Goal: Task Accomplishment & Management: Manage account settings

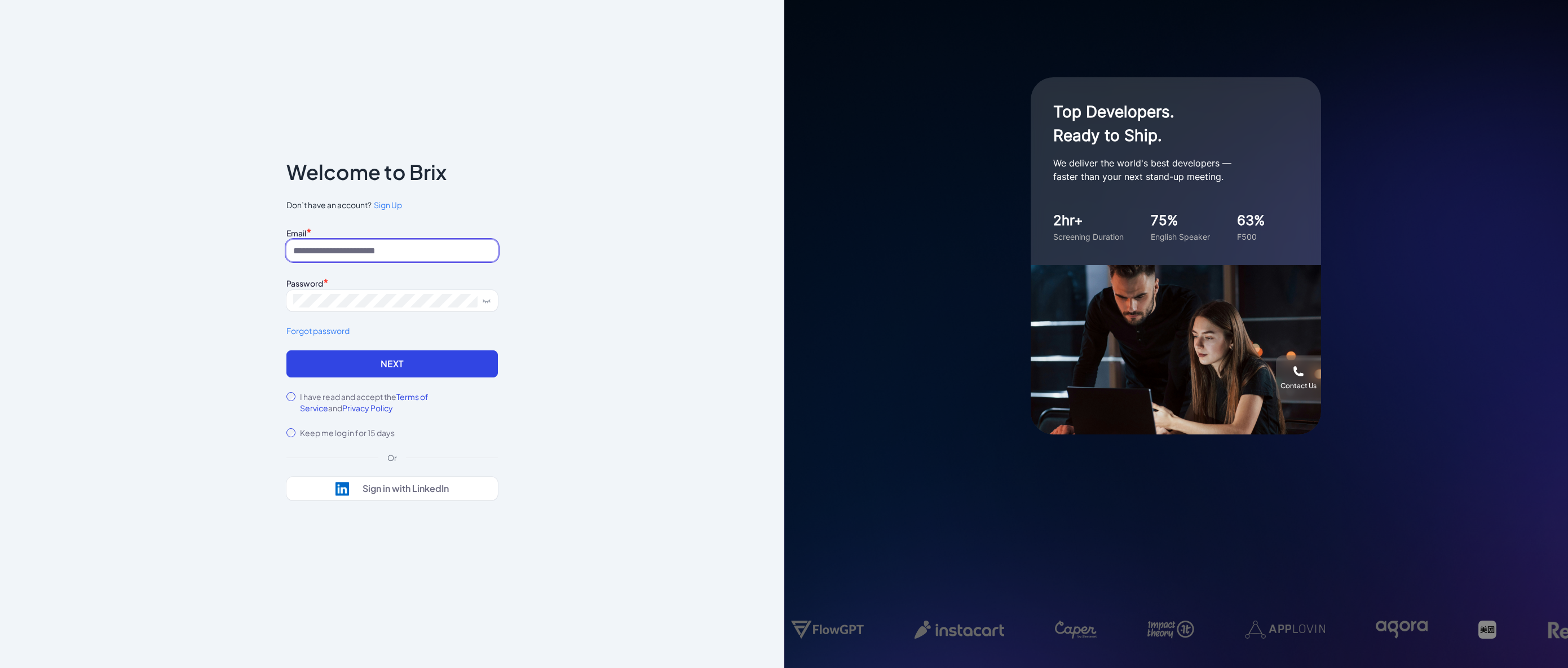
type input "**********"
click at [319, 365] on button "Next" at bounding box center [392, 364] width 212 height 27
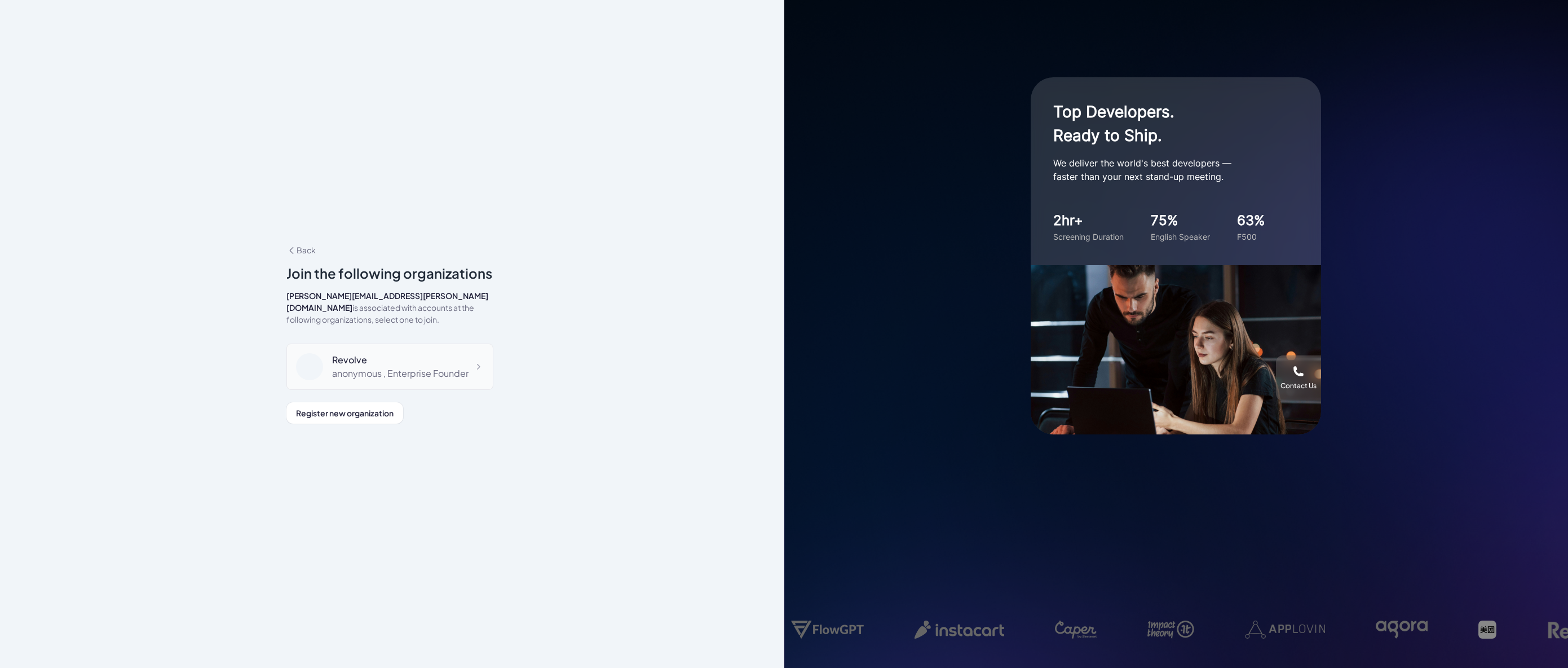
click at [331, 363] on div at bounding box center [315, 367] width 36 height 27
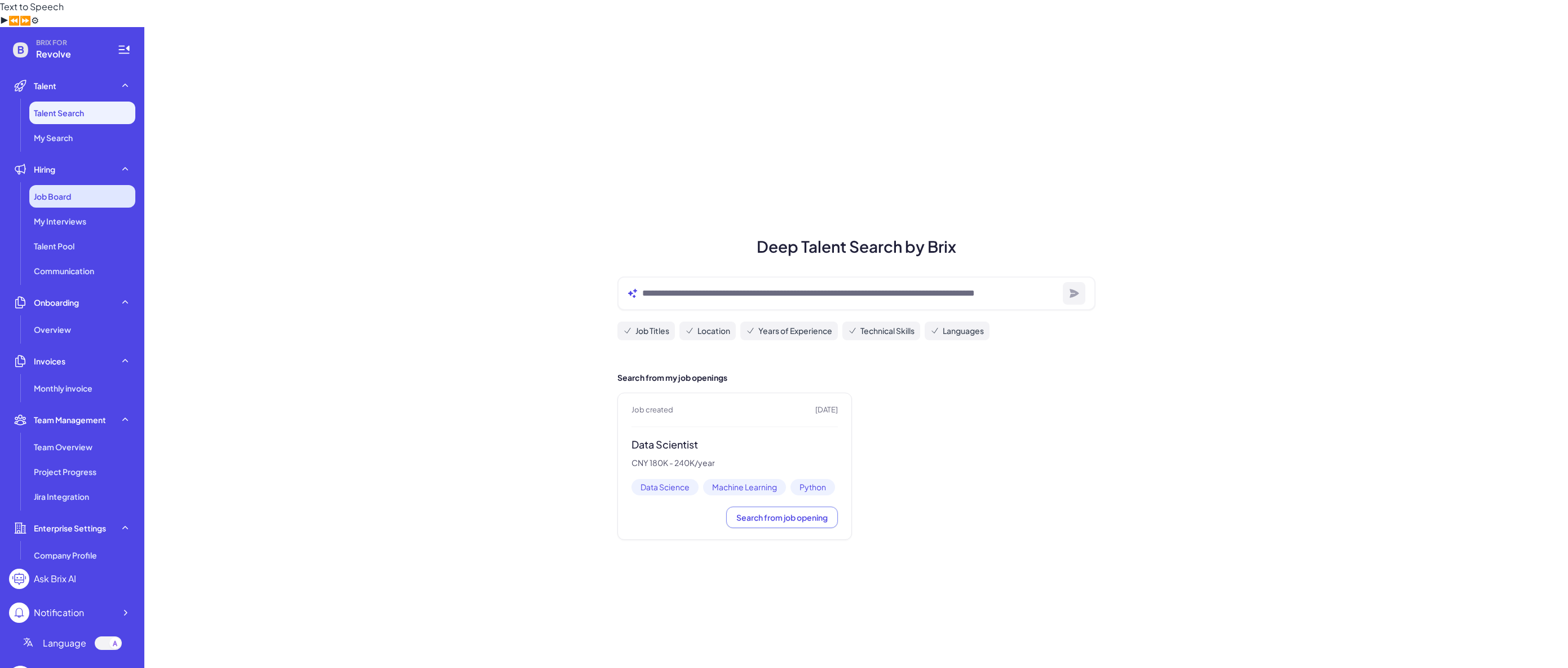
click at [81, 185] on div "Job Board" at bounding box center [82, 196] width 106 height 22
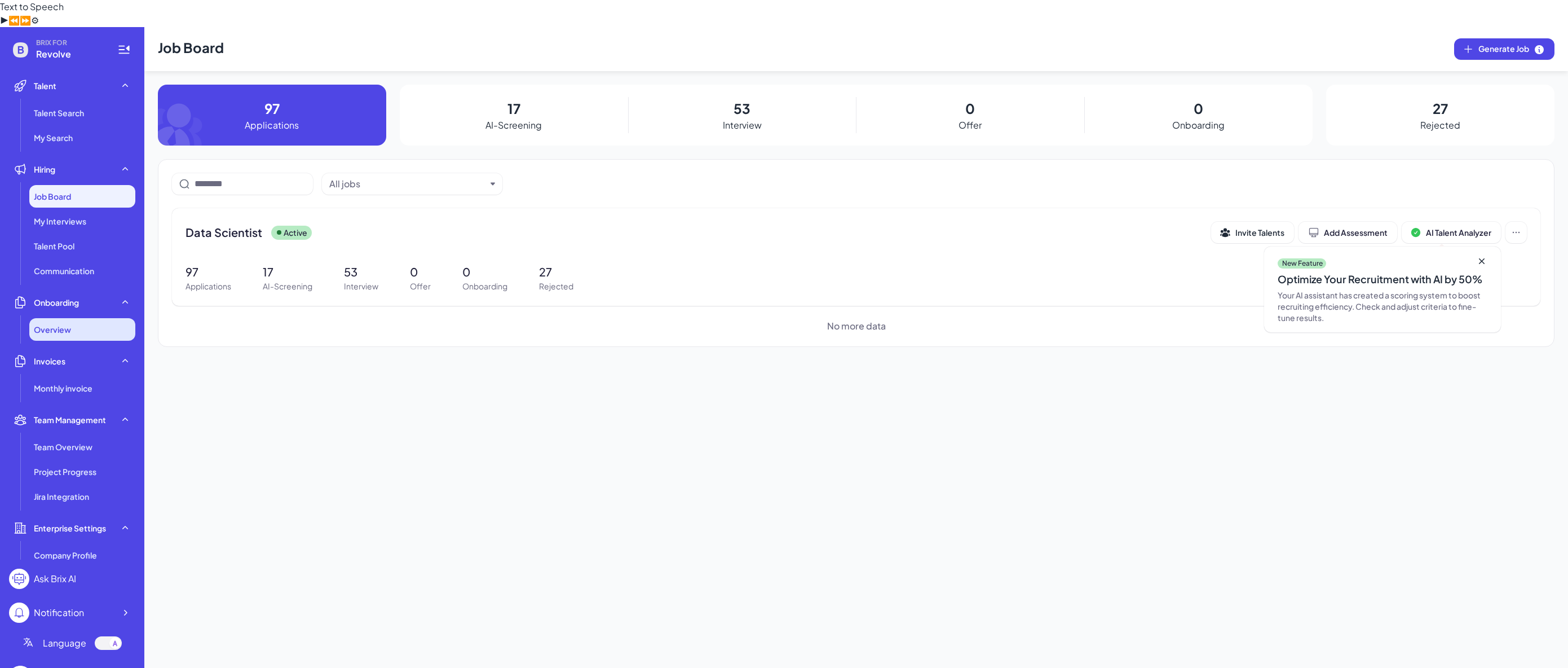
click at [68, 324] on span "Overview" at bounding box center [52, 329] width 37 height 11
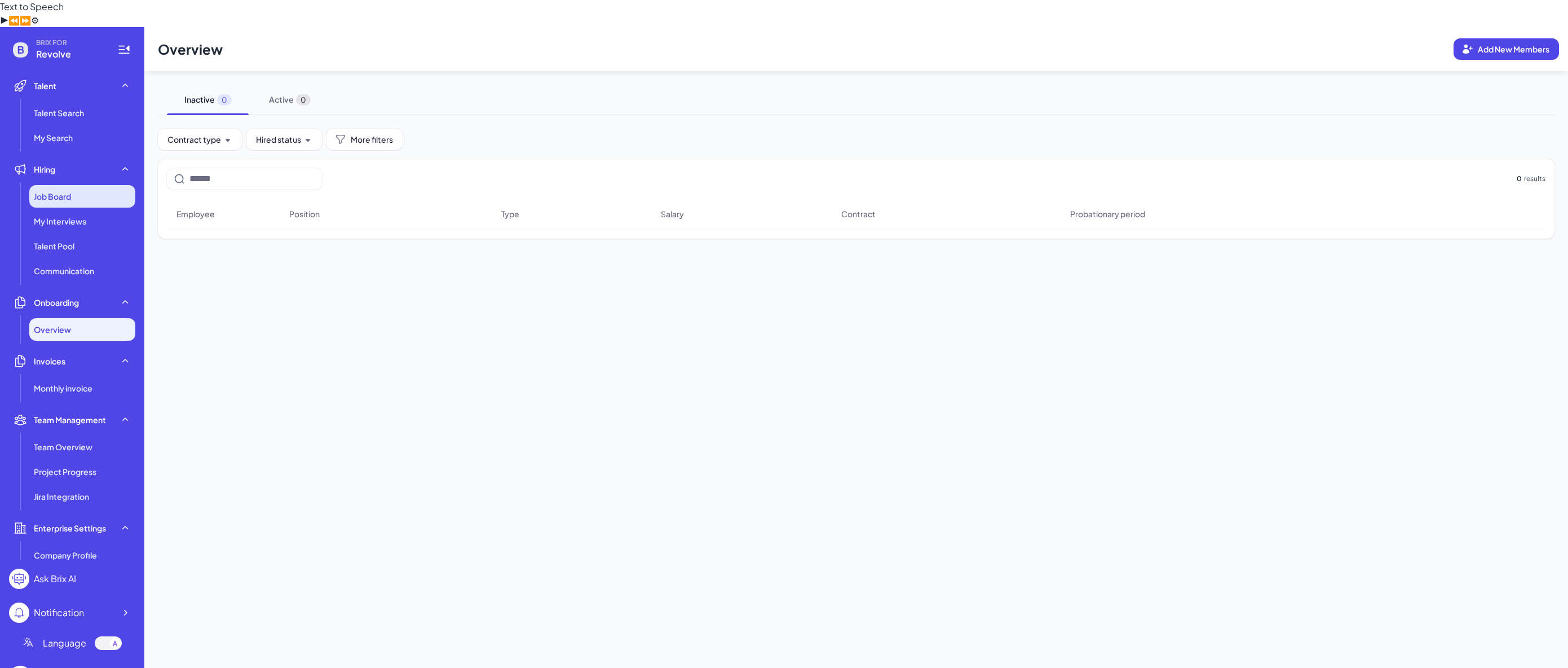
click at [90, 185] on div "Job Board" at bounding box center [82, 196] width 106 height 22
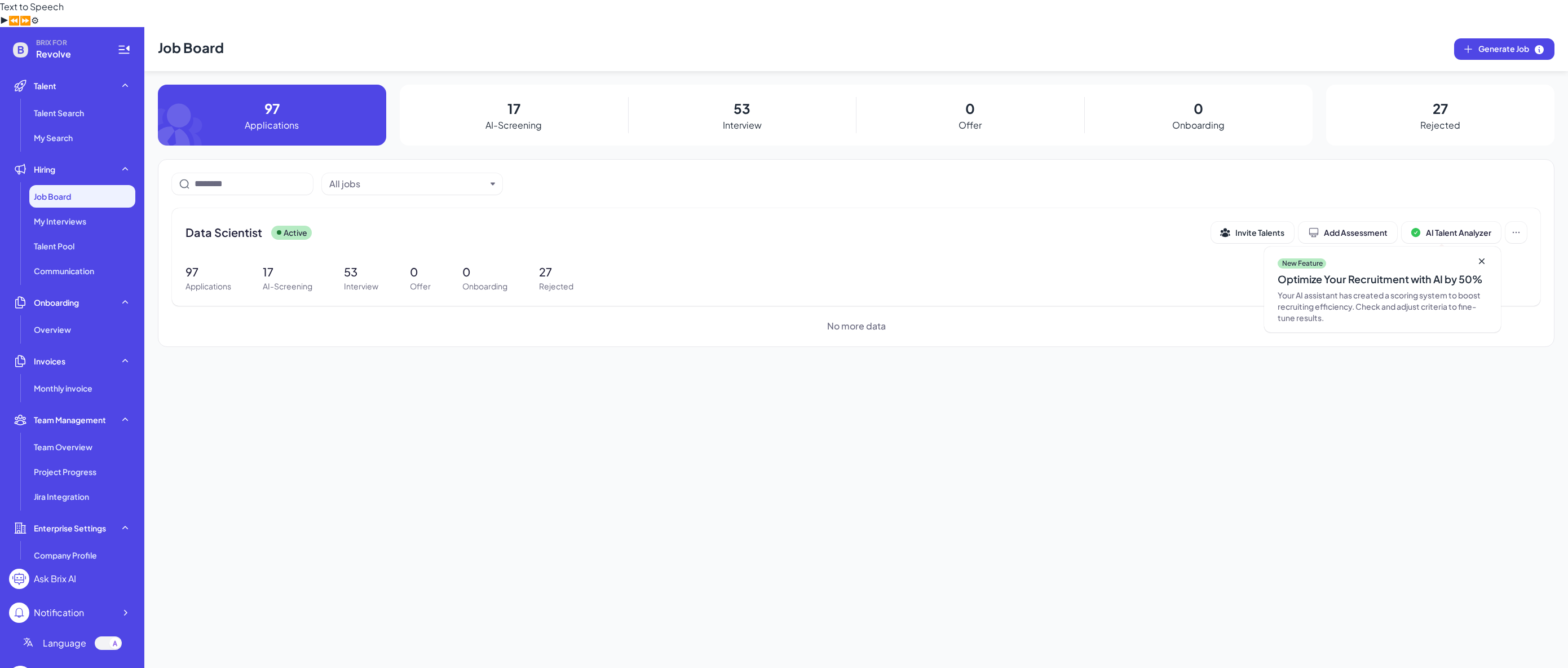
click at [216, 85] on icon at bounding box center [190, 115] width 65 height 61
click at [279, 118] on p "Applications" at bounding box center [271, 125] width 54 height 13
click at [83, 318] on div "Overview" at bounding box center [82, 329] width 106 height 22
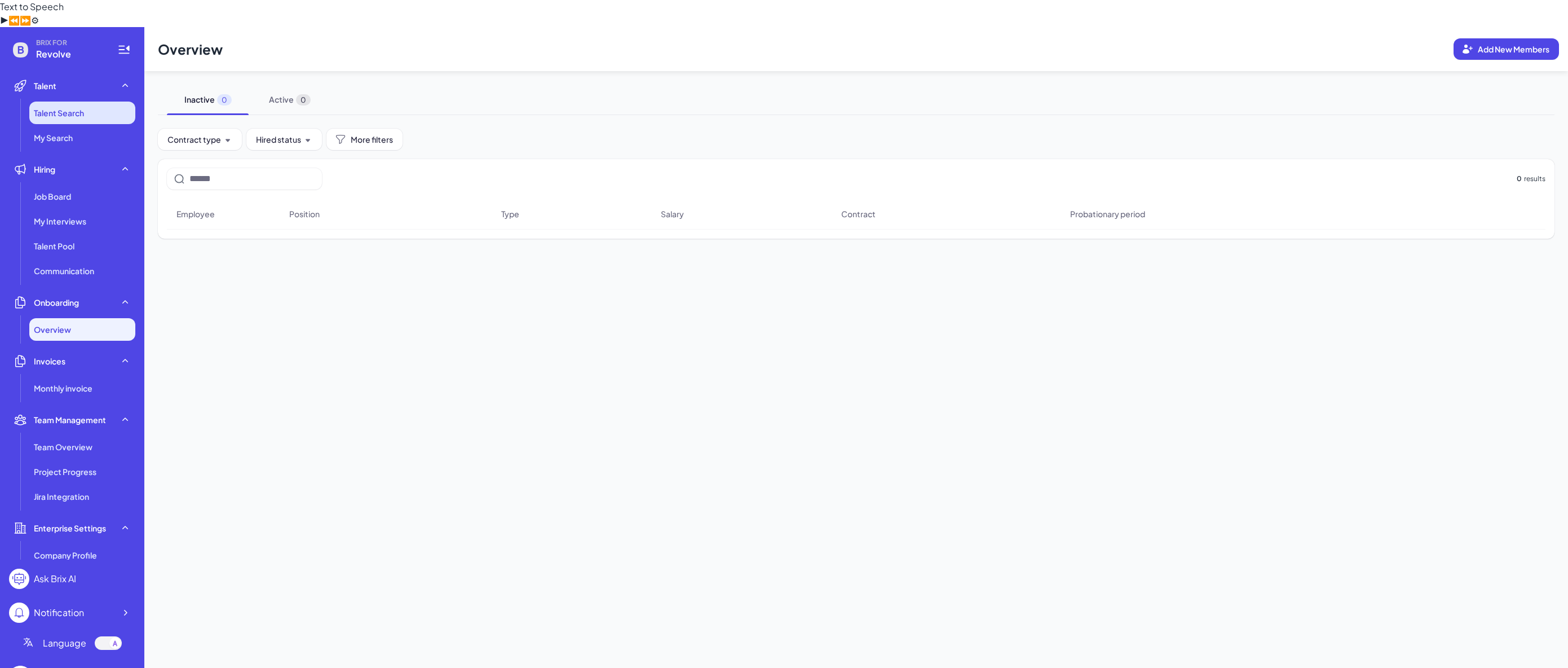
click at [93, 102] on li "Talent Search" at bounding box center [82, 113] width 106 height 22
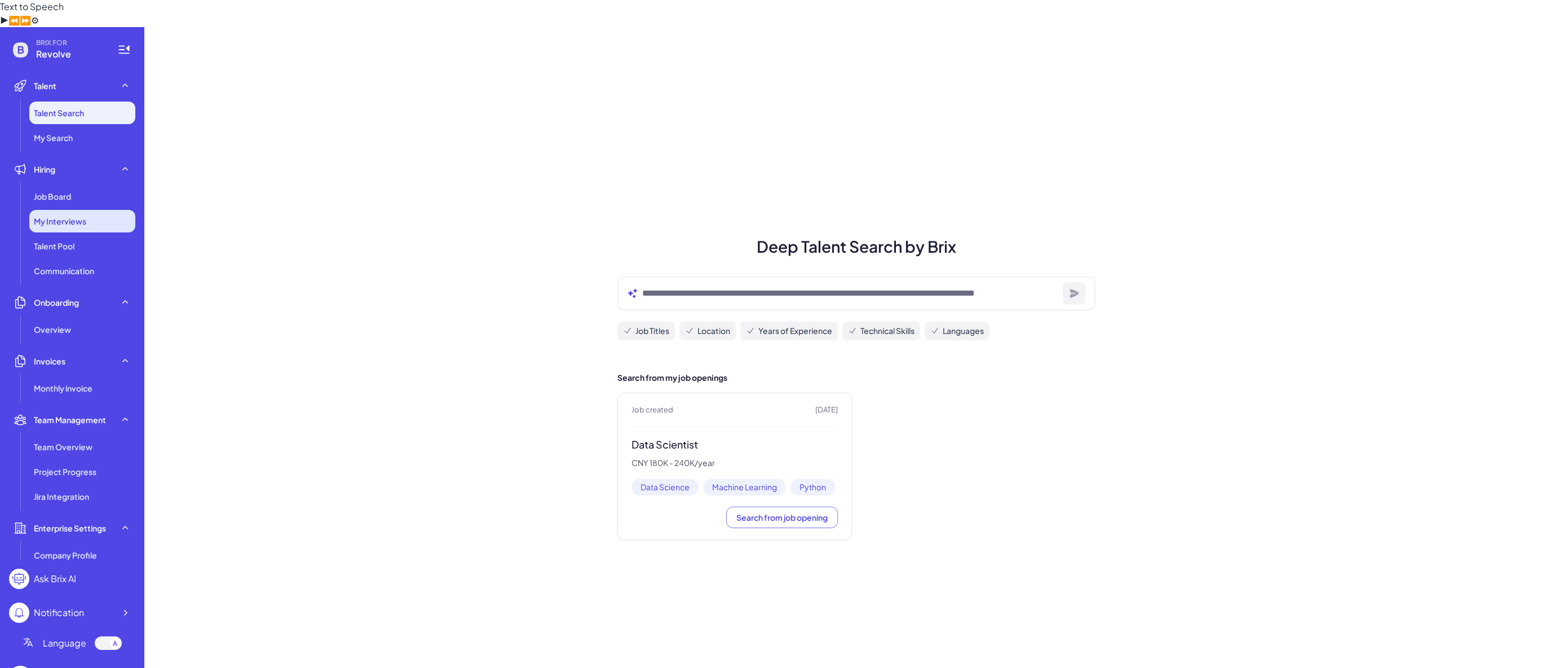
click at [59, 215] on span "My Interviews" at bounding box center [60, 221] width 53 height 11
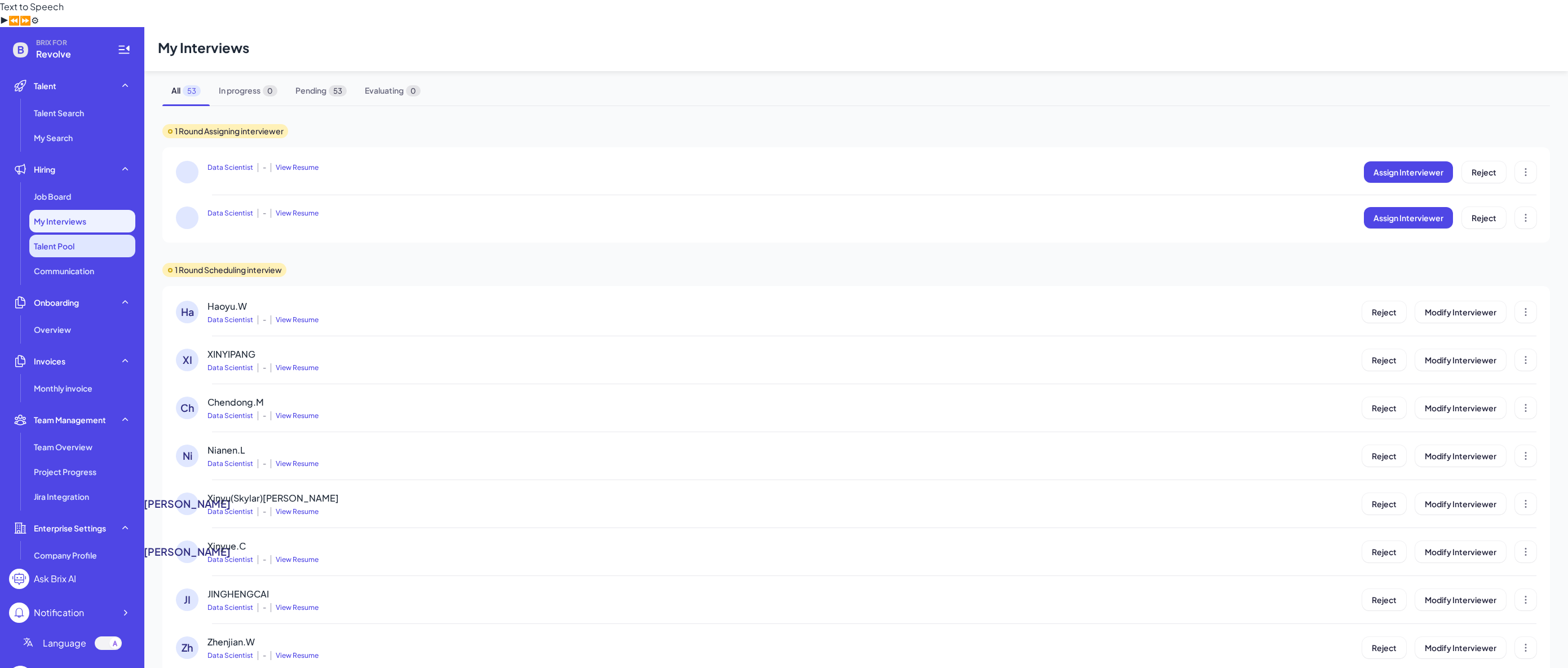
click at [72, 240] on span "Talent Pool" at bounding box center [54, 246] width 41 height 11
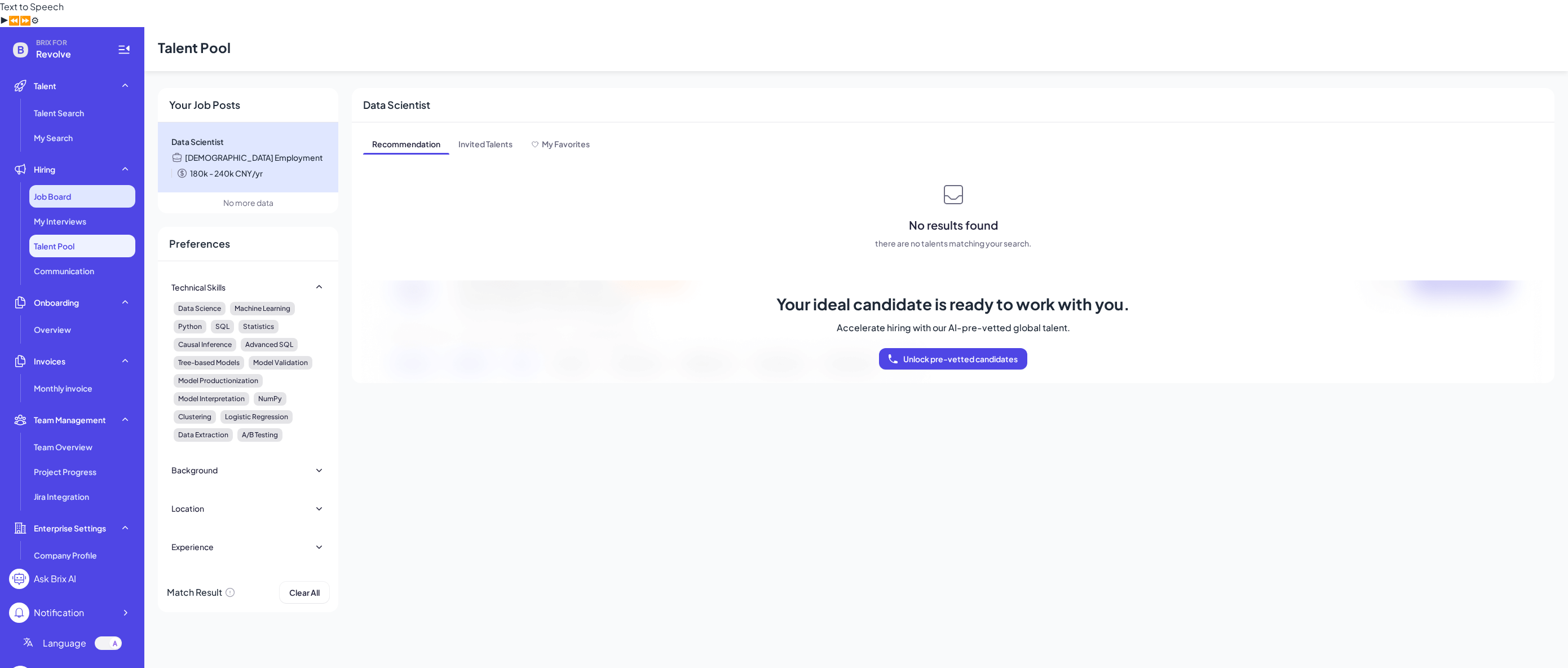
click at [70, 185] on div "Job Board" at bounding box center [82, 196] width 106 height 22
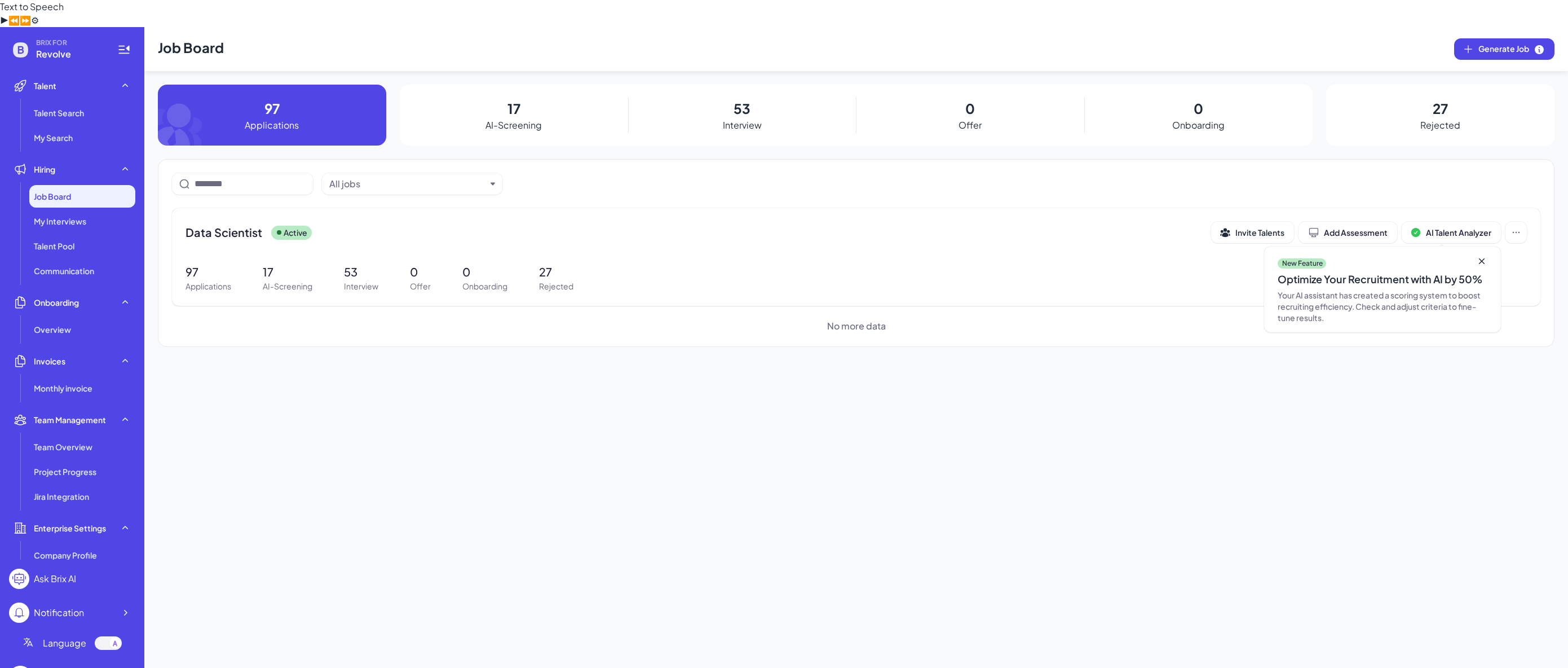
click at [270, 108] on div "97 Applications" at bounding box center [272, 115] width 228 height 61
click at [204, 264] on p "97" at bounding box center [208, 272] width 46 height 17
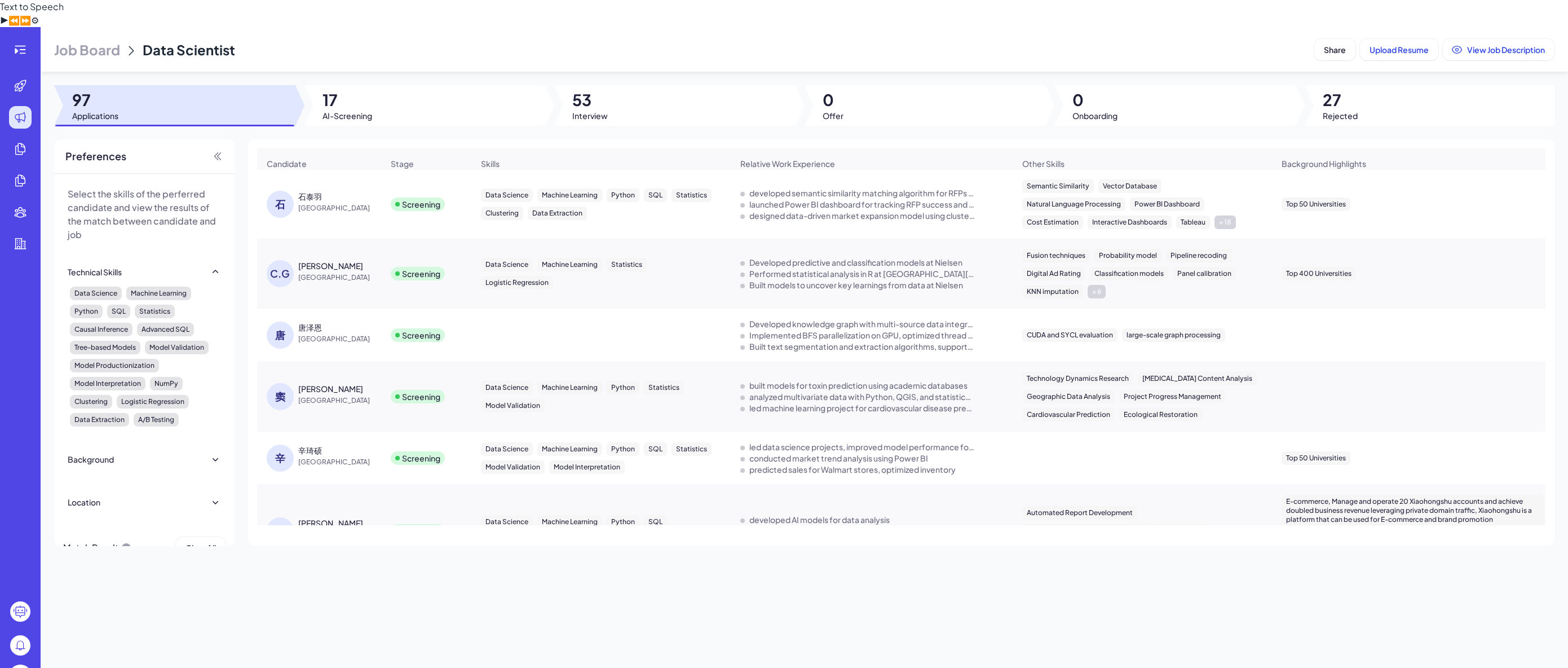
click at [376, 191] on div "石泰羽" at bounding box center [341, 196] width 85 height 11
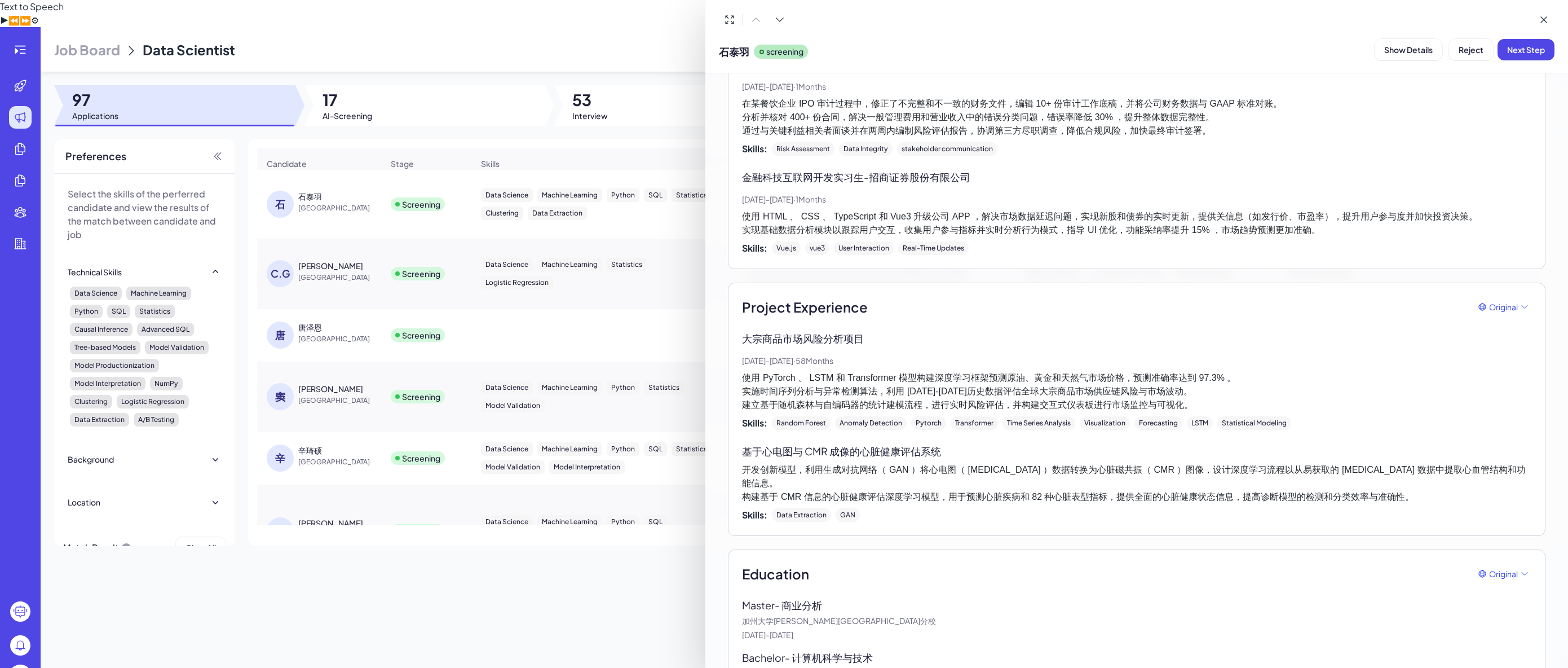
scroll to position [643, 0]
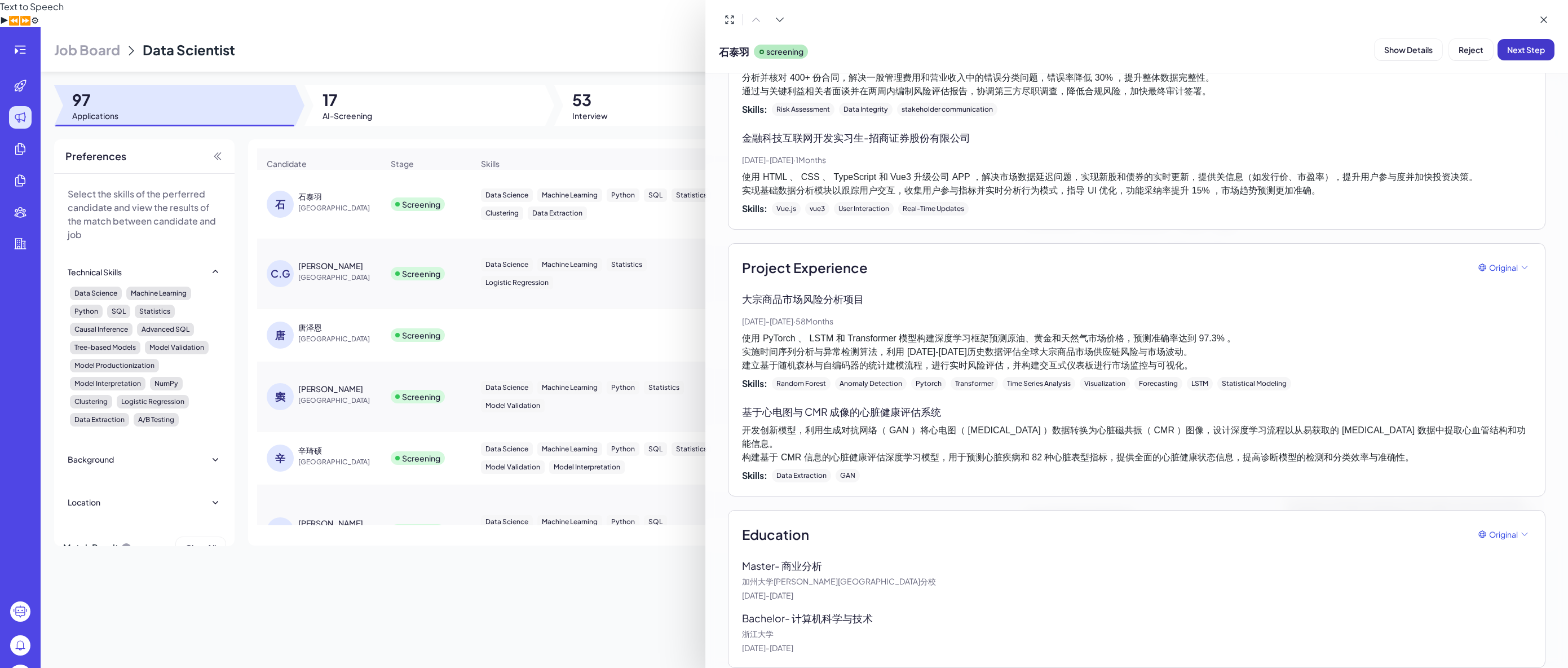
click at [1525, 48] on span "Next Step" at bounding box center [1527, 50] width 38 height 10
click at [1452, 48] on span "Assign Interviewer" at bounding box center [1462, 50] width 70 height 10
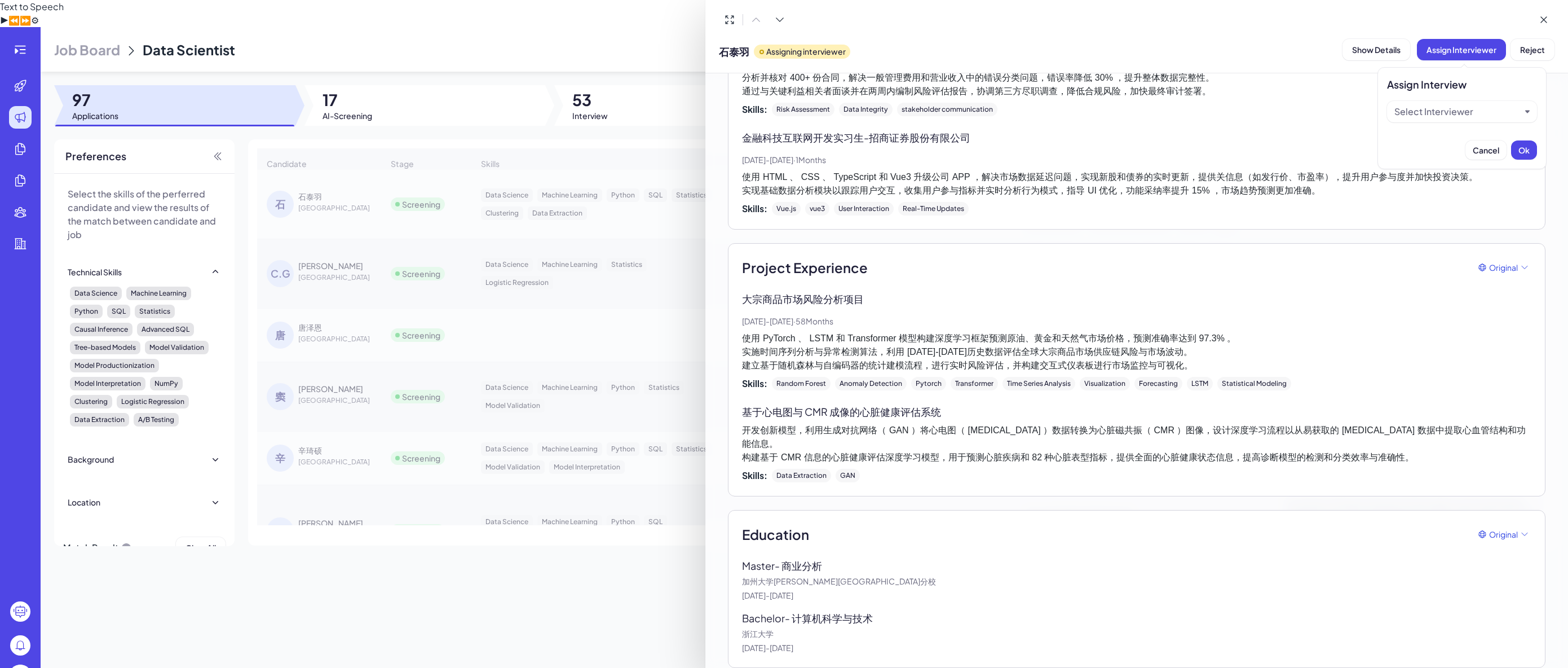
click at [1422, 114] on div "Select Interviewer" at bounding box center [1434, 111] width 79 height 13
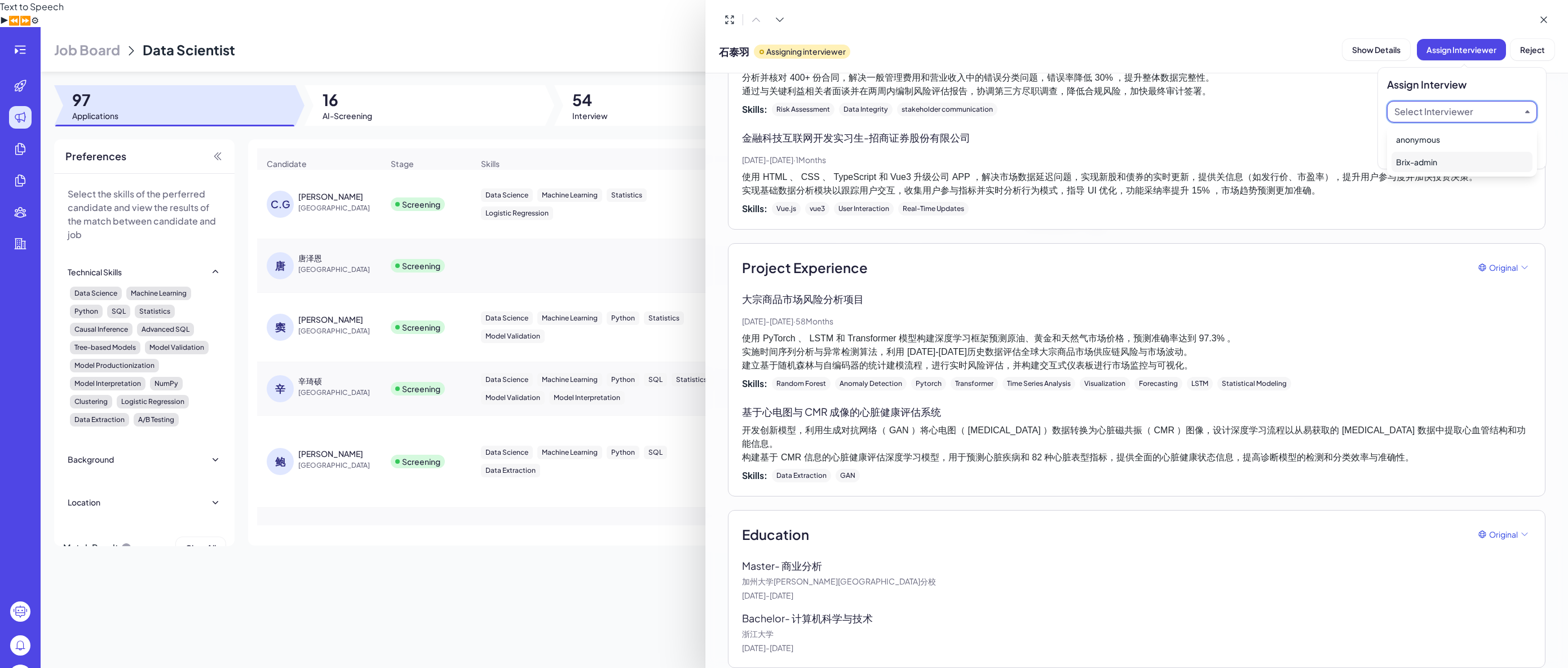
click at [1414, 154] on div "Brix-admin" at bounding box center [1462, 162] width 141 height 20
click at [1554, 167] on div "Show Interview & Comments AI summary Experience Education AI summary Original T…" at bounding box center [1137, 371] width 863 height 594
click at [1464, 46] on span "Assign Interviewer" at bounding box center [1462, 50] width 70 height 10
drag, startPoint x: 1531, startPoint y: 161, endPoint x: 1530, endPoint y: 150, distance: 11.0
click at [1530, 150] on div "Assign Interview Brix-admin Cancel Ok" at bounding box center [1462, 118] width 169 height 102
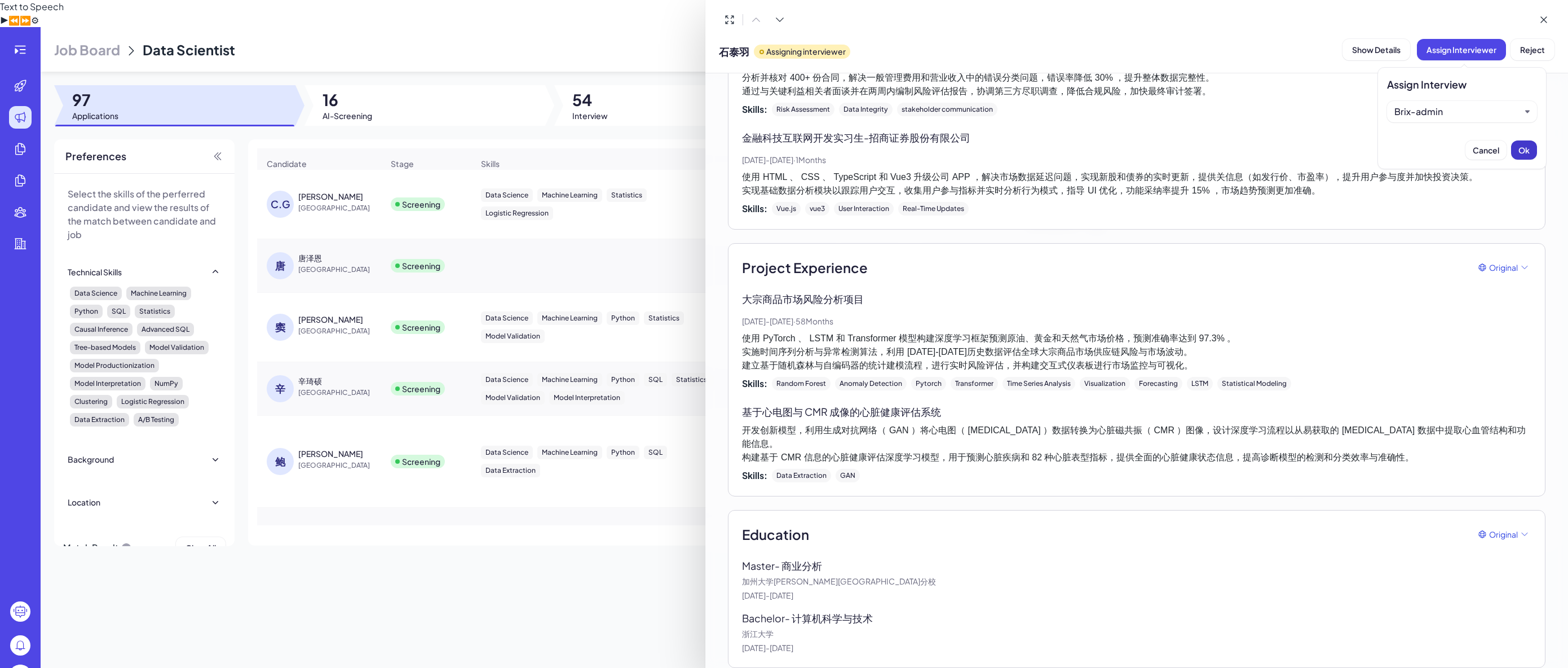
click at [1530, 150] on button "Ok" at bounding box center [1524, 149] width 26 height 19
click at [436, 107] on div at bounding box center [784, 334] width 1568 height 668
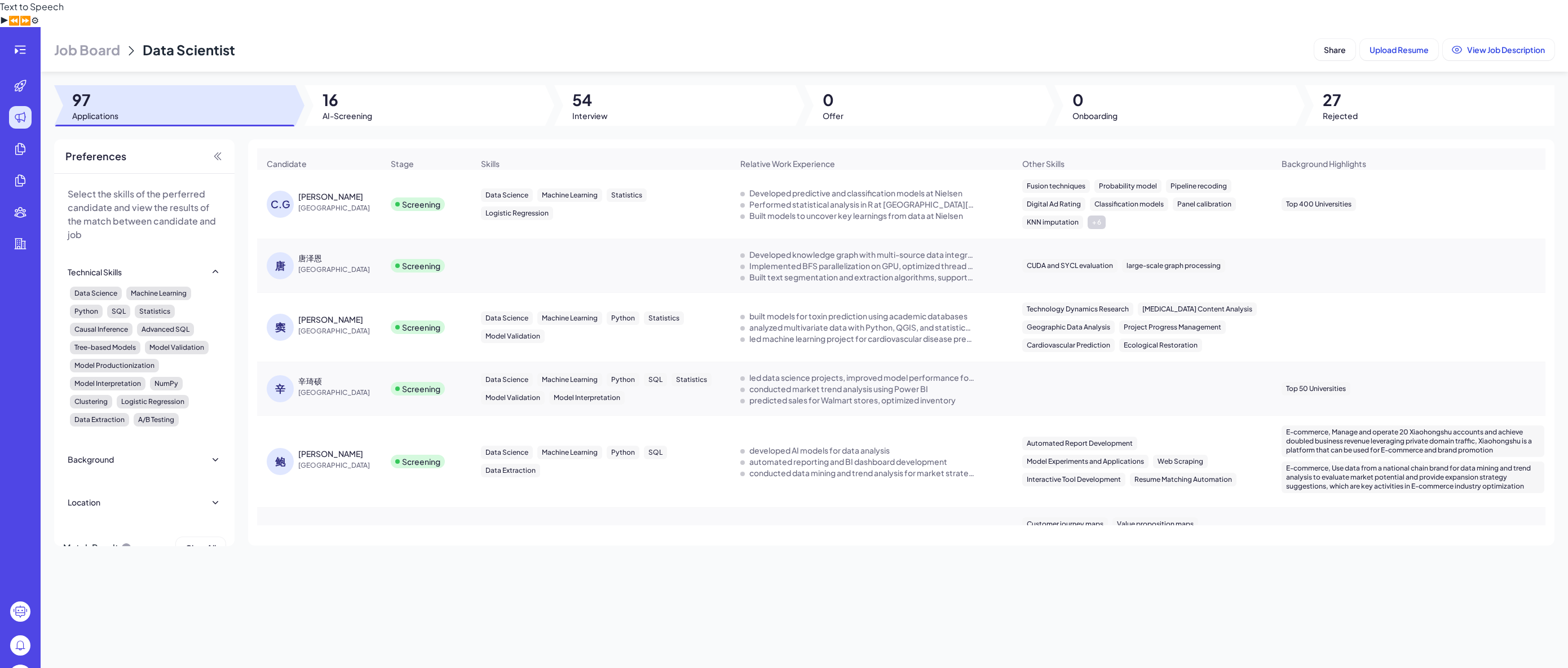
click at [454, 191] on div "Screening" at bounding box center [426, 204] width 89 height 32
click at [466, 189] on div "Screening" at bounding box center [426, 204] width 89 height 32
click at [540, 189] on div "Machine Learning" at bounding box center [570, 195] width 65 height 13
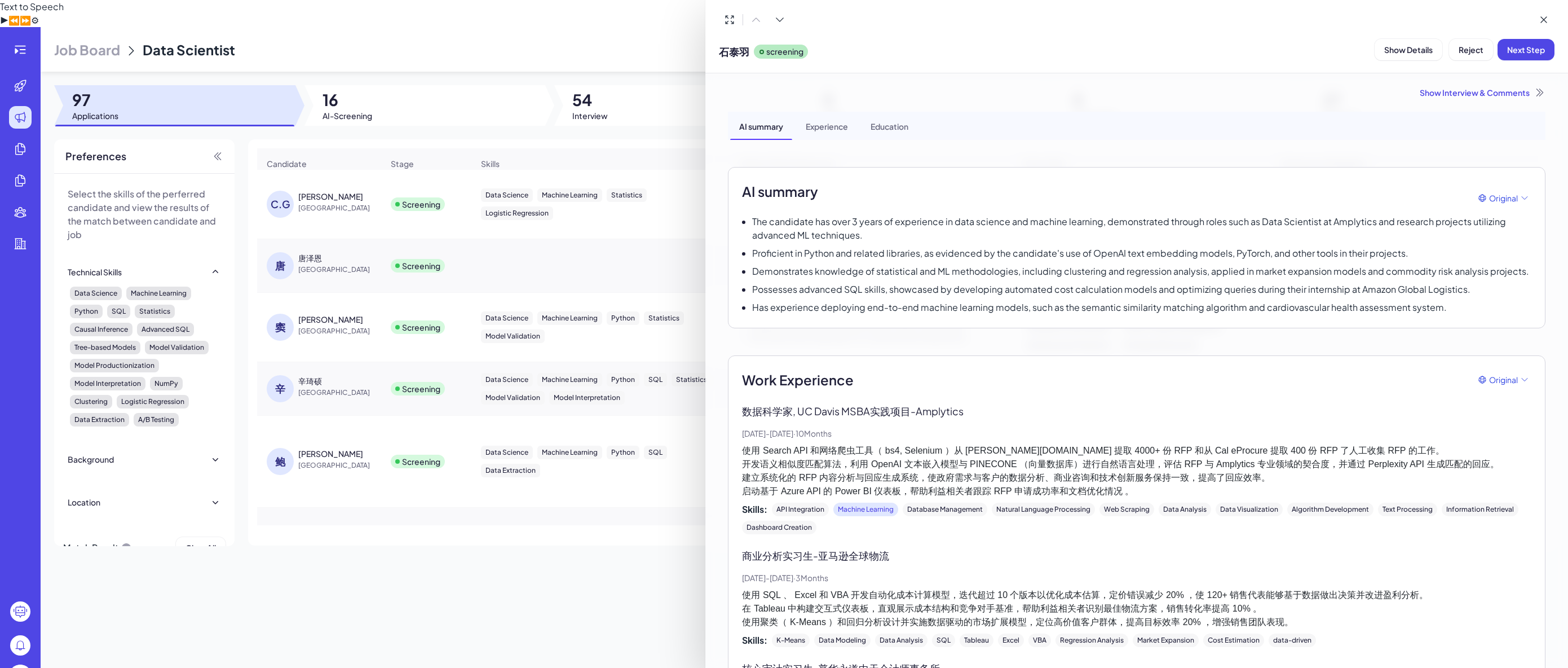
scroll to position [139, 0]
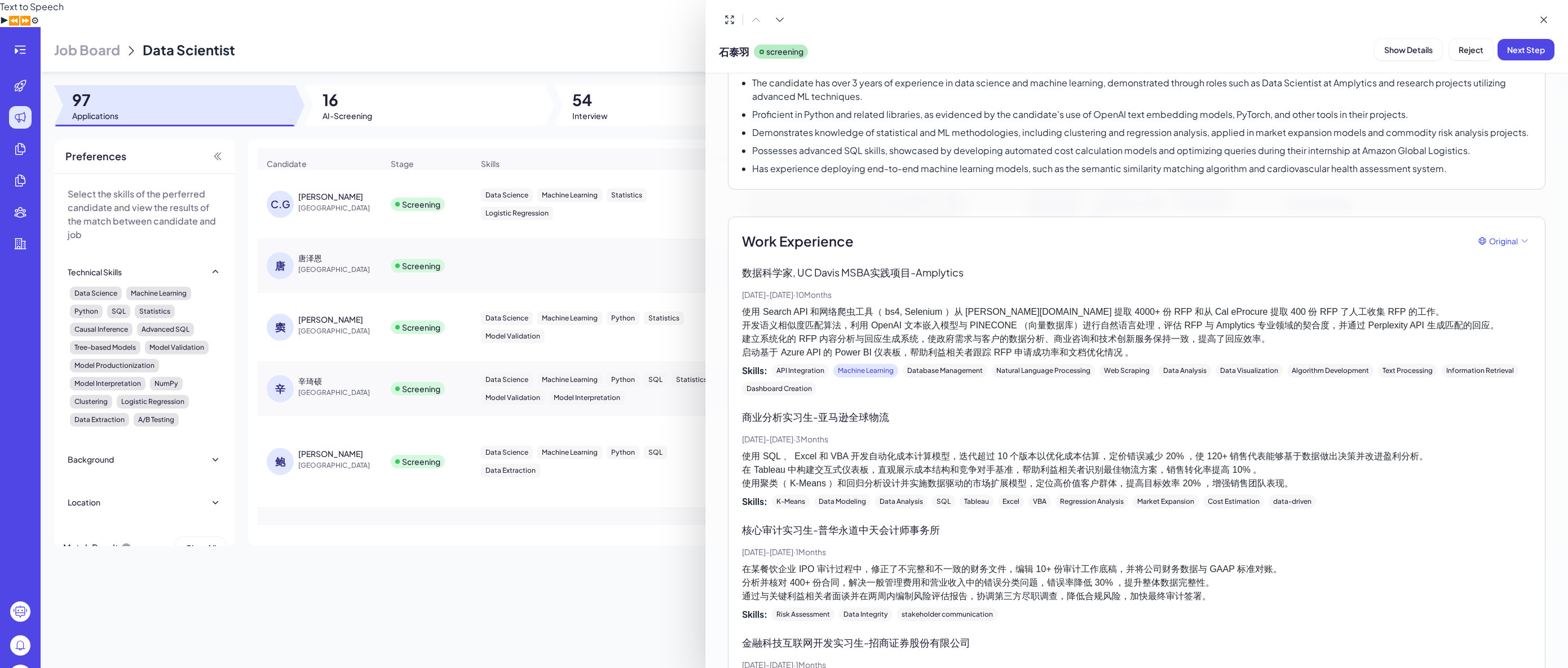
click at [425, 175] on div at bounding box center [784, 334] width 1568 height 668
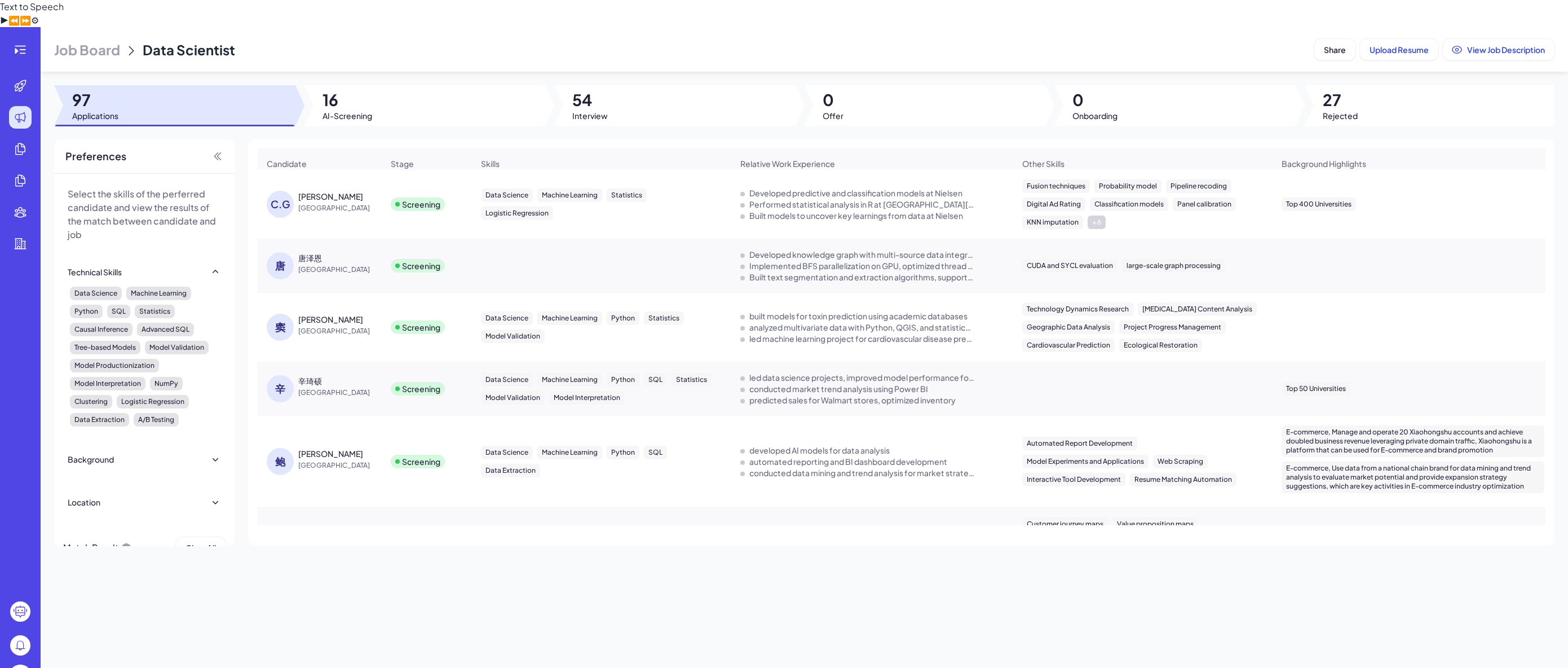
click at [343, 191] on div "[PERSON_NAME]" at bounding box center [331, 196] width 65 height 11
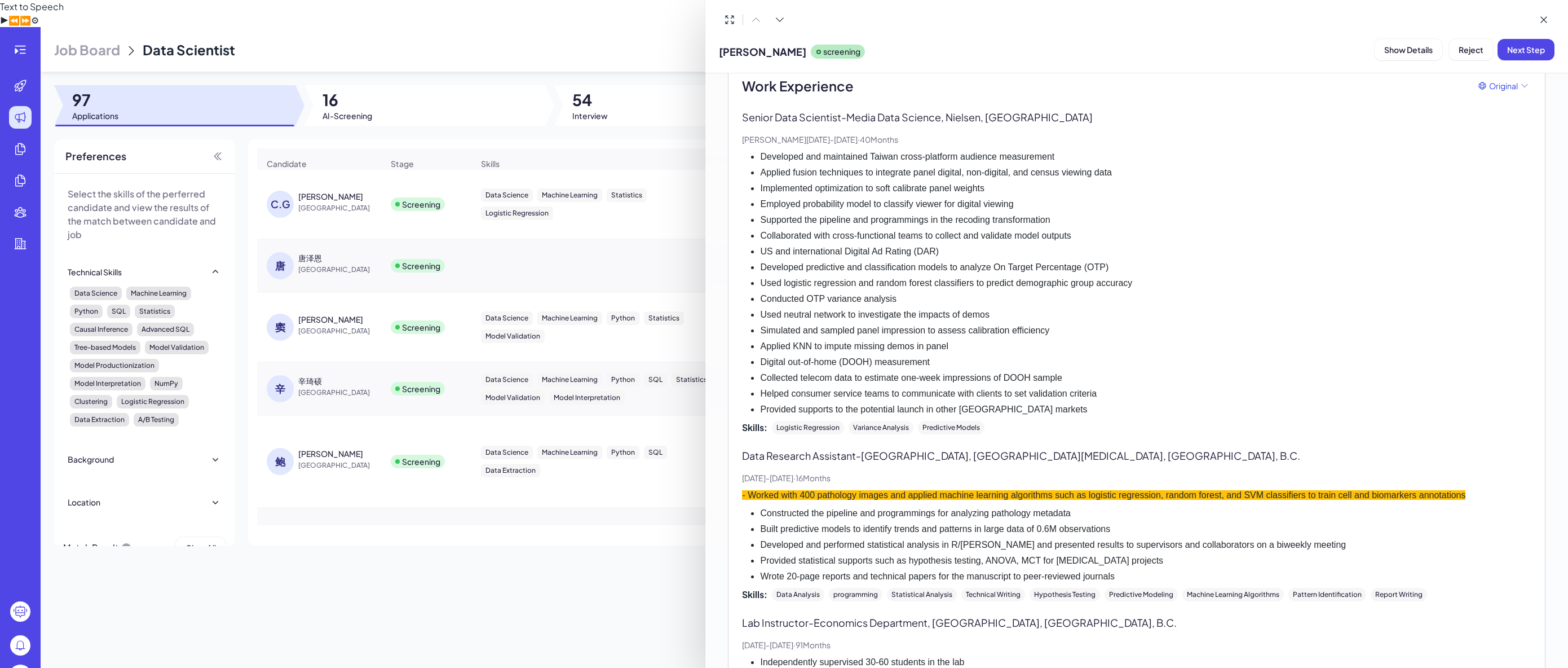
scroll to position [25, 0]
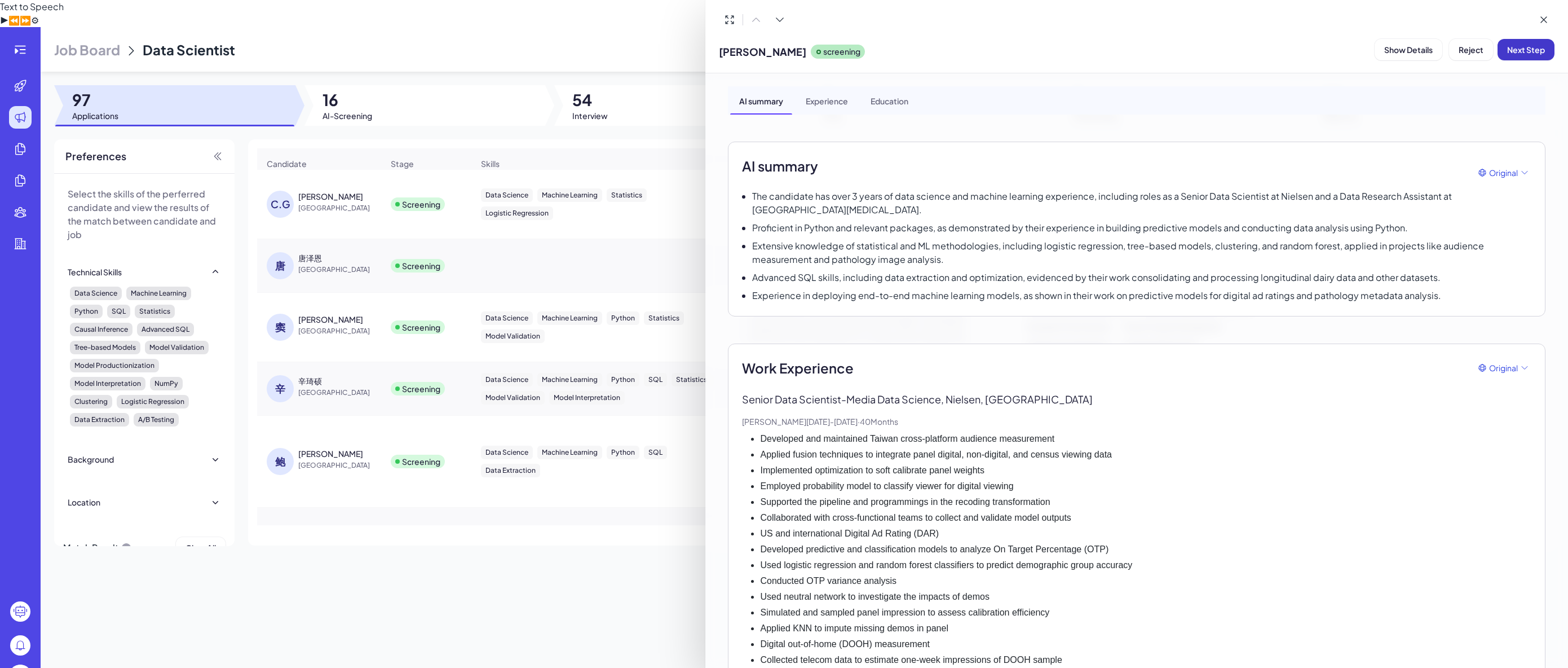
click at [1547, 53] on button "Next Step" at bounding box center [1526, 50] width 57 height 22
click at [1471, 48] on span "Assign Interviewer" at bounding box center [1462, 50] width 70 height 10
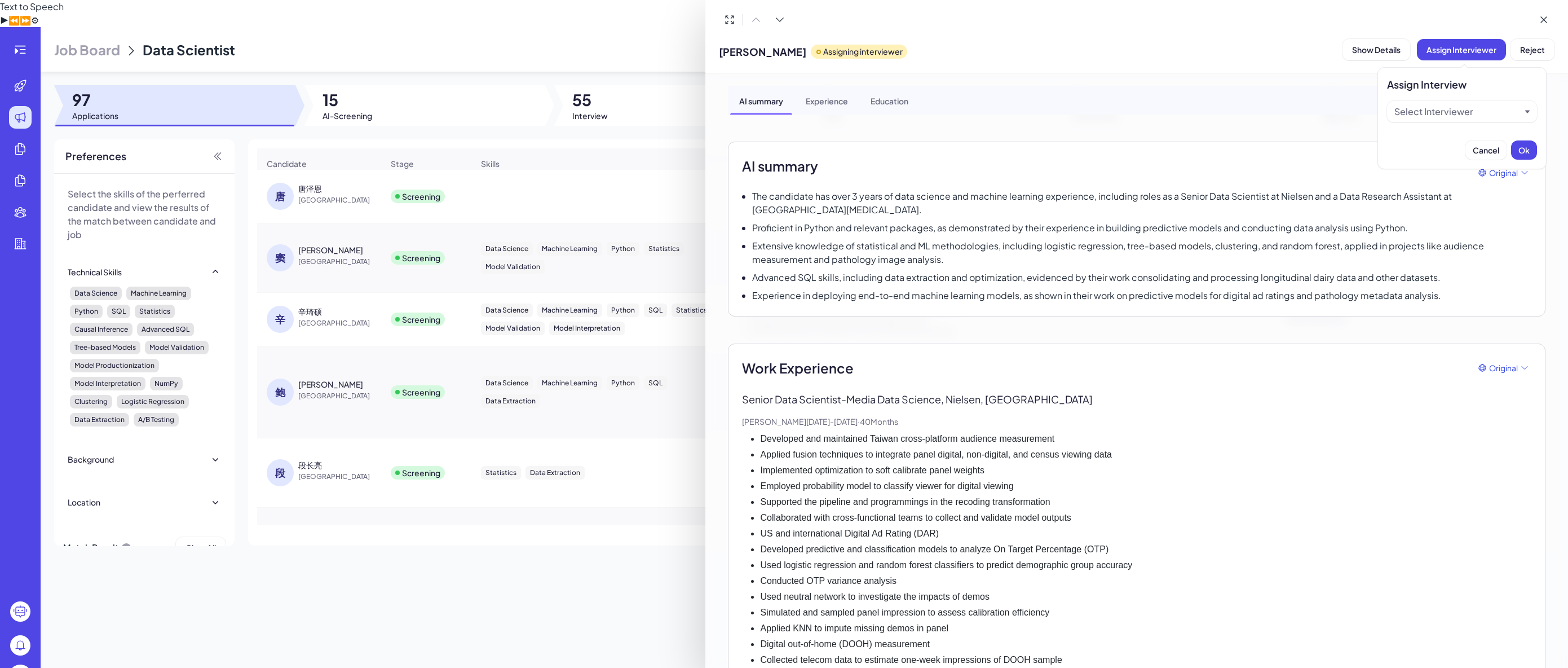
click at [1481, 111] on div "Select Interviewer" at bounding box center [1458, 111] width 126 height 13
click at [1450, 156] on div "Brix-admin" at bounding box center [1462, 162] width 141 height 20
click at [1513, 151] on button "Ok" at bounding box center [1524, 149] width 26 height 19
click at [558, 163] on div at bounding box center [784, 334] width 1568 height 668
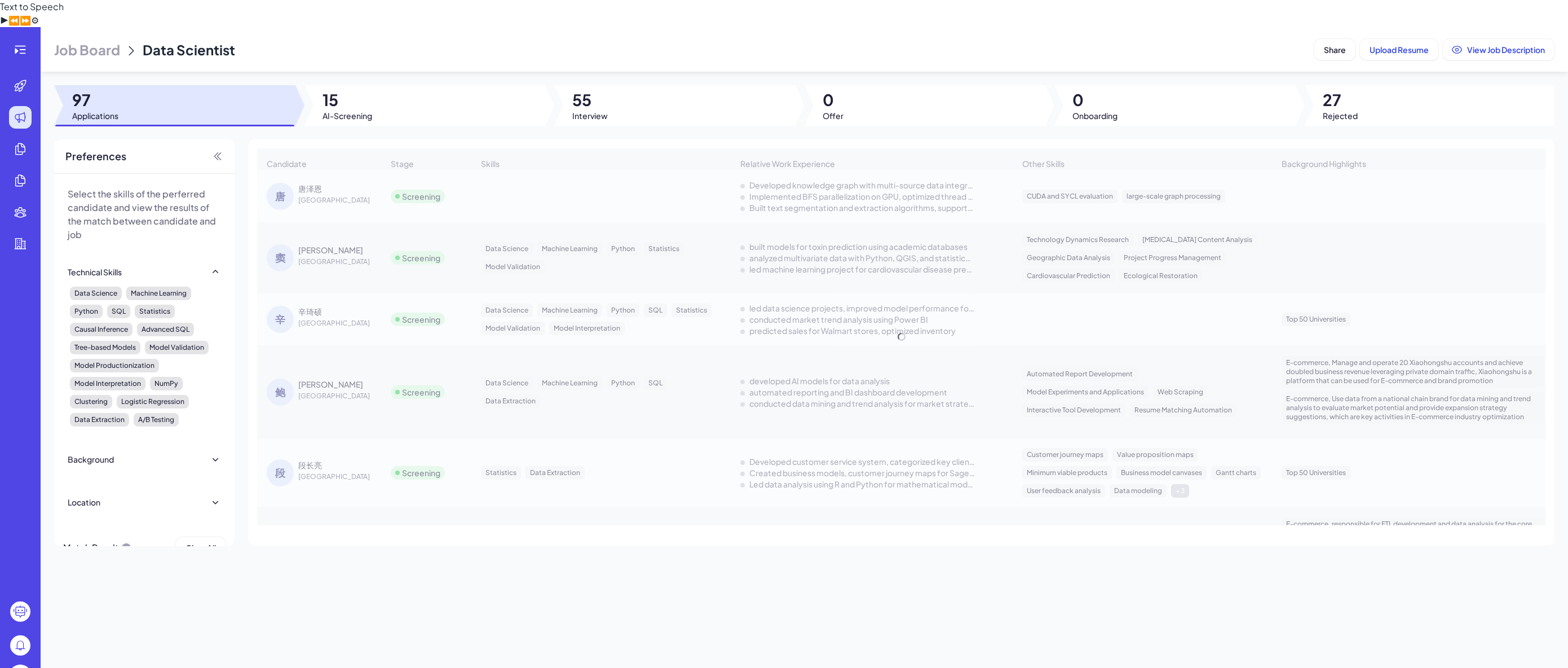
click at [458, 181] on div "Candidate Stage Skills Relative Work Experience Other Skills Background Highlig…" at bounding box center [901, 337] width 1288 height 377
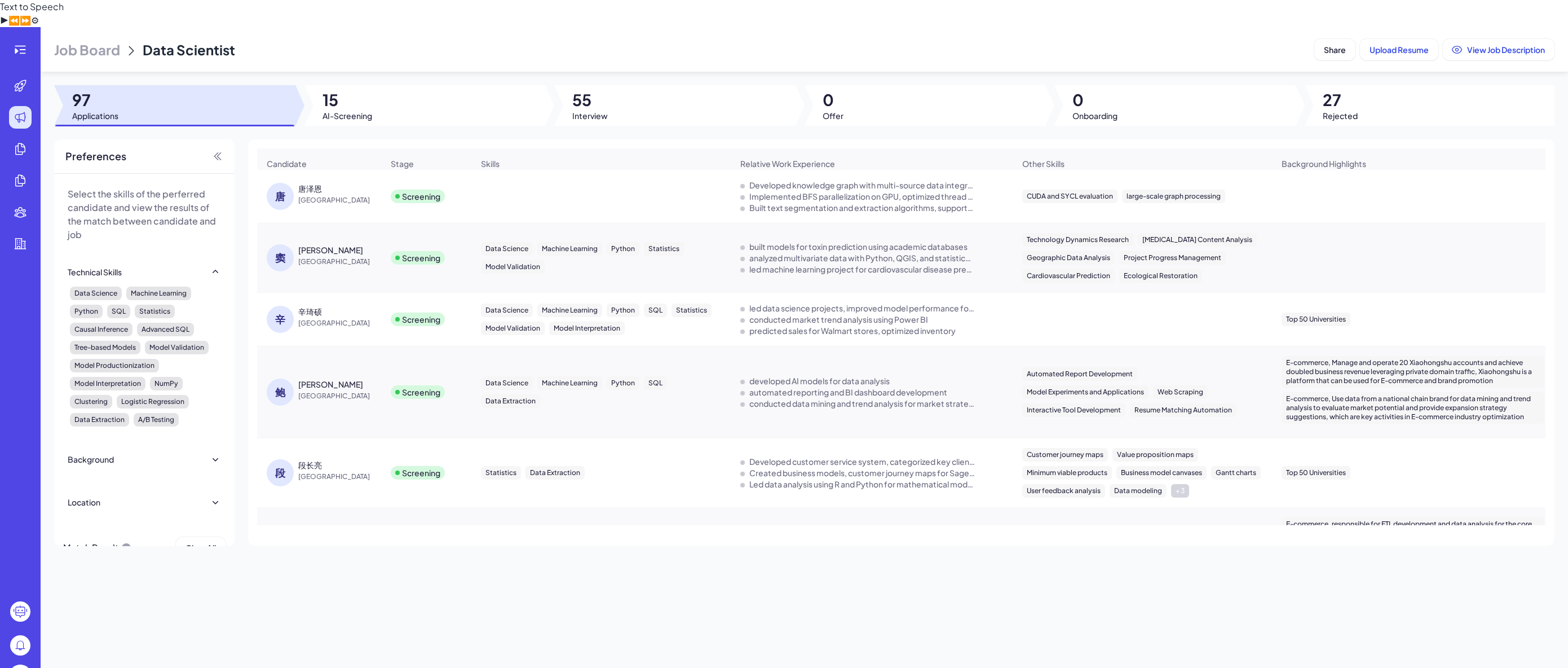
click at [336, 183] on div "唐泽恩" at bounding box center [341, 189] width 85 height 11
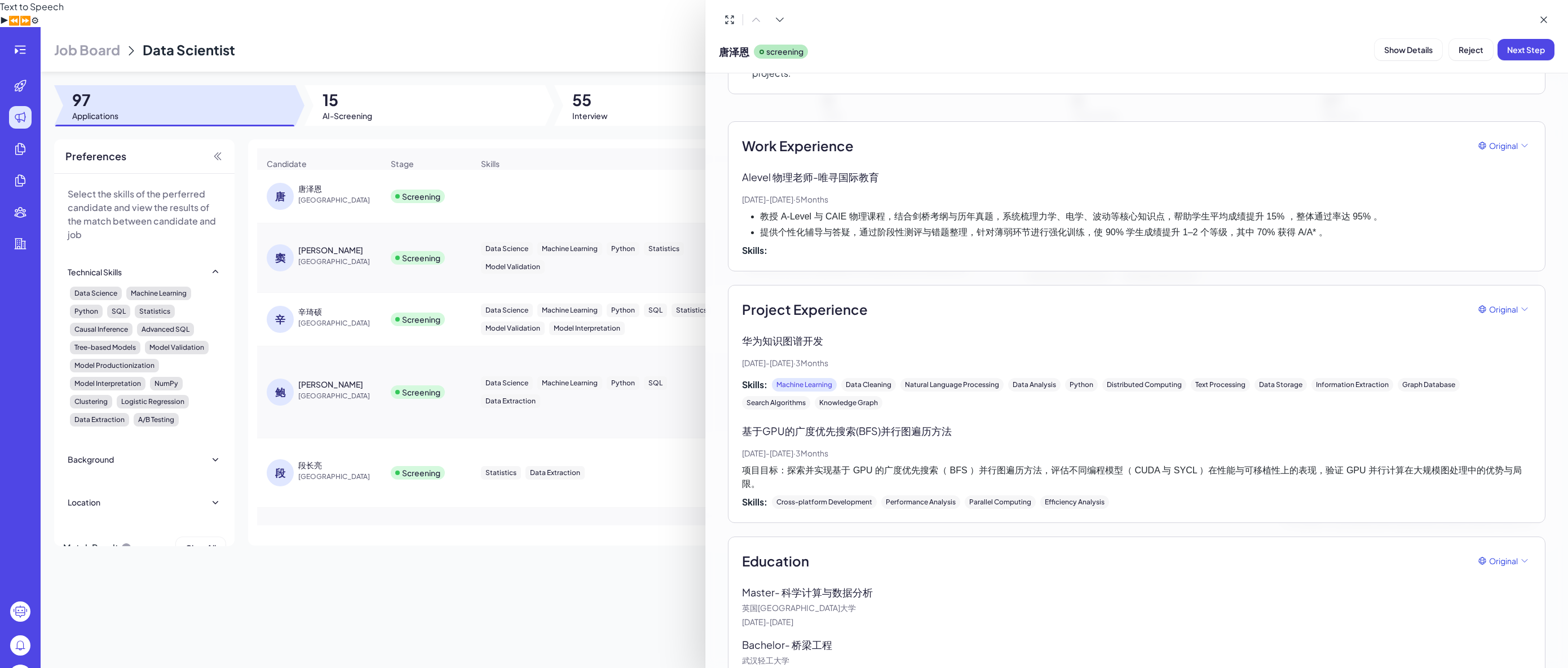
scroll to position [282, 0]
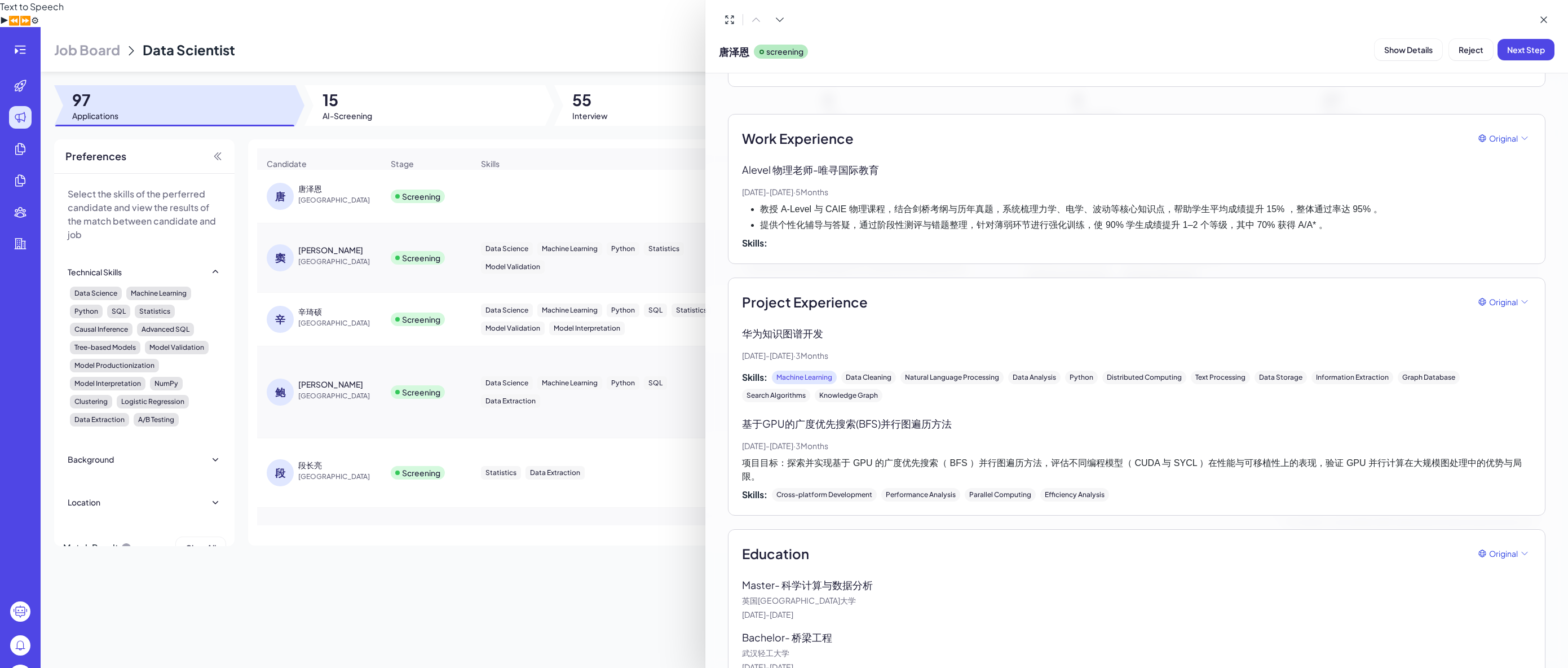
click at [404, 538] on div at bounding box center [784, 334] width 1568 height 668
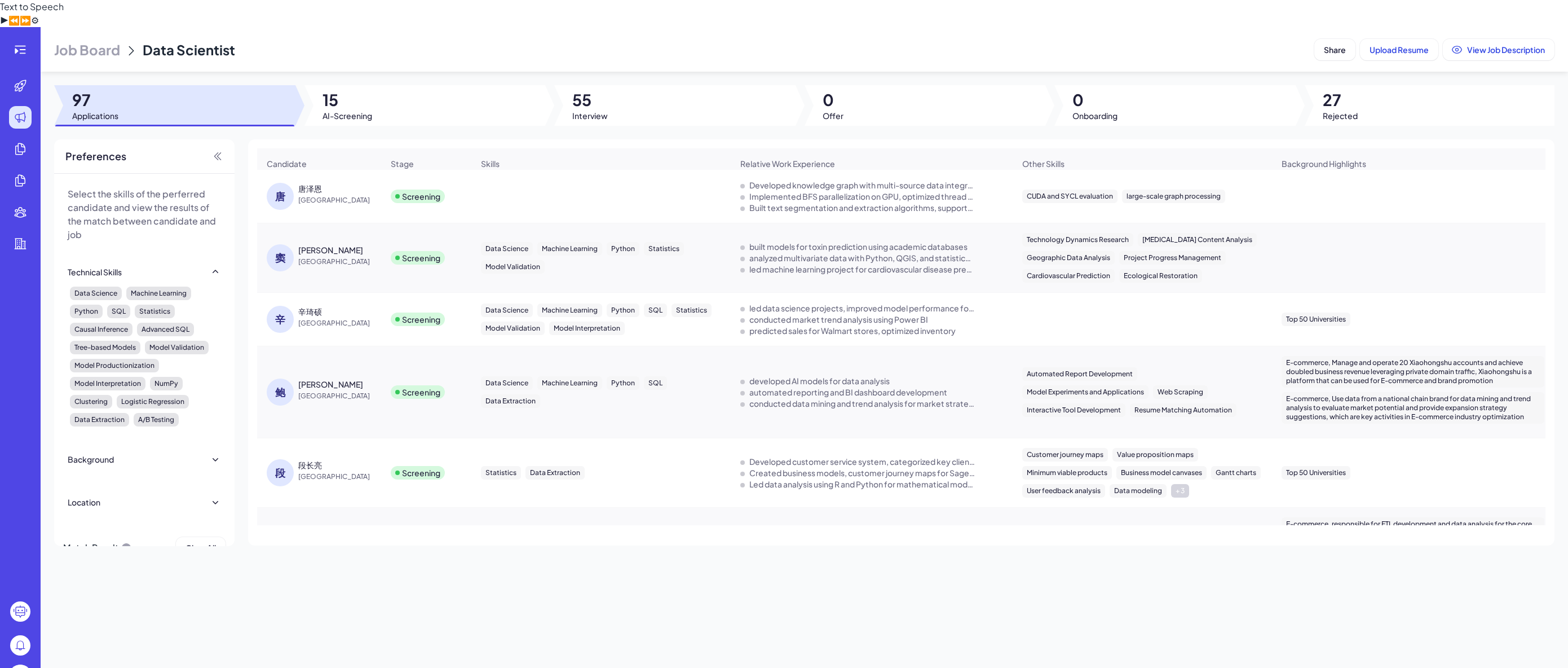
click at [358, 236] on div "[PERSON_NAME]" at bounding box center [319, 258] width 123 height 45
click at [360, 245] on div "[PERSON_NAME]" at bounding box center [341, 250] width 85 height 11
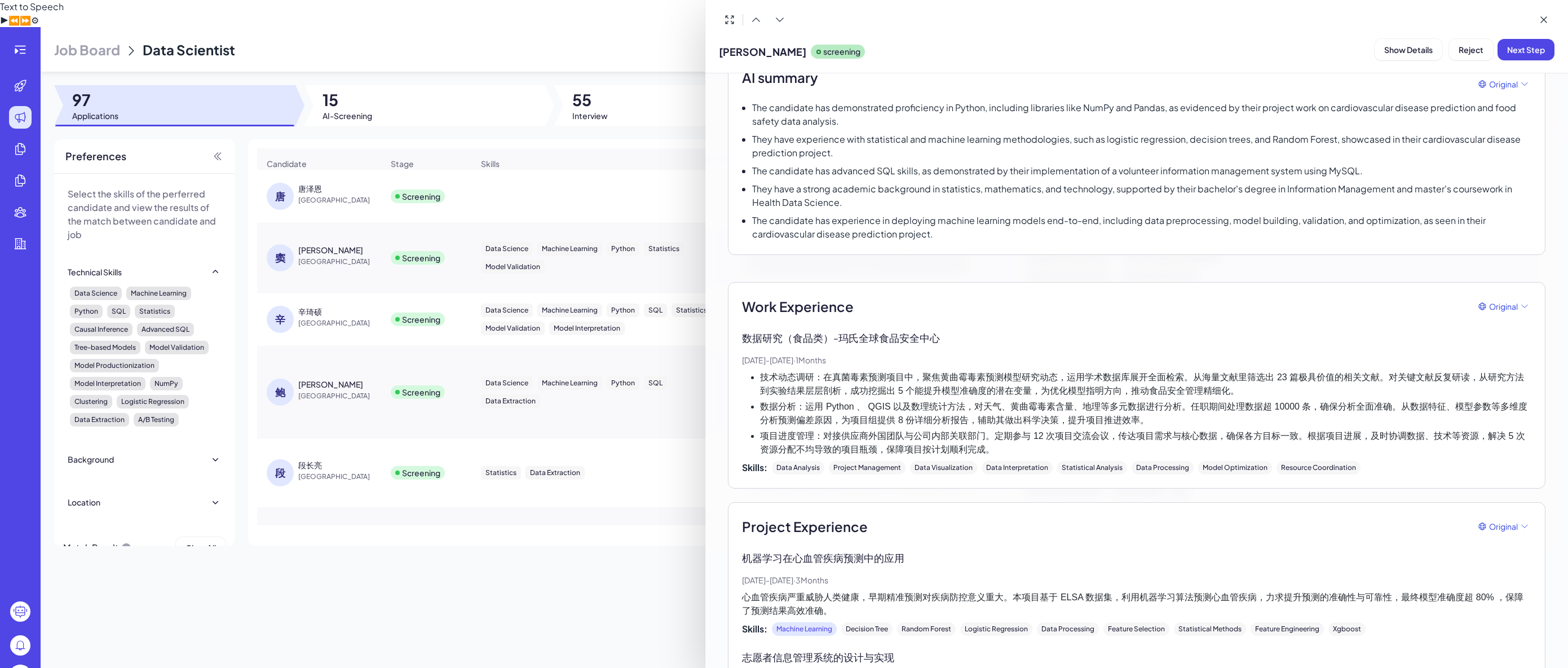
scroll to position [0, 0]
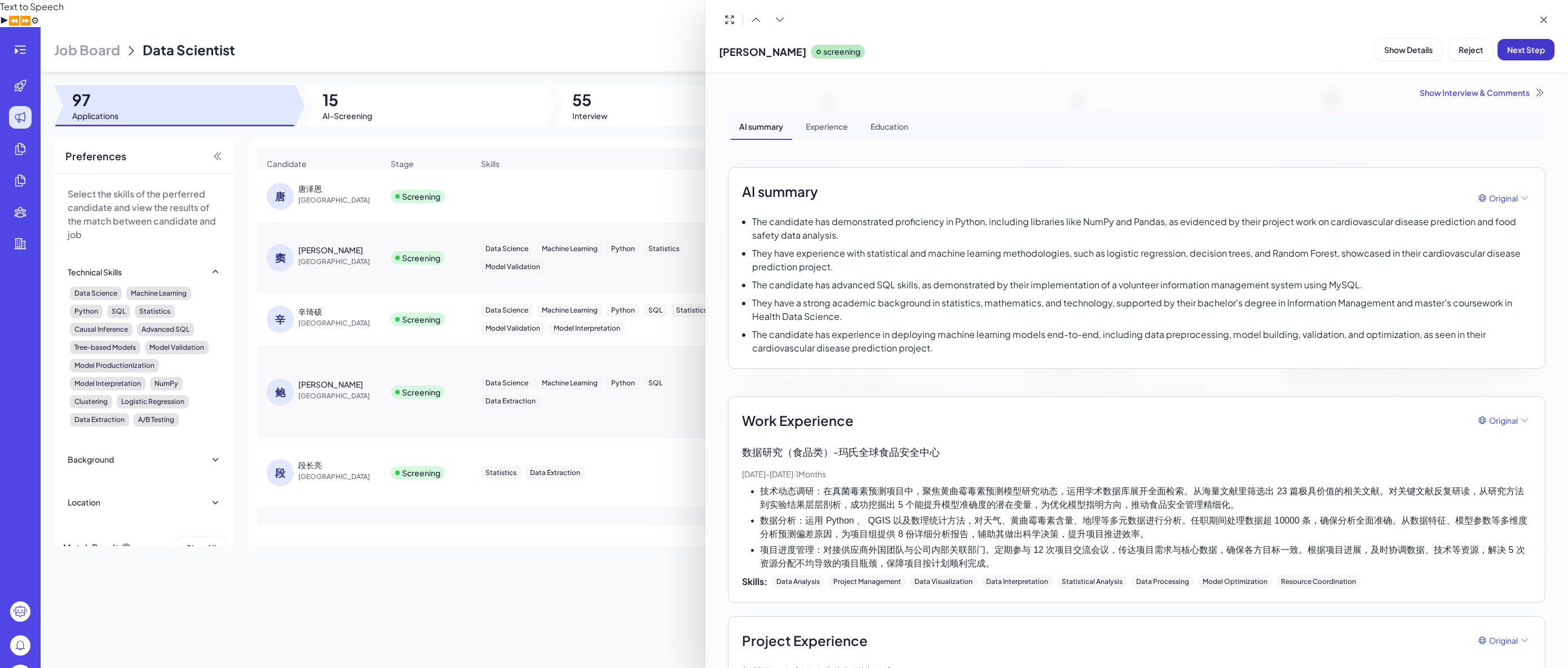
click at [1513, 50] on span "Next Step" at bounding box center [1527, 50] width 38 height 10
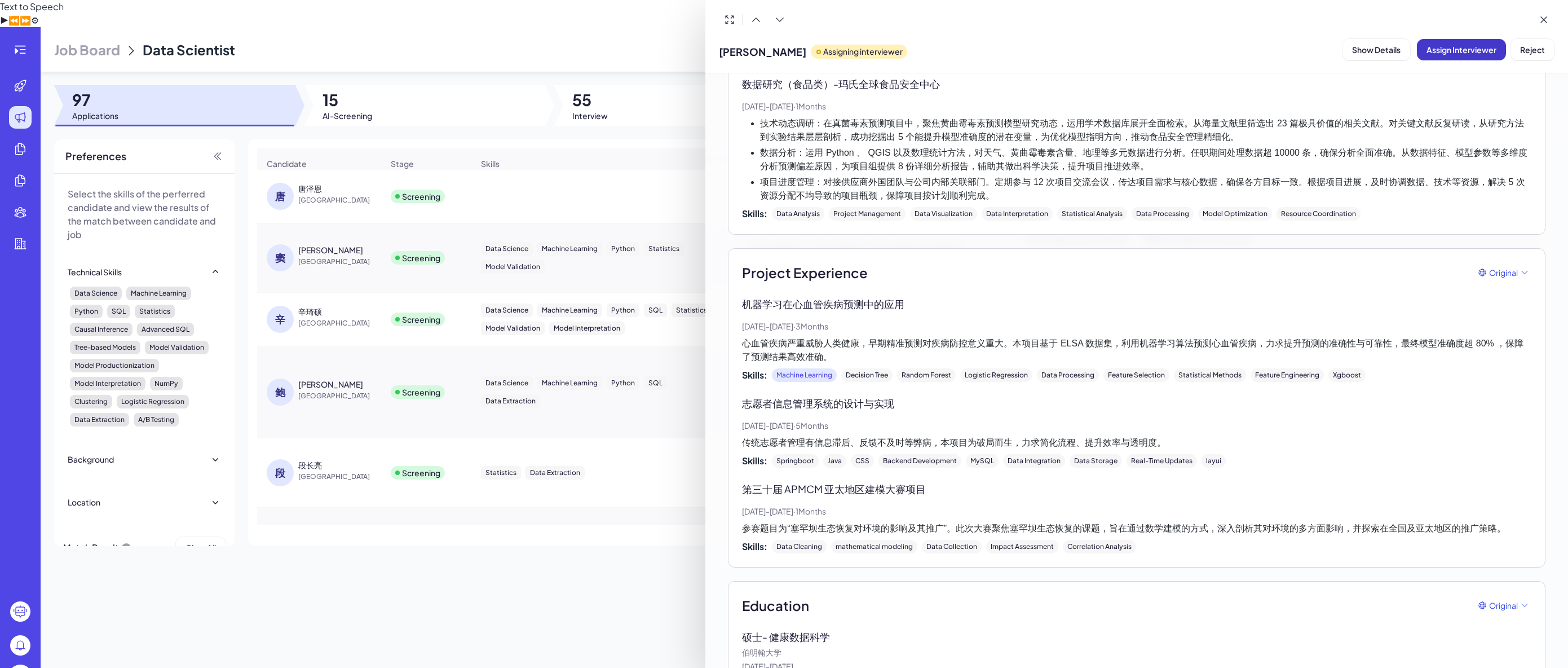
scroll to position [372, 0]
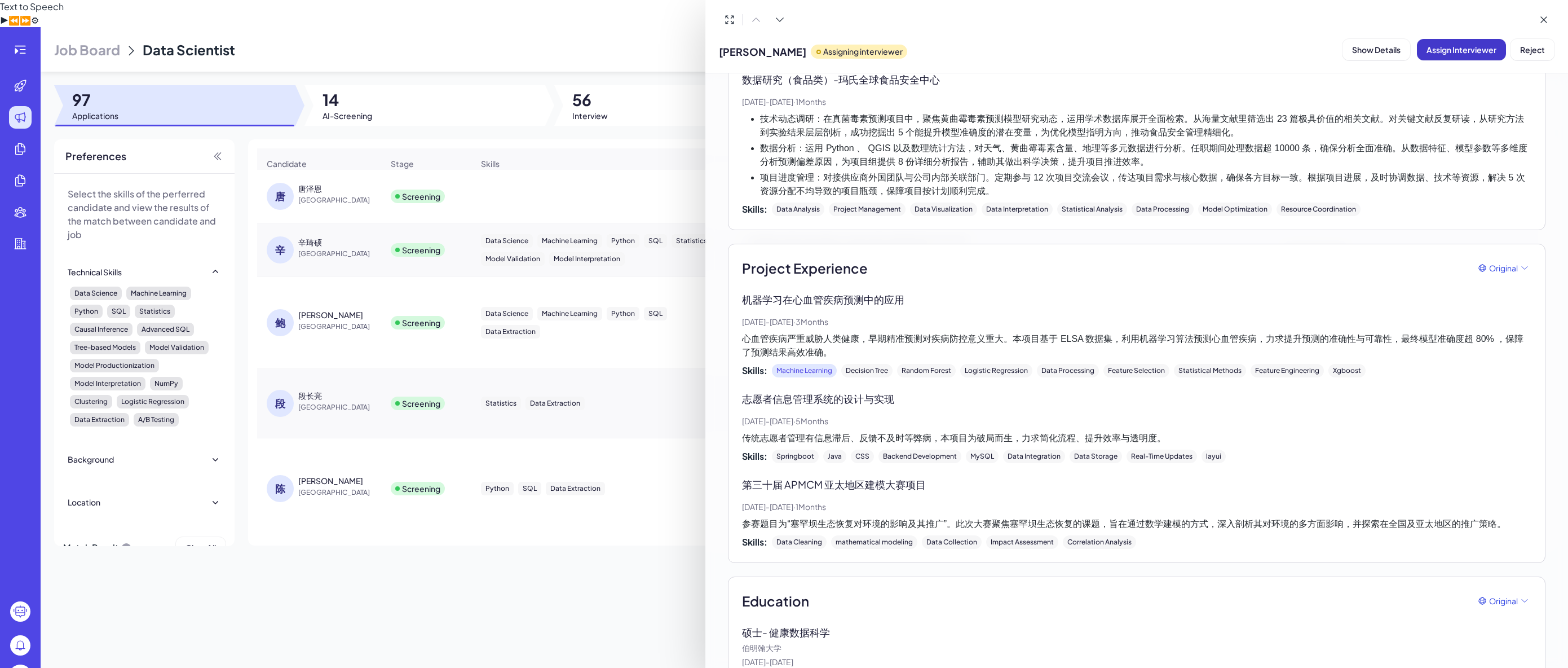
click at [1436, 50] on span "Assign Interviewer" at bounding box center [1462, 50] width 70 height 10
click at [1415, 111] on div "Select Interviewer" at bounding box center [1434, 111] width 79 height 13
click at [1422, 156] on div "Brix-admin" at bounding box center [1462, 162] width 141 height 20
click at [1513, 149] on button "Ok" at bounding box center [1524, 149] width 26 height 19
click at [371, 294] on div at bounding box center [784, 334] width 1568 height 668
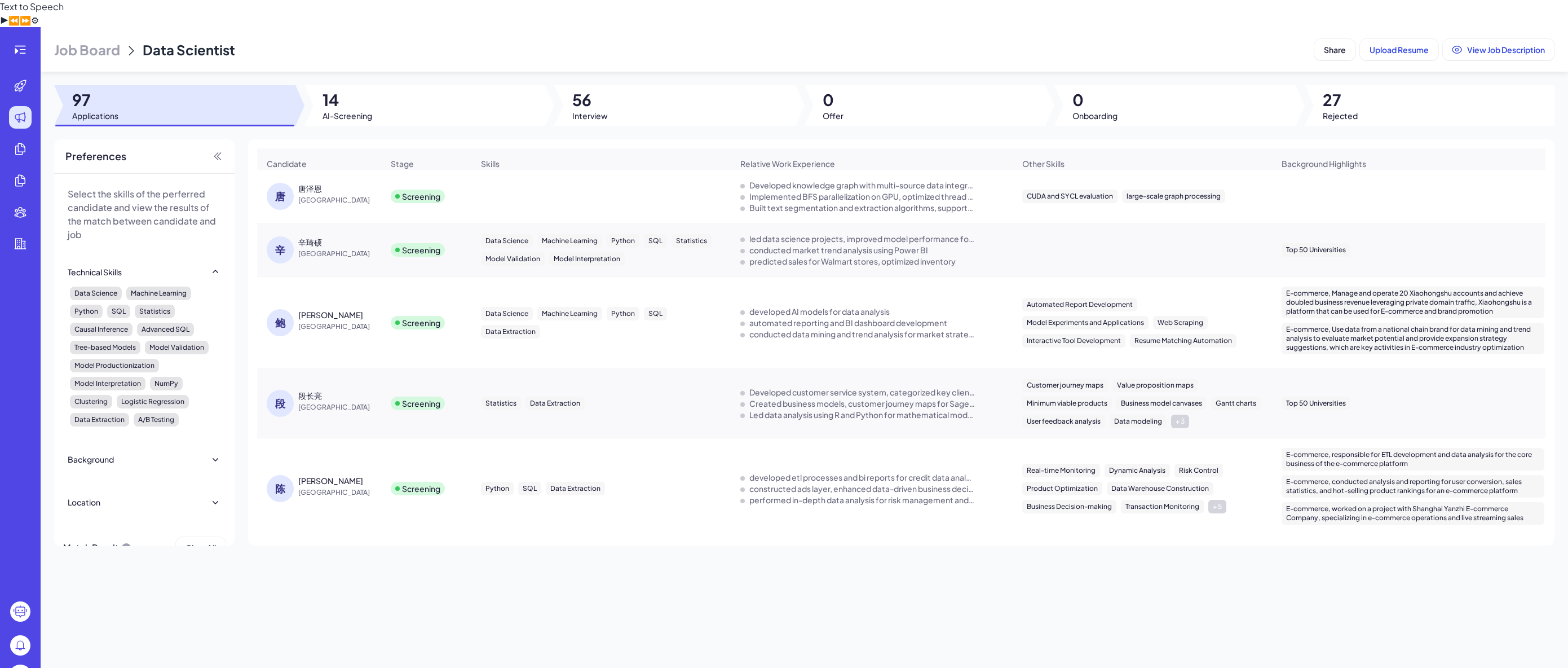
click at [371, 309] on div "[PERSON_NAME]" at bounding box center [341, 315] width 85 height 11
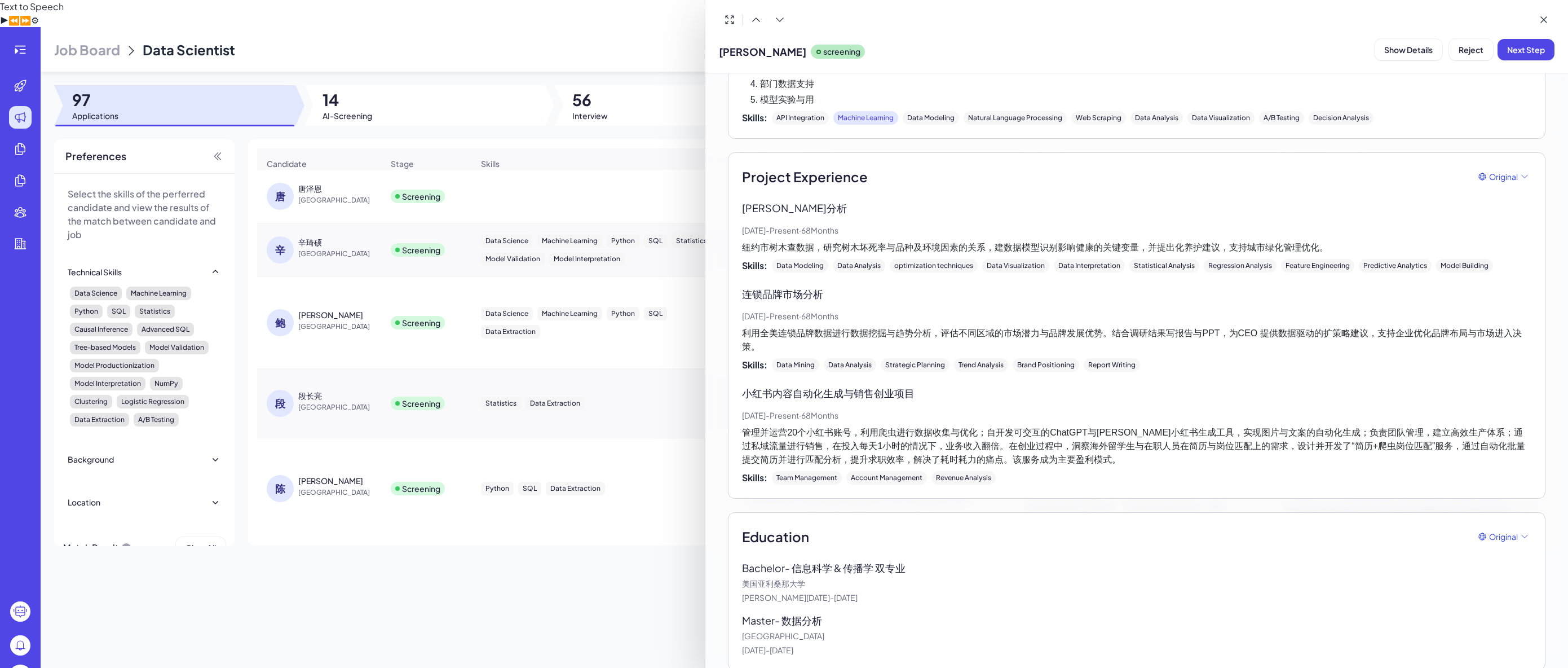
scroll to position [430, 0]
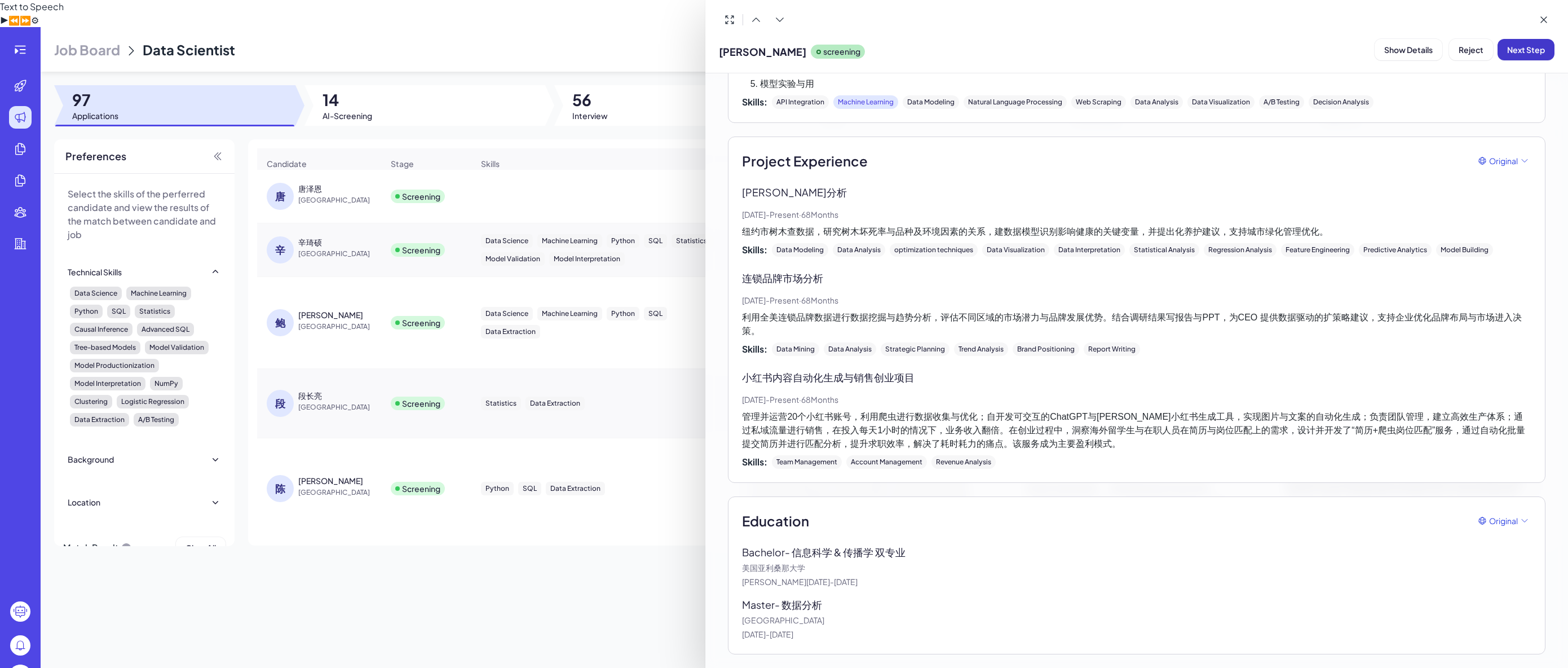
click at [1516, 50] on span "Next Step" at bounding box center [1527, 50] width 38 height 10
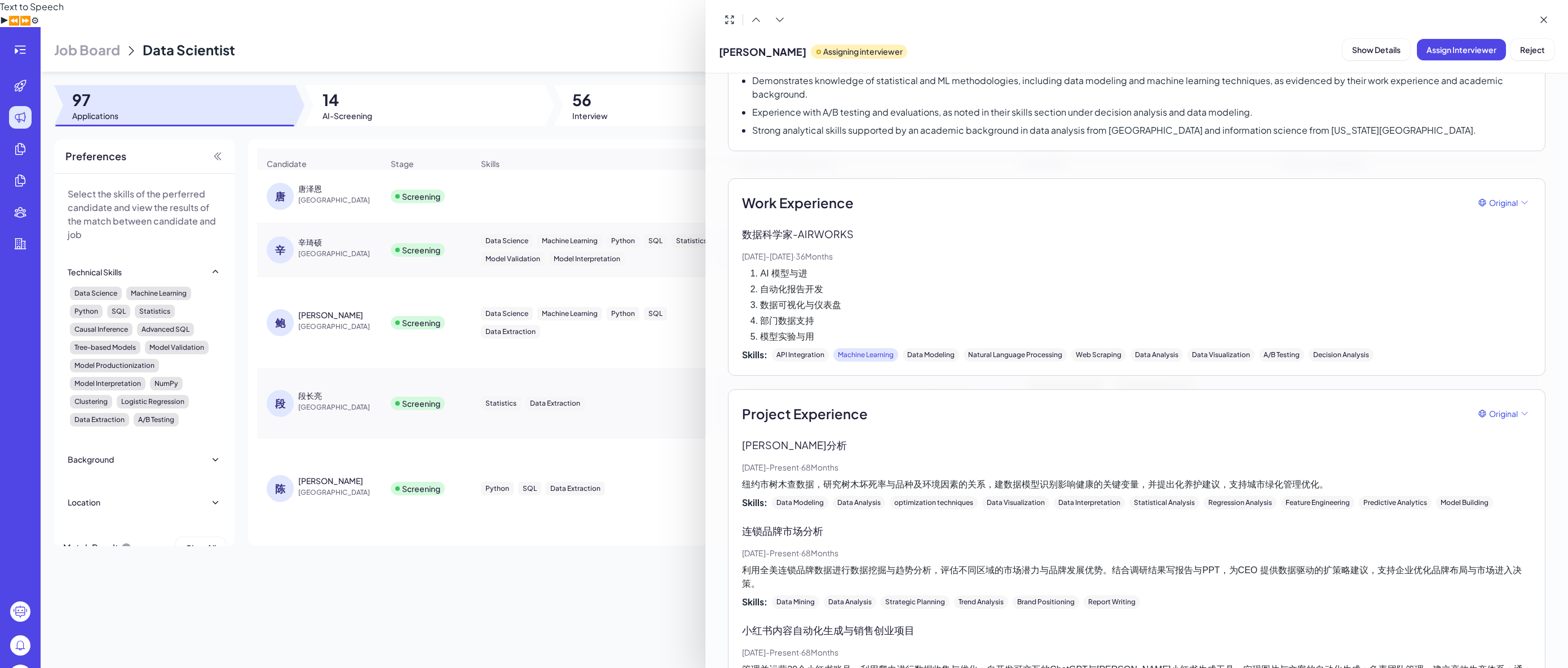
scroll to position [161, 0]
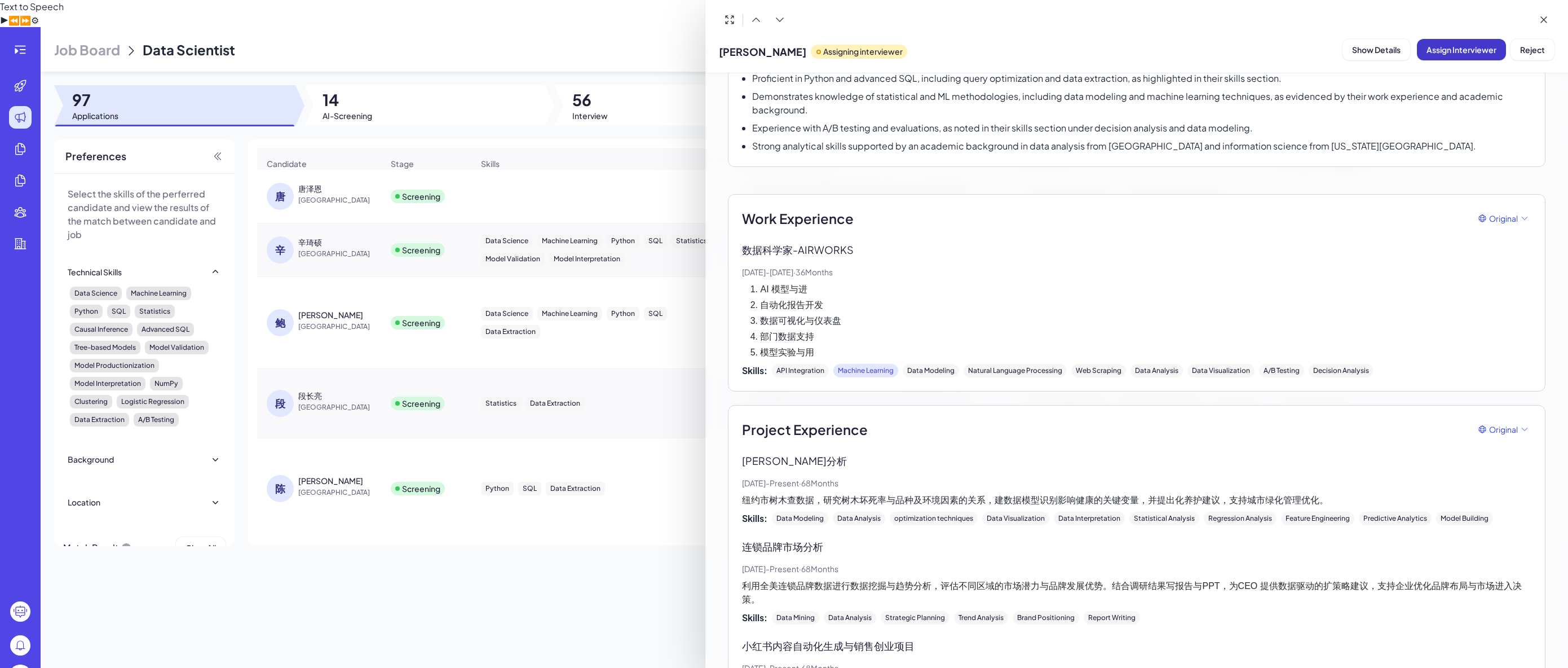
click at [1451, 46] on span "Assign Interviewer" at bounding box center [1462, 50] width 70 height 10
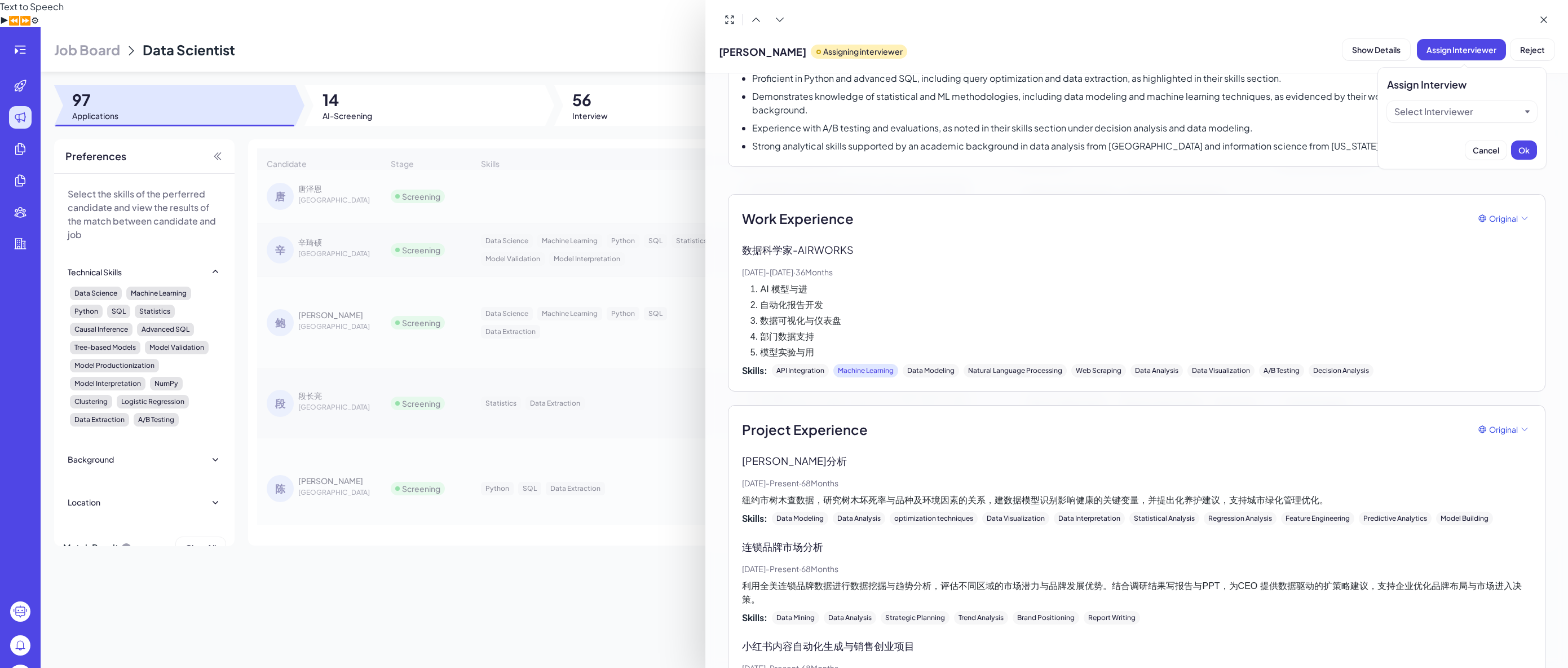
click at [1435, 108] on div "Select Interviewer" at bounding box center [1434, 111] width 79 height 13
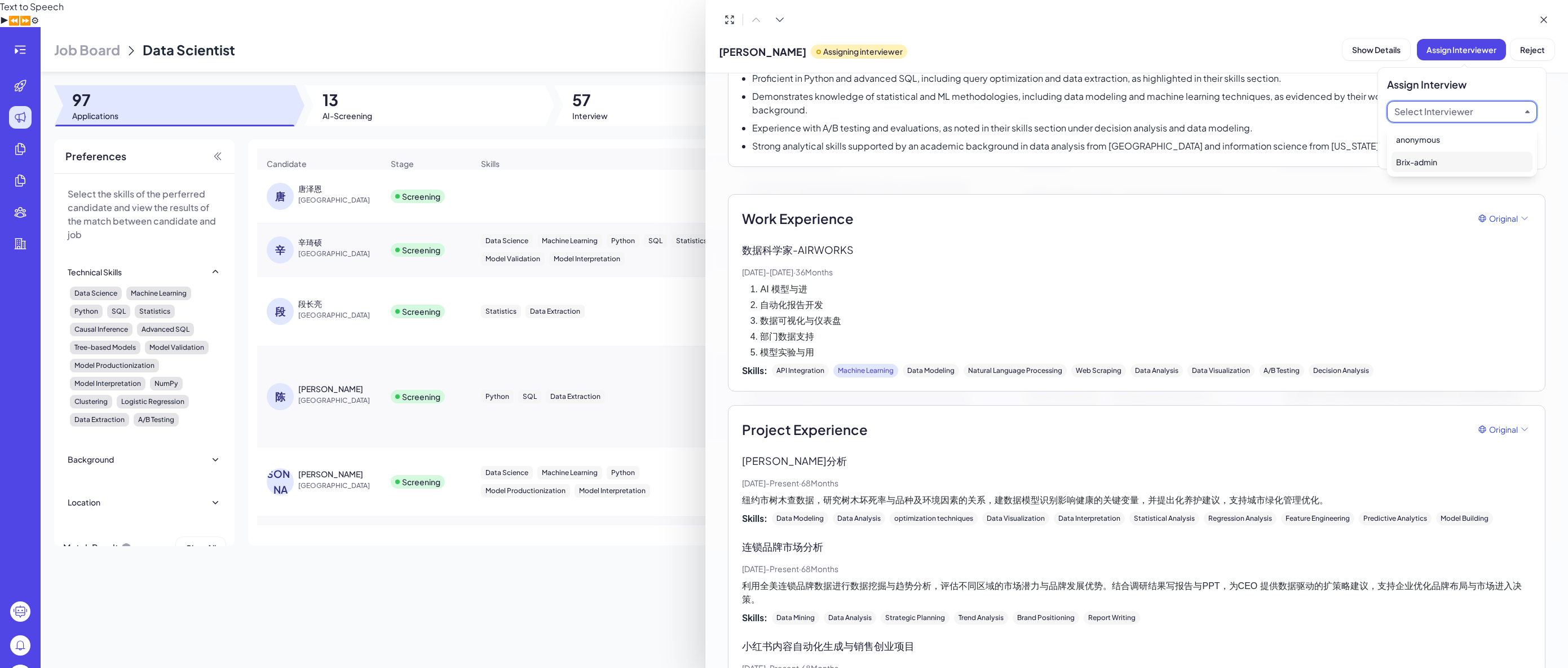
click at [1429, 163] on div "Brix-admin" at bounding box center [1462, 162] width 141 height 20
click at [1535, 146] on button "Ok" at bounding box center [1524, 149] width 26 height 19
click at [525, 119] on div at bounding box center [784, 334] width 1568 height 668
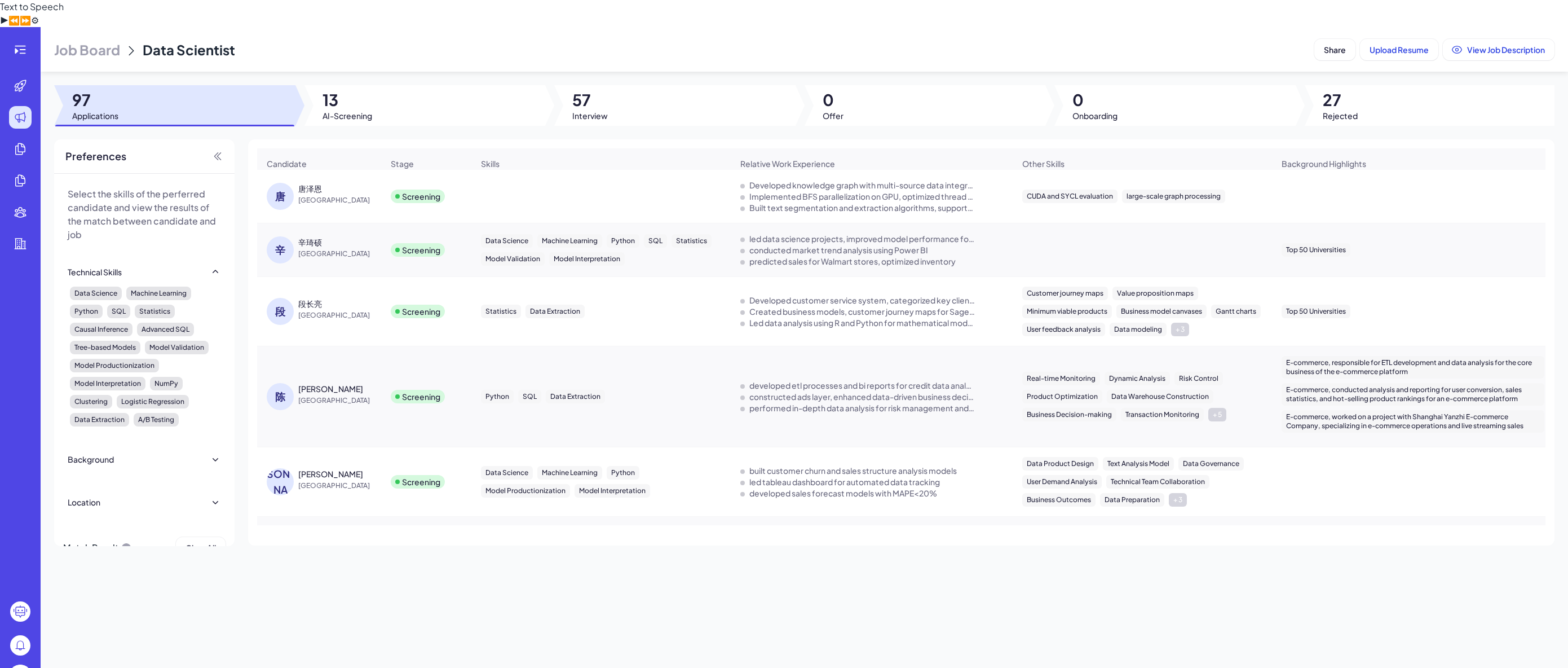
click at [638, 235] on div "Data Science Machine Learning Python SQL Statistics Model Validation Model Inte…" at bounding box center [601, 250] width 240 height 32
click at [373, 248] on span "[GEOGRAPHIC_DATA]" at bounding box center [341, 254] width 85 height 11
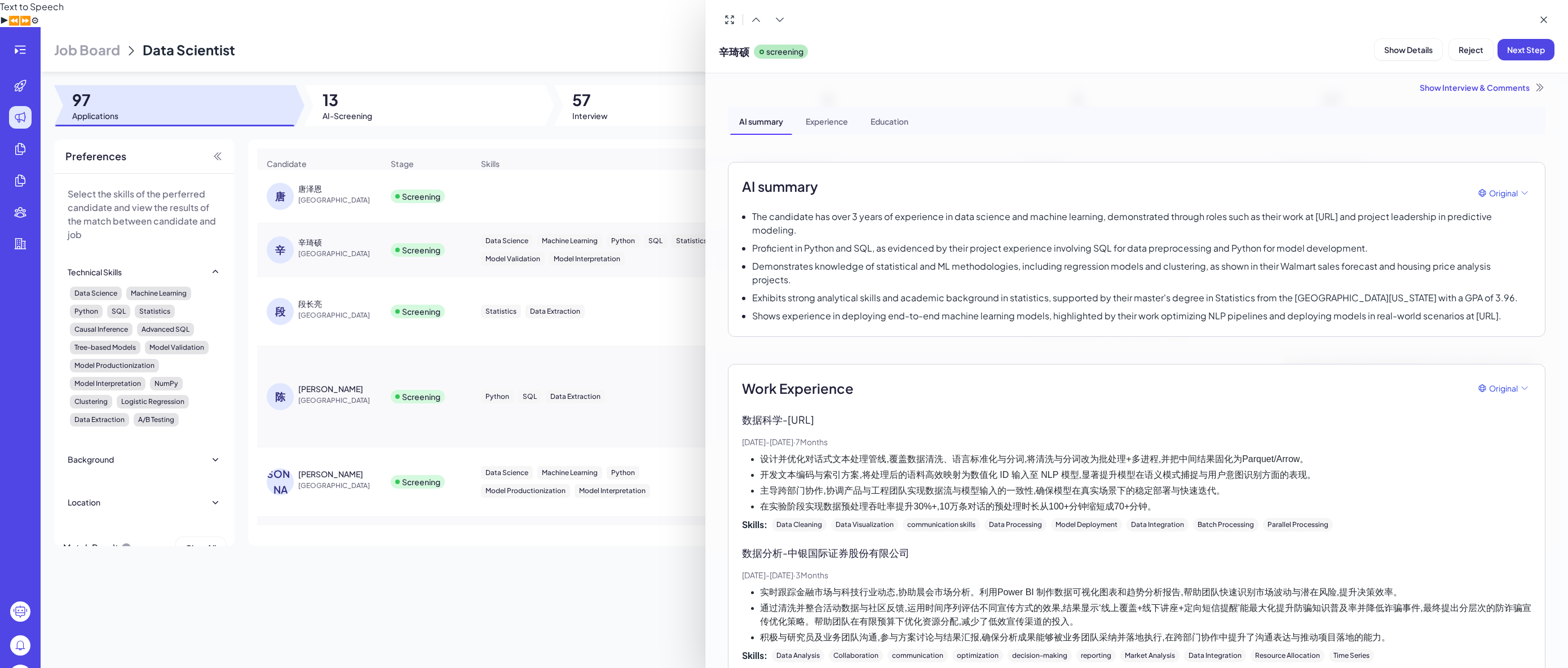
scroll to position [0, 0]
click at [1511, 56] on button "Next Step" at bounding box center [1526, 50] width 57 height 22
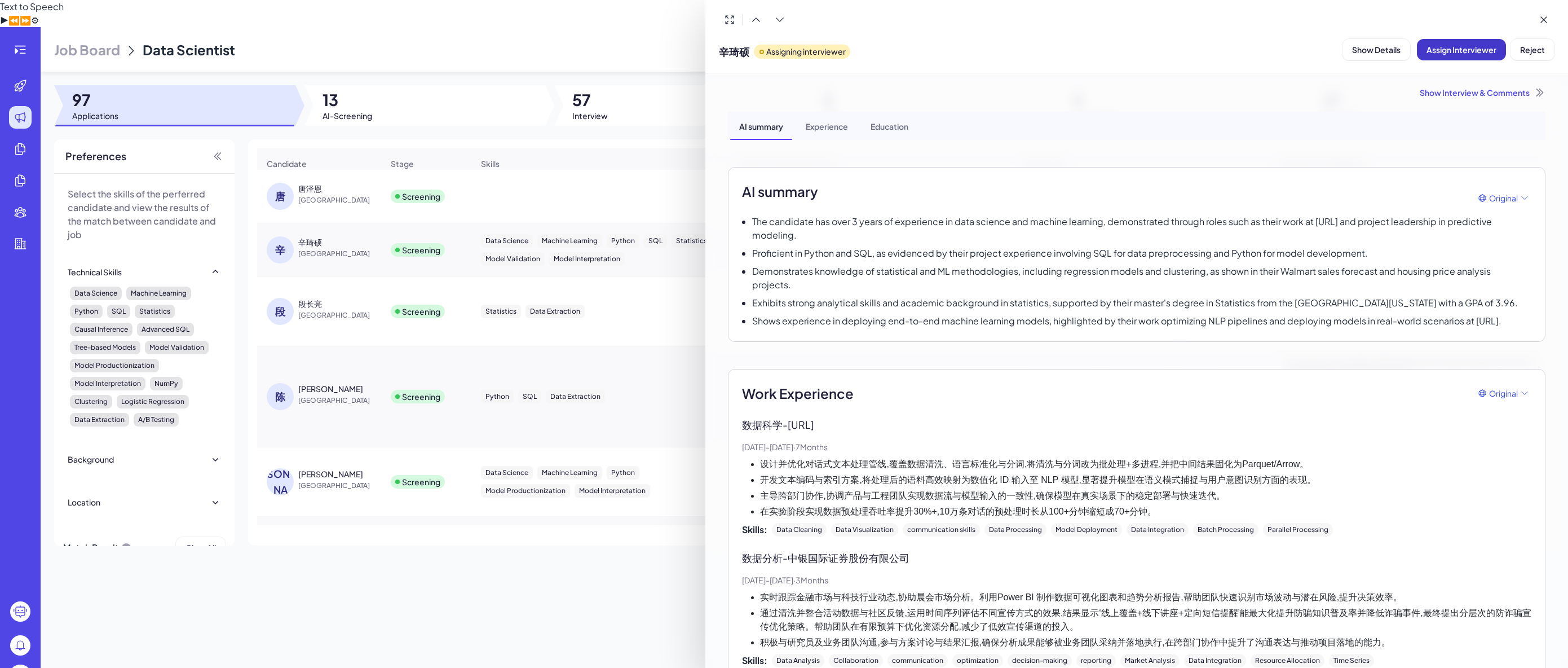
click at [1464, 53] on span "Assign Interviewer" at bounding box center [1462, 50] width 70 height 10
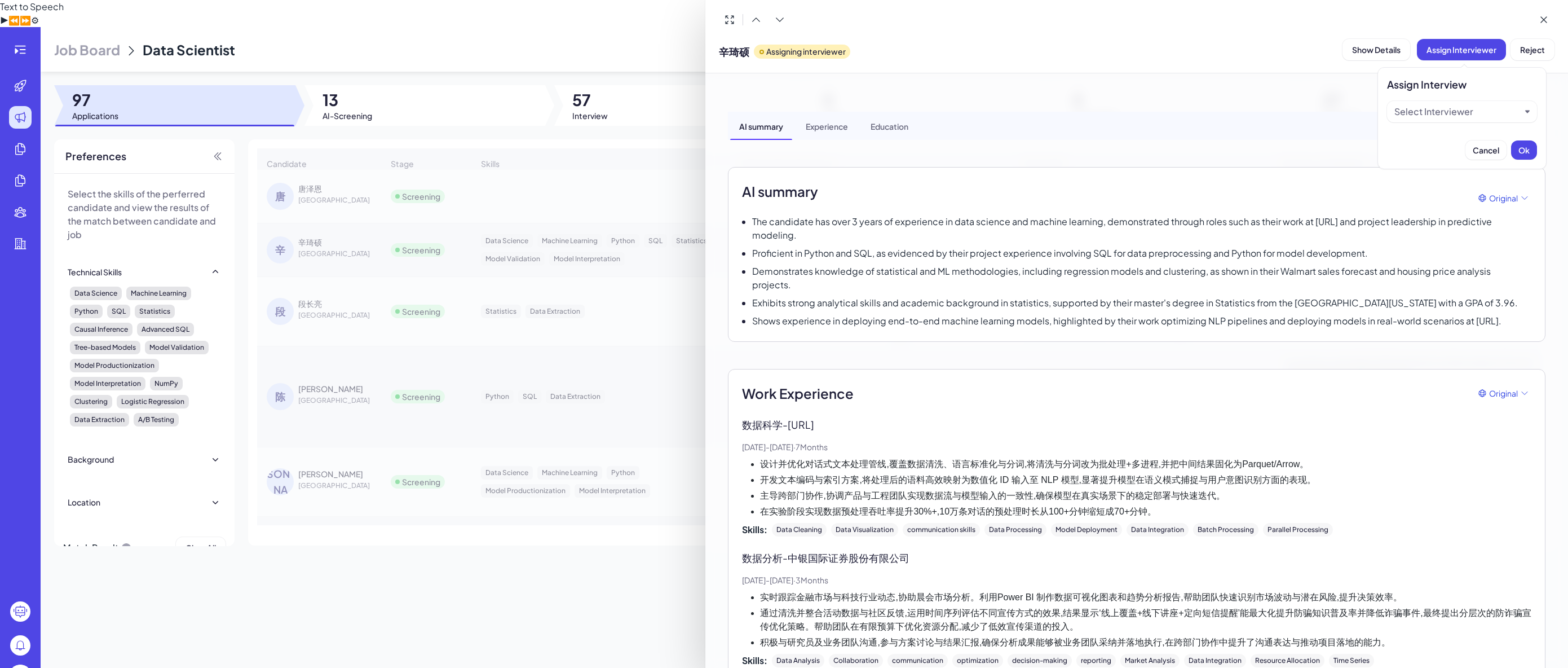
click at [1434, 111] on div "Select Interviewer" at bounding box center [1434, 111] width 79 height 13
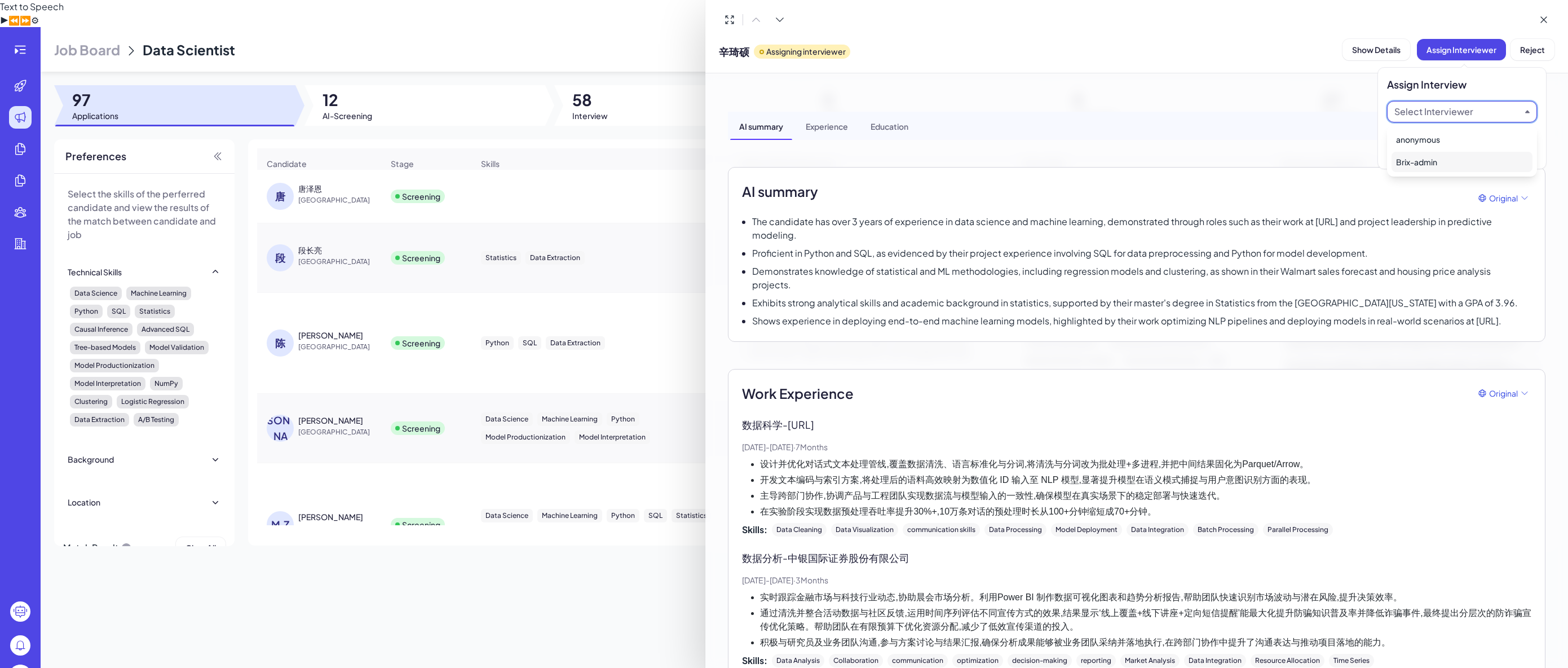
click at [1423, 158] on div "Brix-admin" at bounding box center [1462, 162] width 141 height 20
click at [1516, 153] on button "Ok" at bounding box center [1524, 149] width 26 height 19
click at [360, 408] on div at bounding box center [784, 334] width 1568 height 668
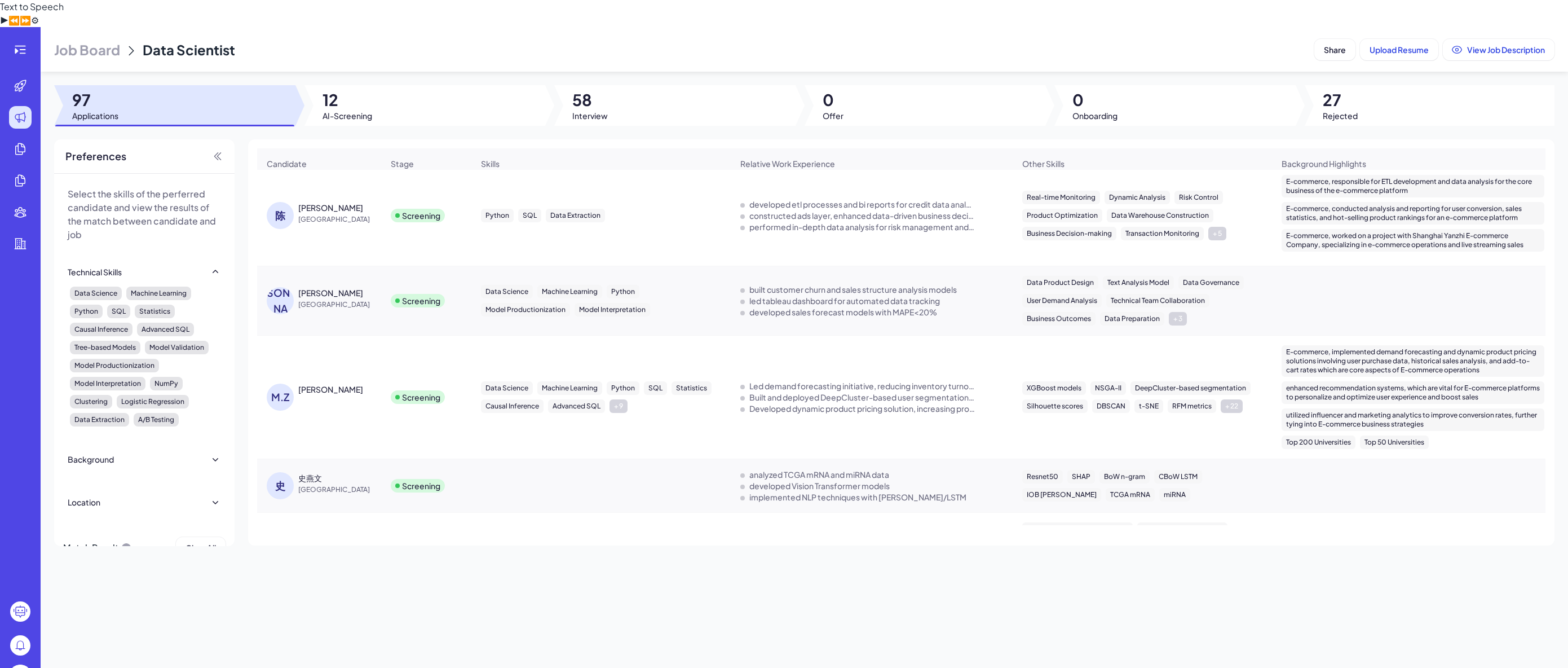
scroll to position [113, 0]
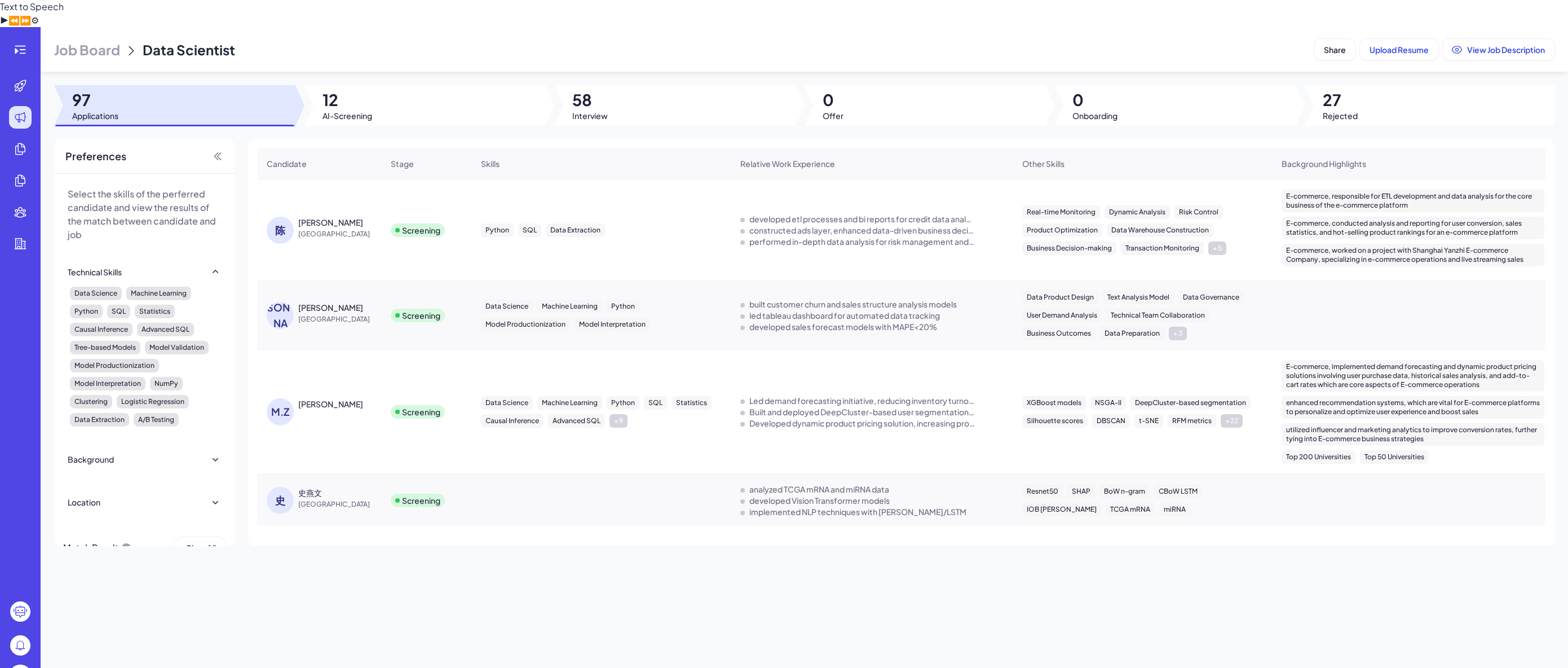
click at [457, 299] on div "Screening" at bounding box center [426, 315] width 89 height 32
click at [461, 299] on div "Screening" at bounding box center [426, 315] width 89 height 32
click at [330, 302] on div "[PERSON_NAME]" at bounding box center [341, 308] width 85 height 11
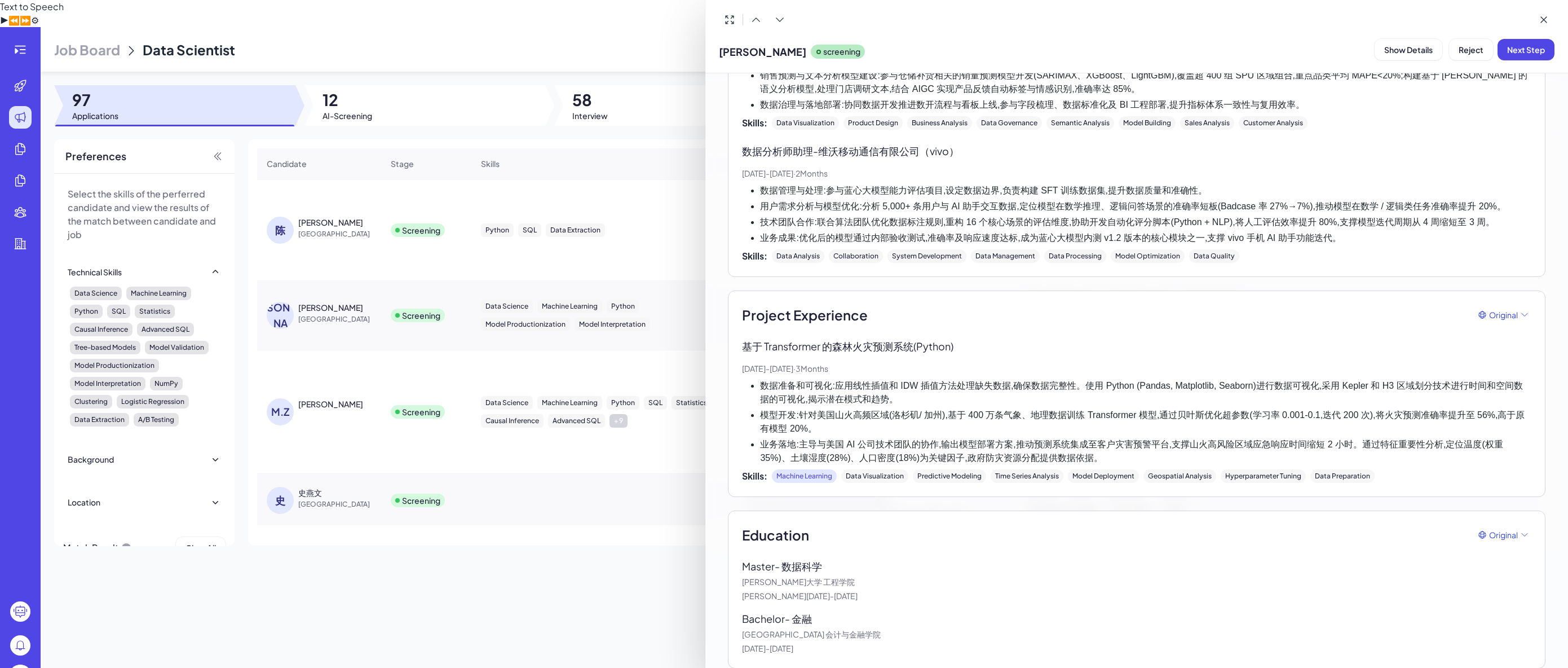
scroll to position [588, 0]
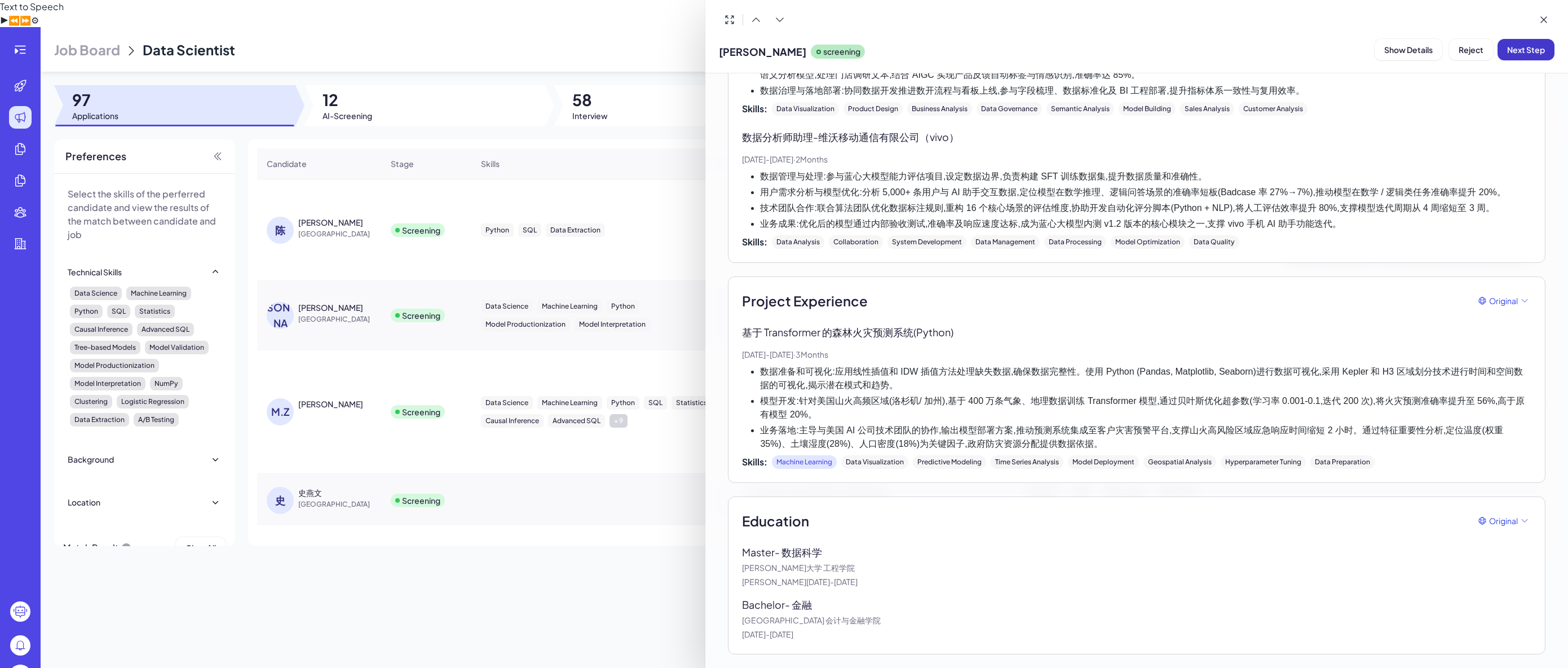
click at [1518, 45] on span "Next Step" at bounding box center [1527, 50] width 38 height 10
click at [1441, 36] on div "[PERSON_NAME] interviewer Show Details Assign Interviewer Reject" at bounding box center [1136, 49] width 836 height 29
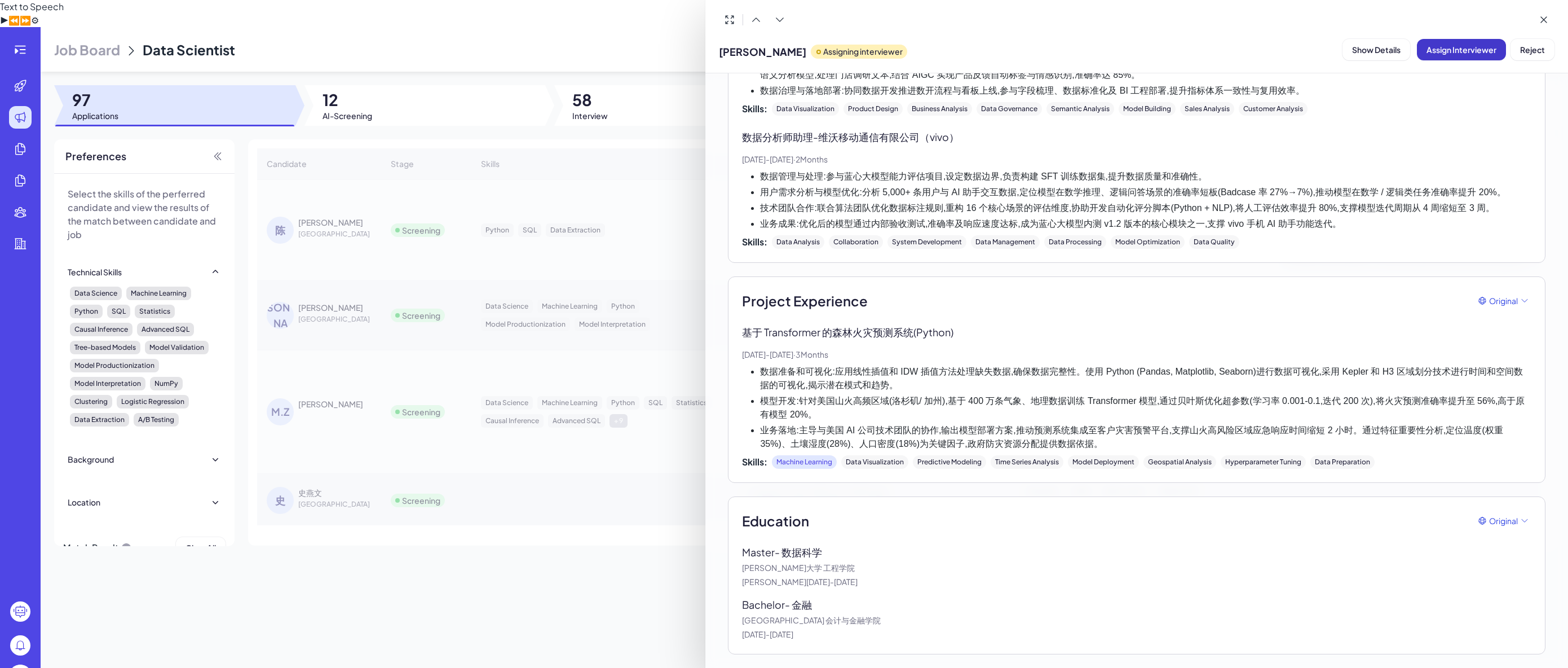
click at [1442, 50] on span "Assign Interviewer" at bounding box center [1462, 50] width 70 height 10
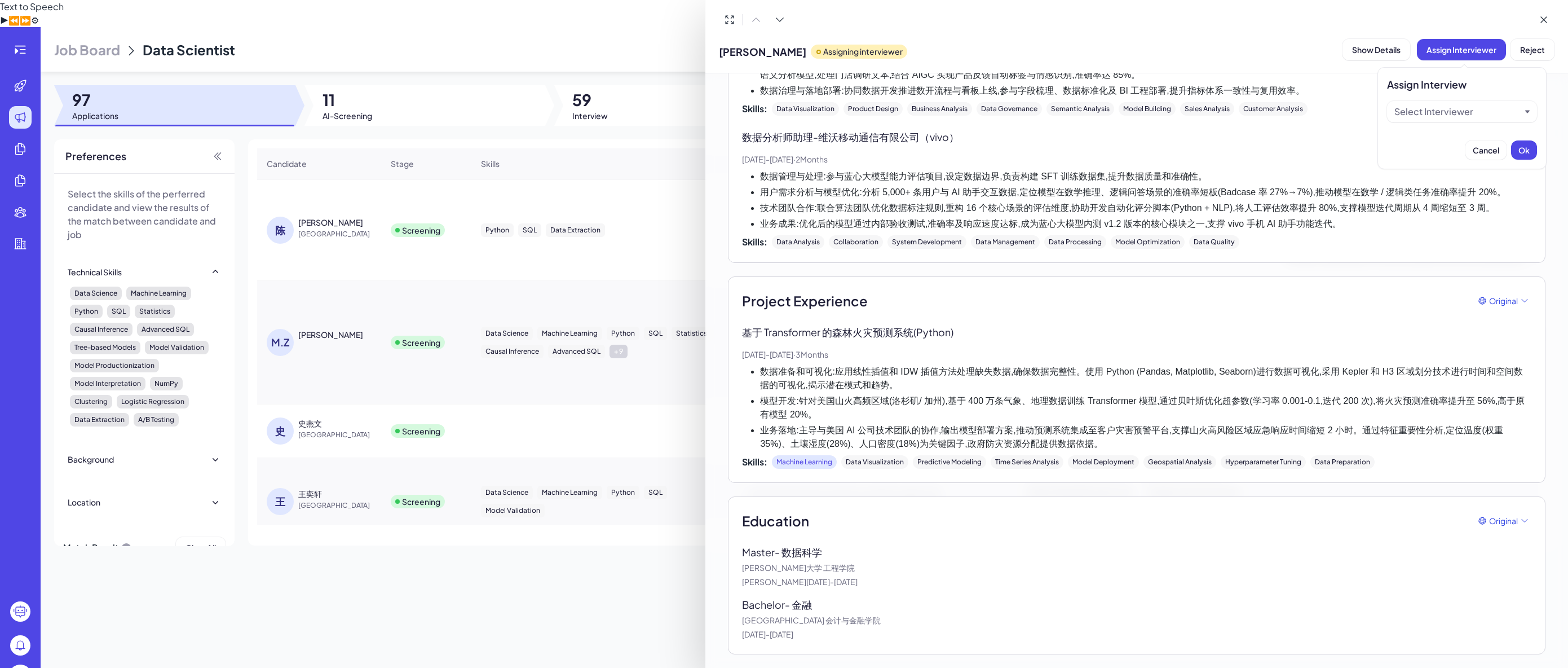
click at [1426, 118] on div "Select Interviewer" at bounding box center [1434, 111] width 79 height 13
click at [1424, 156] on div "Brix-admin" at bounding box center [1462, 162] width 141 height 20
click at [1516, 149] on button "Ok" at bounding box center [1524, 149] width 26 height 19
click at [342, 313] on div at bounding box center [784, 334] width 1568 height 668
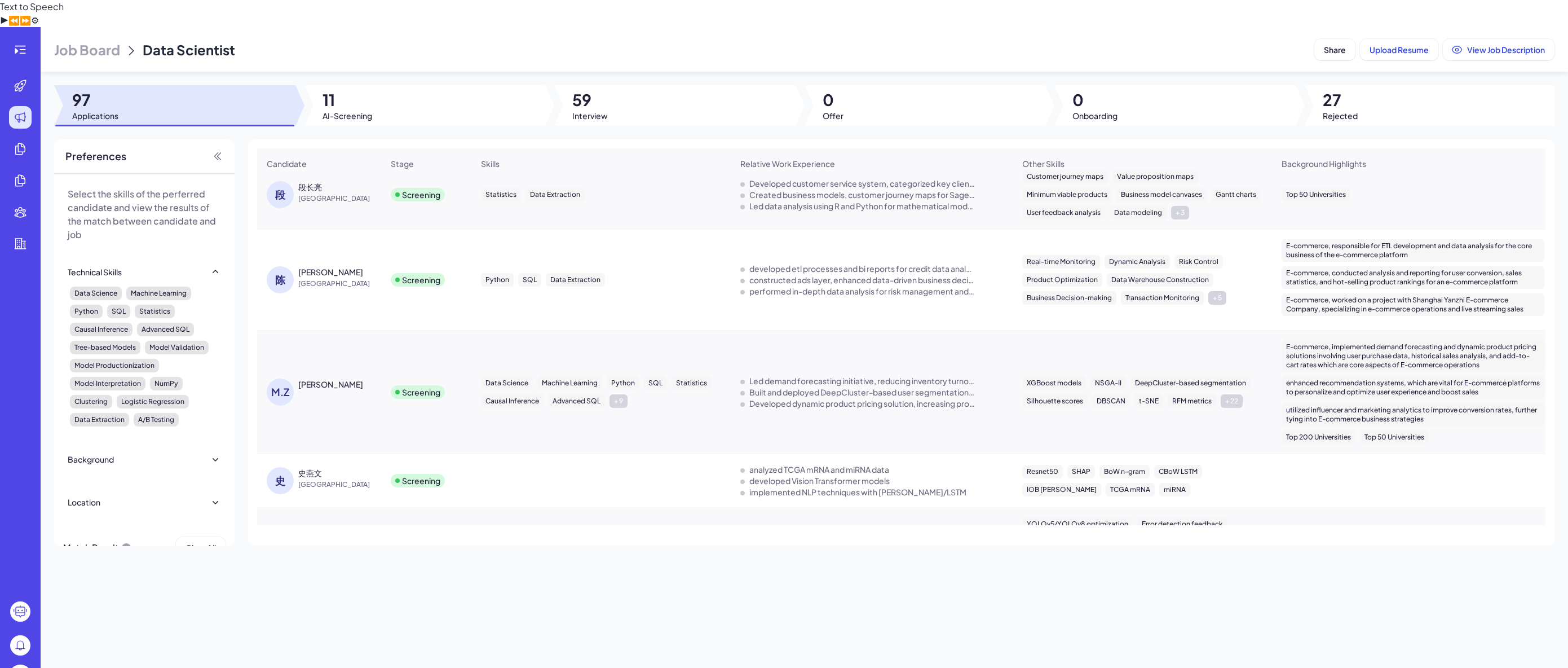
scroll to position [46, 0]
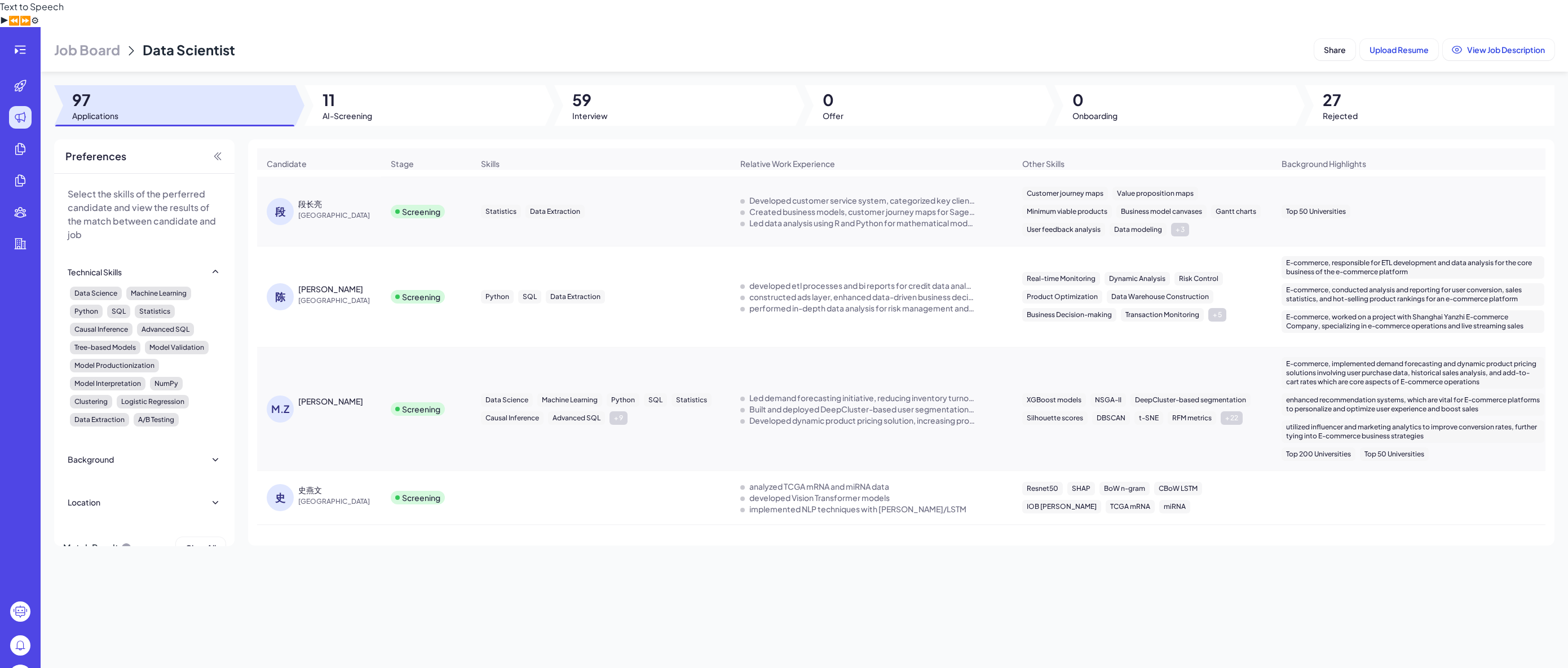
click at [362, 395] on div "[PERSON_NAME]" at bounding box center [341, 401] width 85 height 11
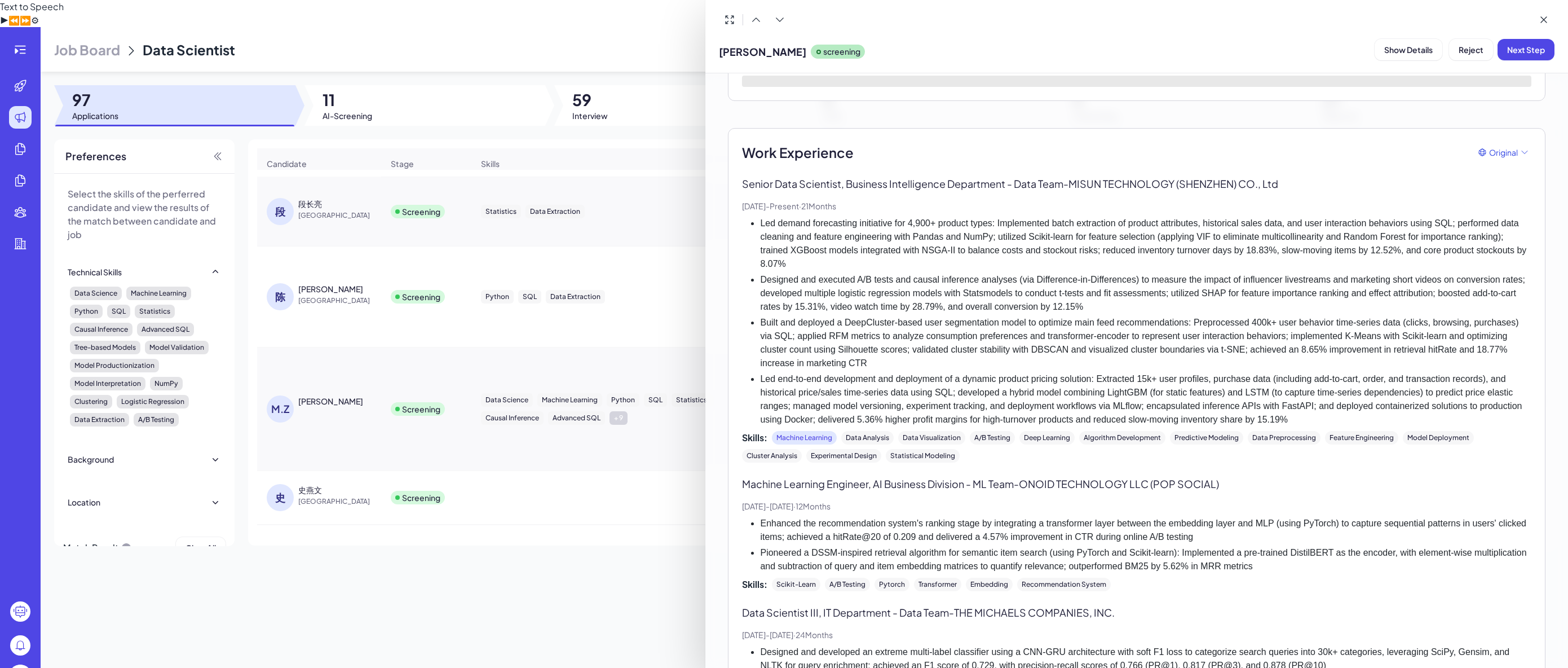
scroll to position [13, 0]
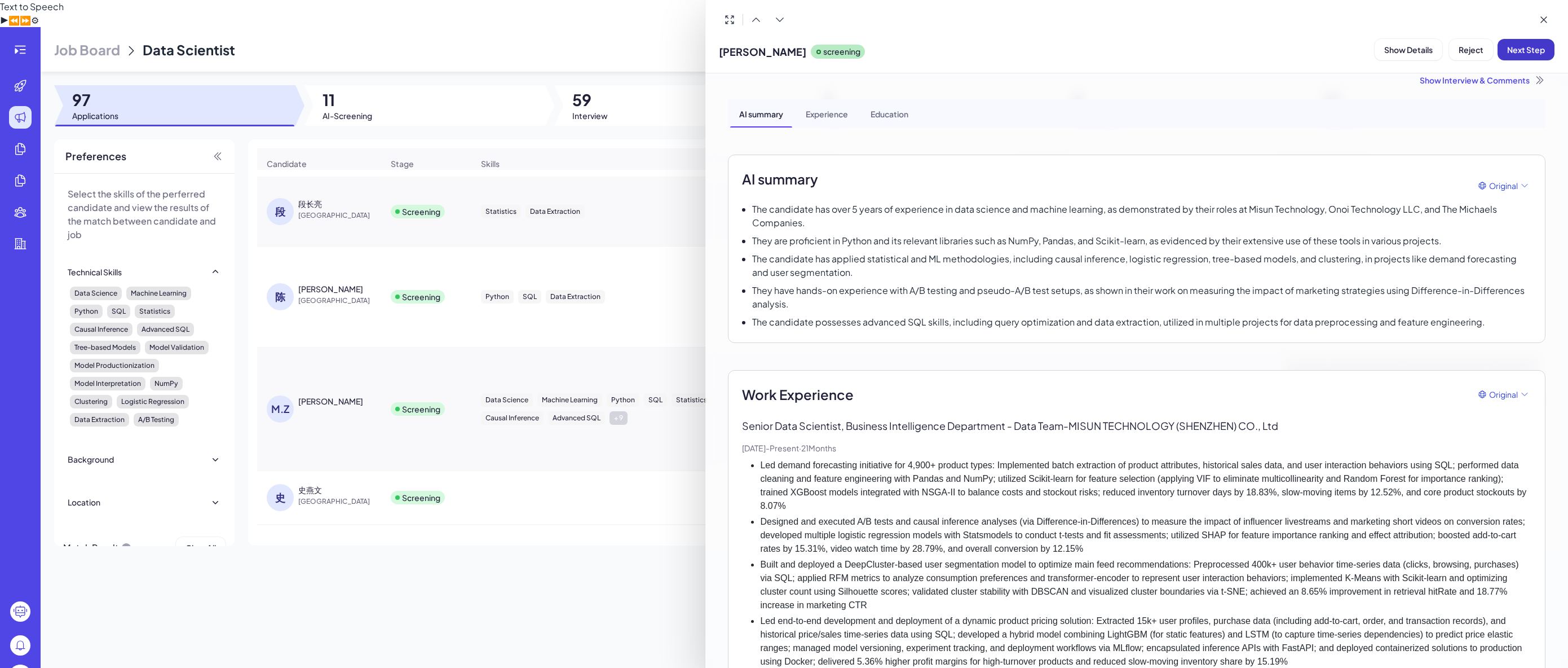
click at [1528, 55] on button "Next Step" at bounding box center [1526, 50] width 57 height 22
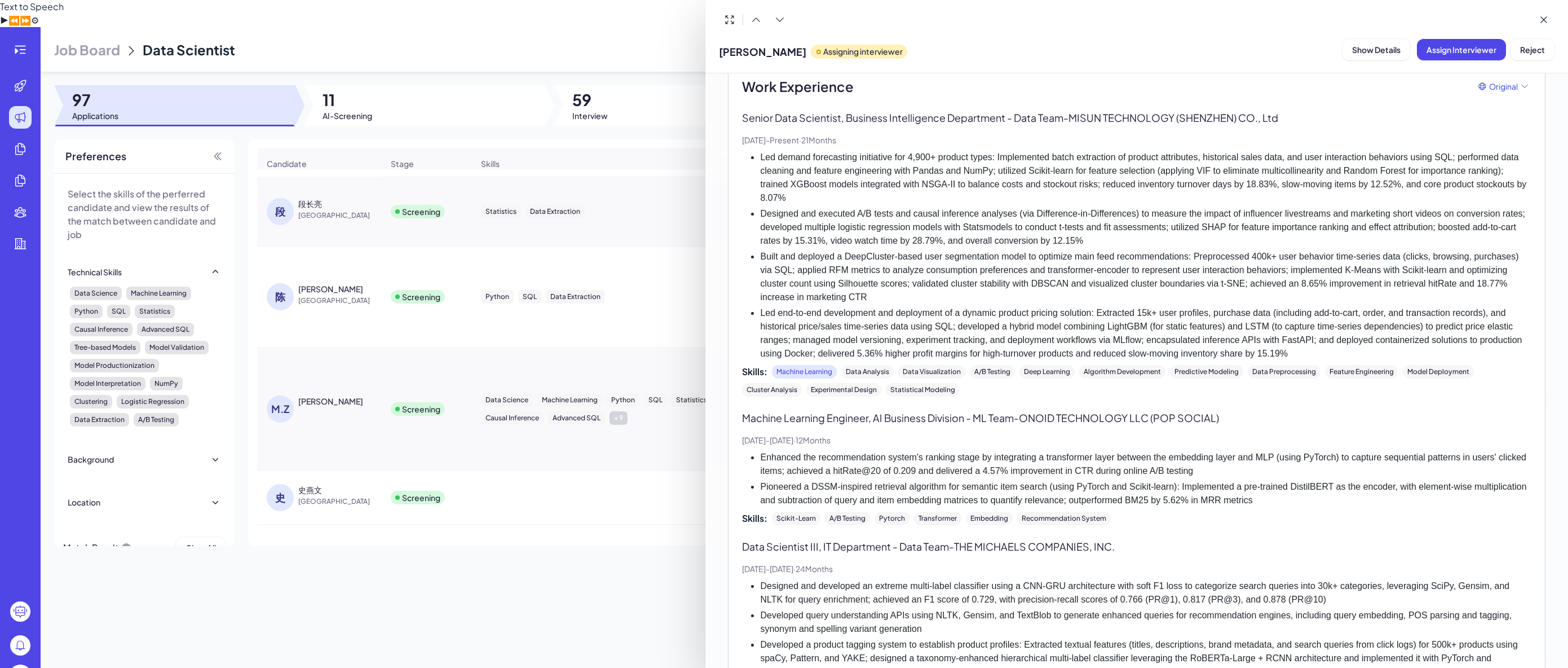
scroll to position [322, 0]
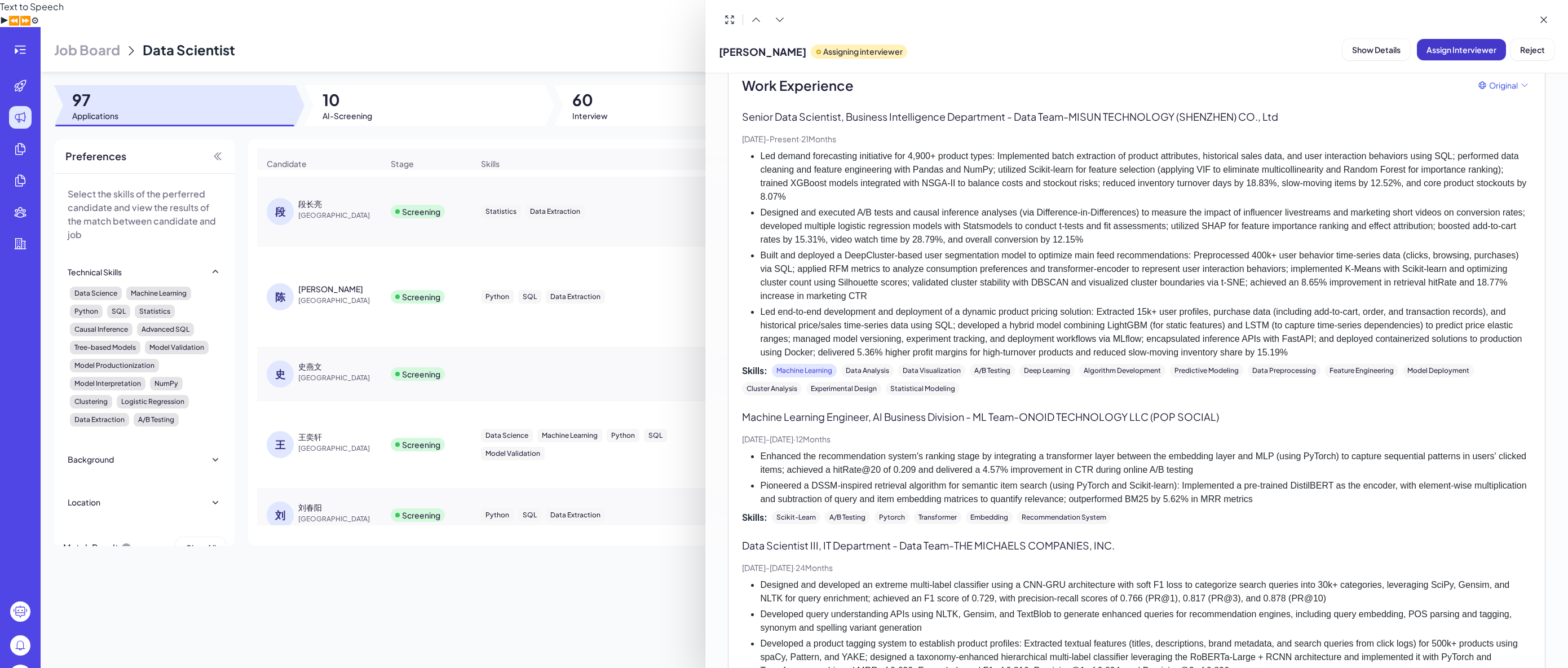
click at [1456, 56] on button "Assign Interviewer" at bounding box center [1462, 50] width 89 height 22
click at [1438, 115] on div "Select Interviewer" at bounding box center [1434, 111] width 79 height 13
click at [1430, 165] on div "Brix-admin" at bounding box center [1462, 162] width 141 height 20
click at [1522, 151] on span "Ok" at bounding box center [1525, 150] width 11 height 10
click at [350, 423] on div at bounding box center [784, 334] width 1568 height 668
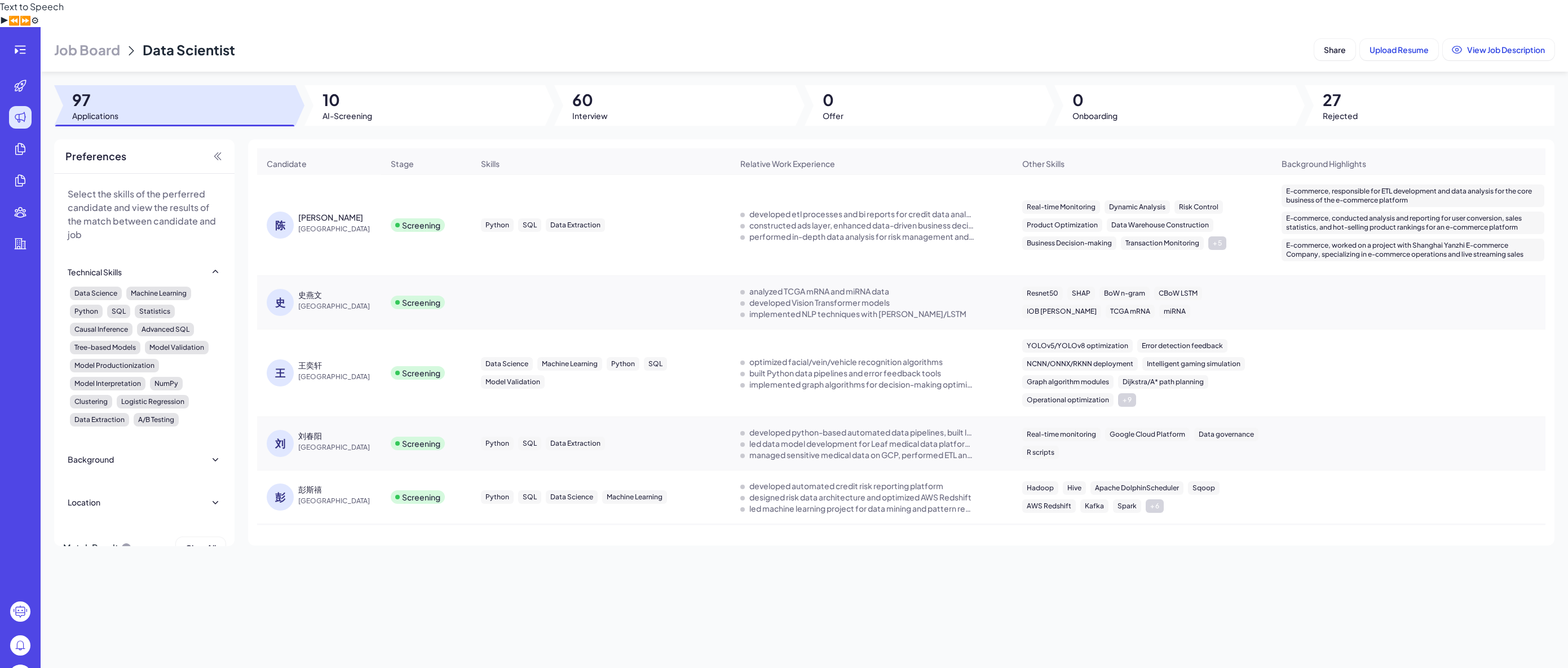
scroll to position [282, 0]
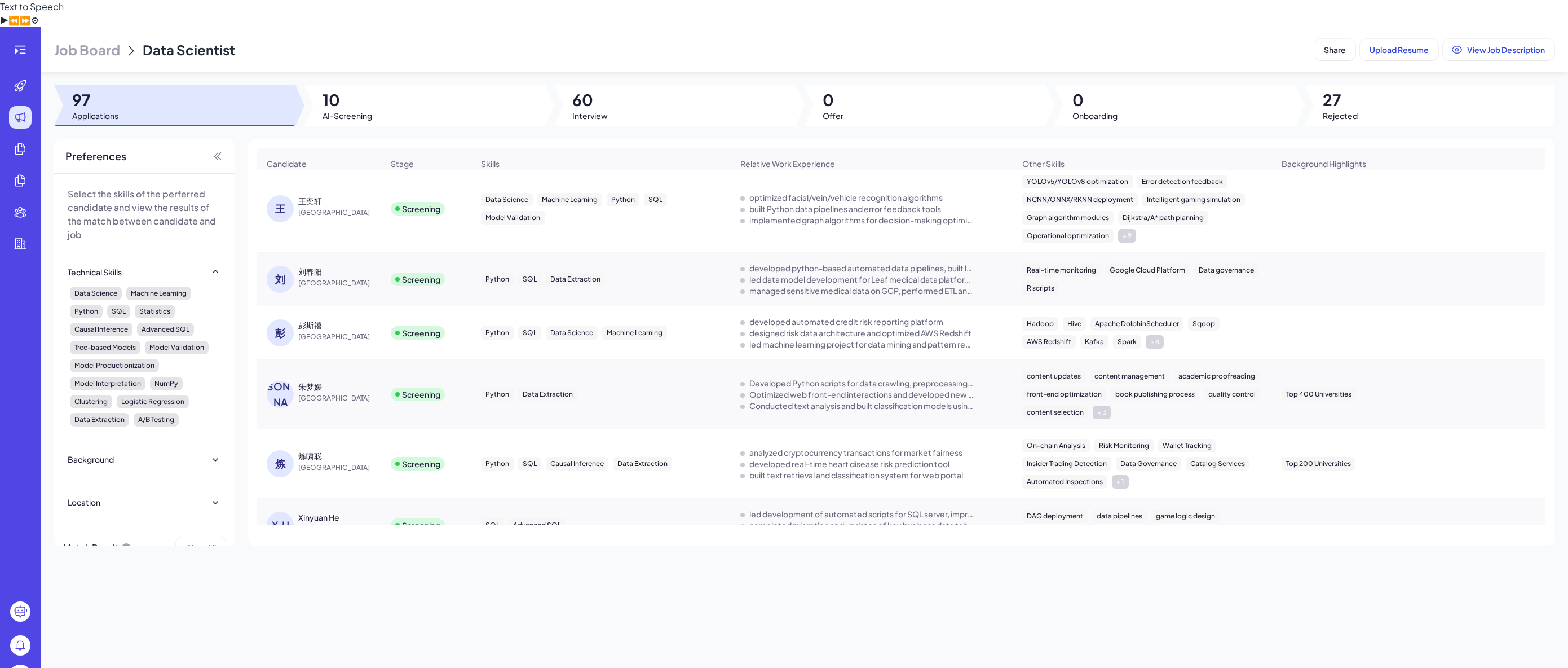
click at [678, 198] on div "Data Science Machine Learning Python SQL Model Validation" at bounding box center [601, 208] width 240 height 32
click at [377, 196] on div "王奕轩" at bounding box center [341, 201] width 85 height 11
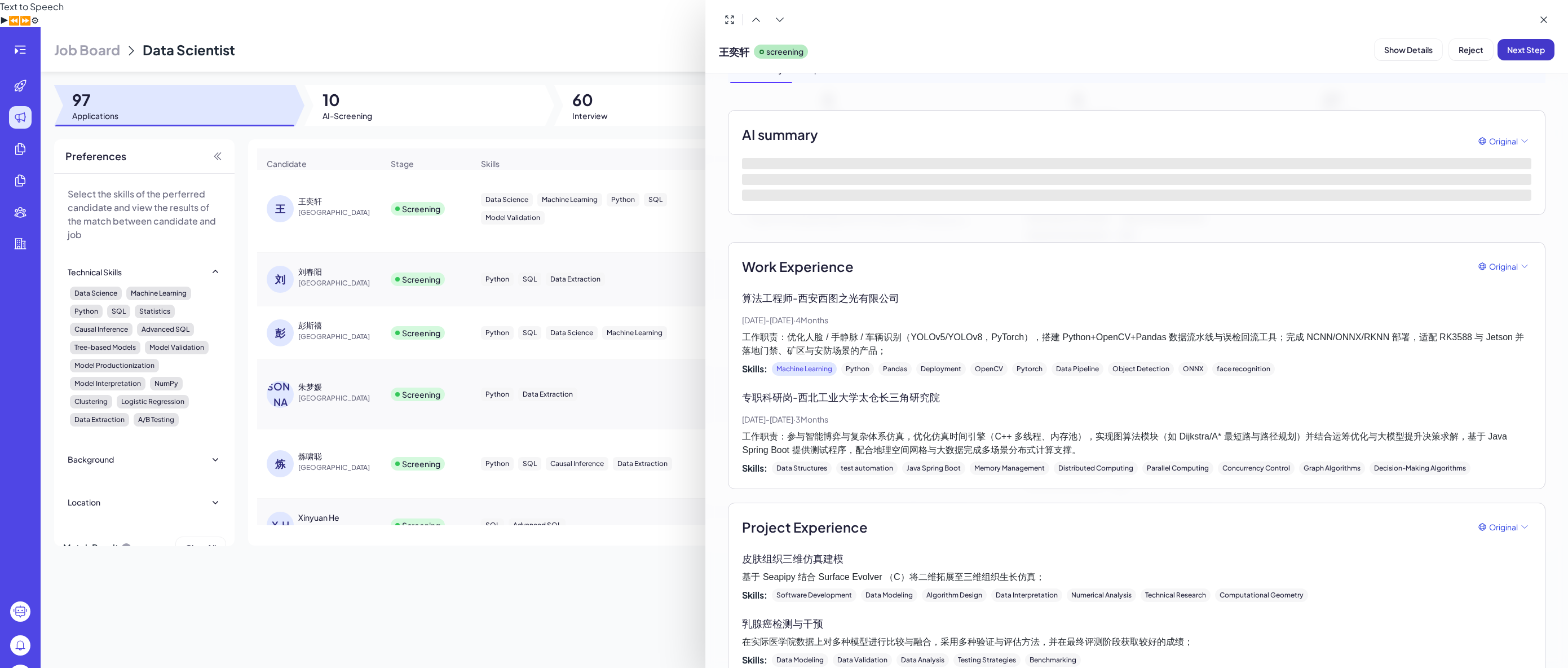
scroll to position [55, 0]
click at [1520, 48] on span "Next Step" at bounding box center [1527, 50] width 38 height 10
click at [1472, 53] on span "Assign Interviewer" at bounding box center [1462, 50] width 70 height 10
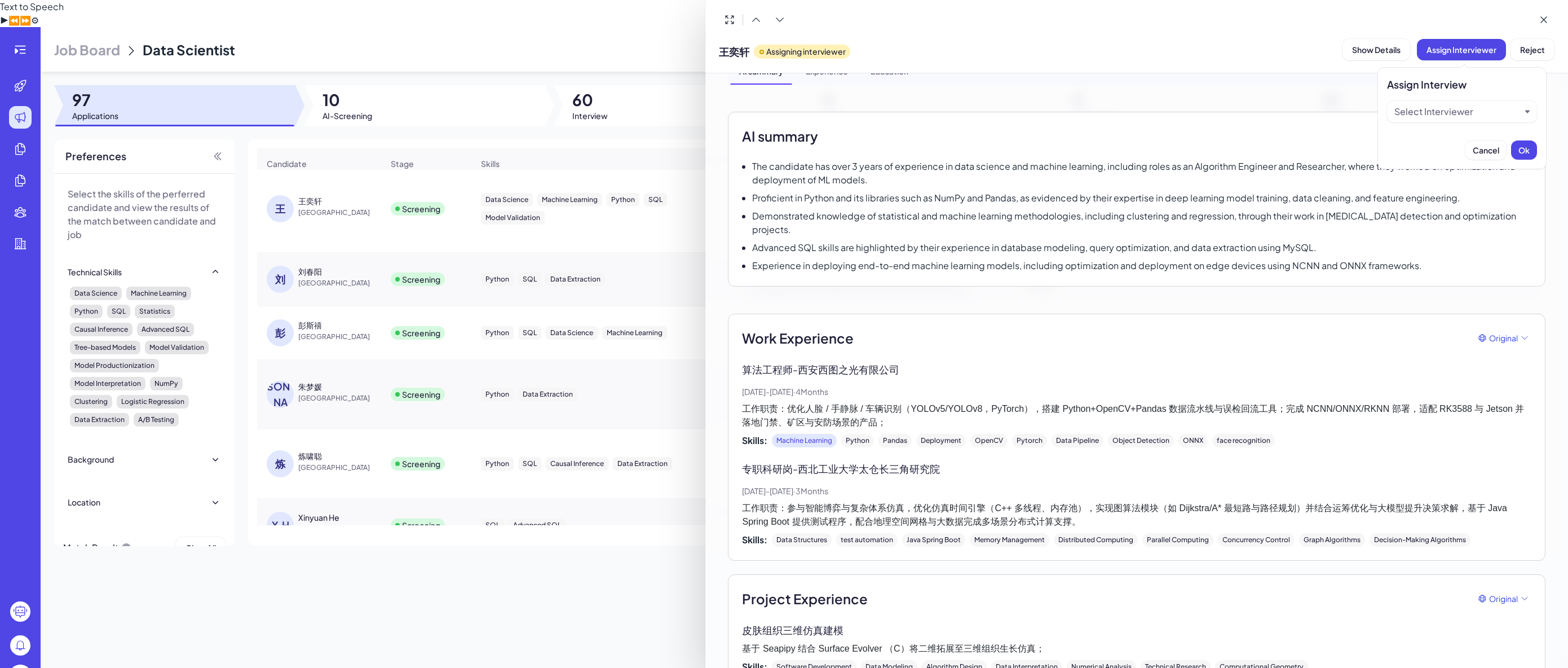
click at [1424, 116] on div "Select Interviewer" at bounding box center [1434, 111] width 79 height 13
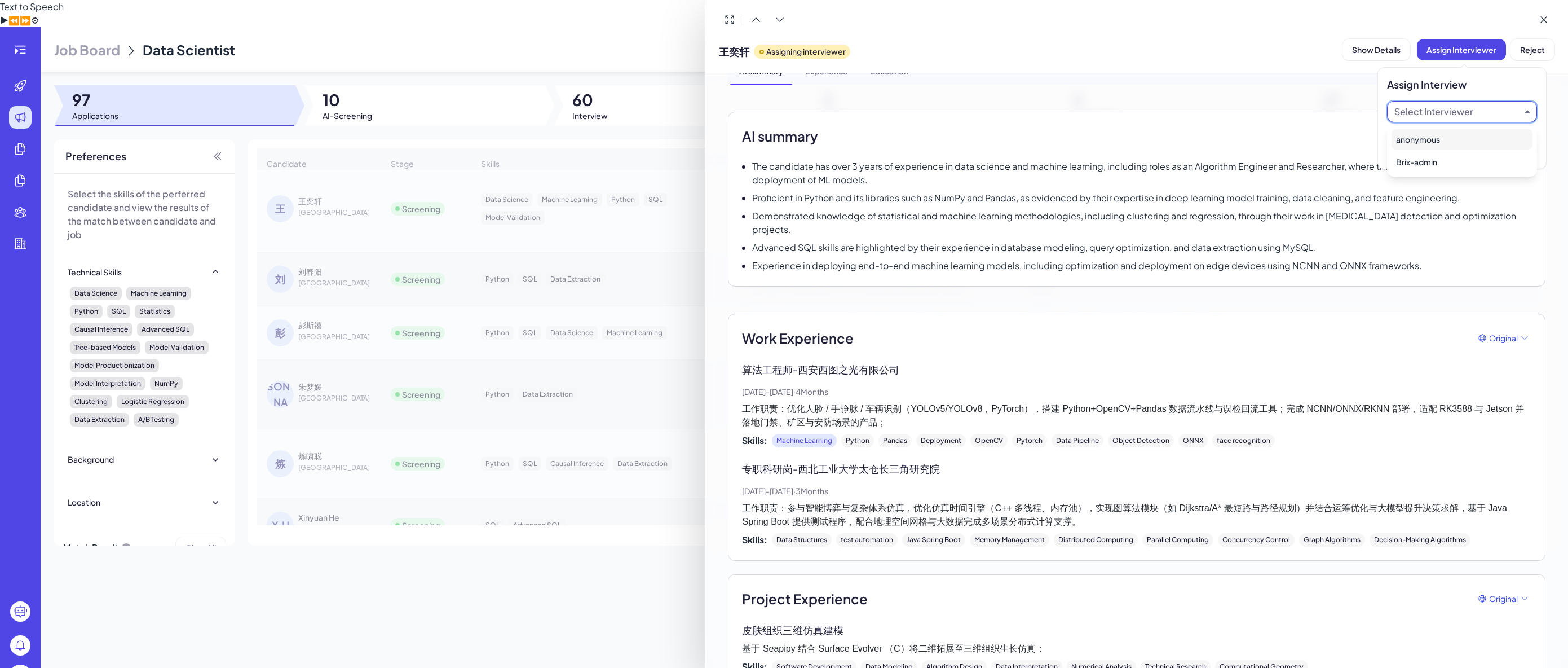
scroll to position [125, 0]
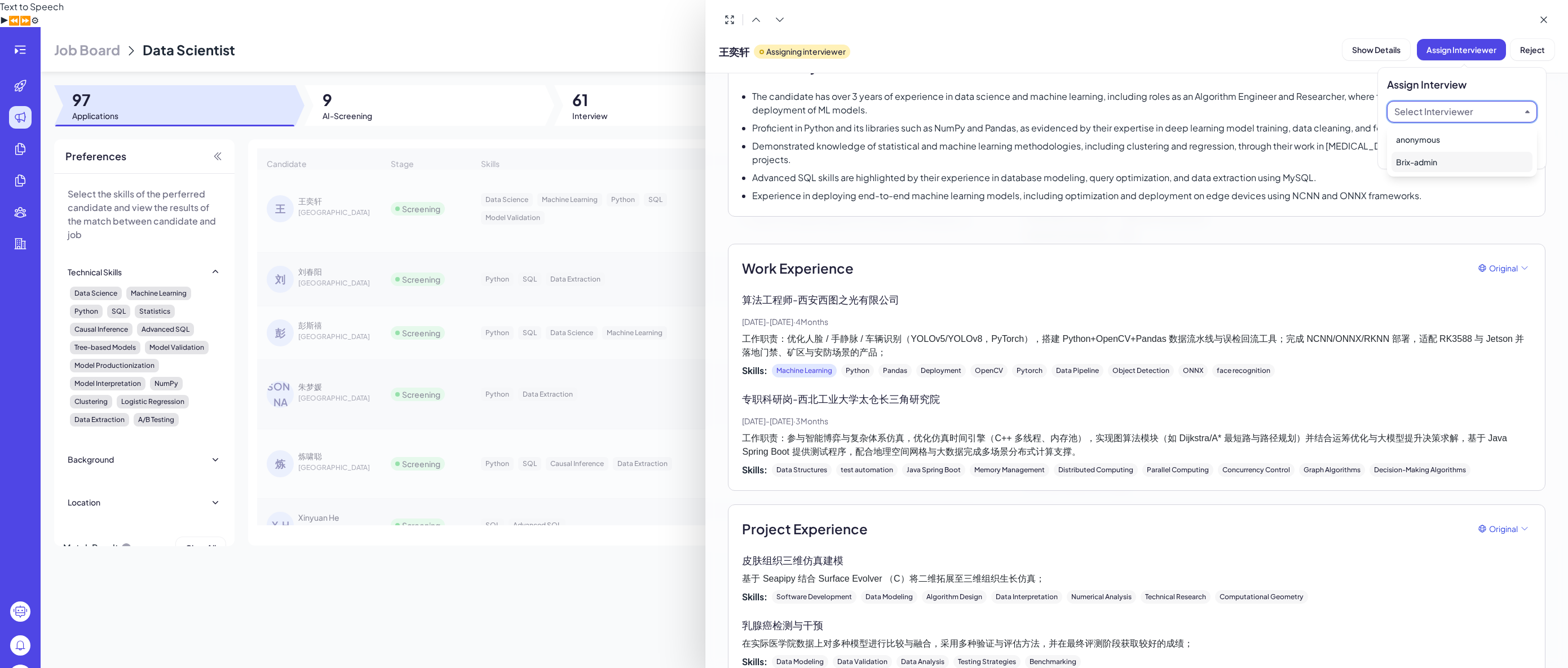
click at [1409, 156] on div "Brix-admin" at bounding box center [1462, 162] width 141 height 20
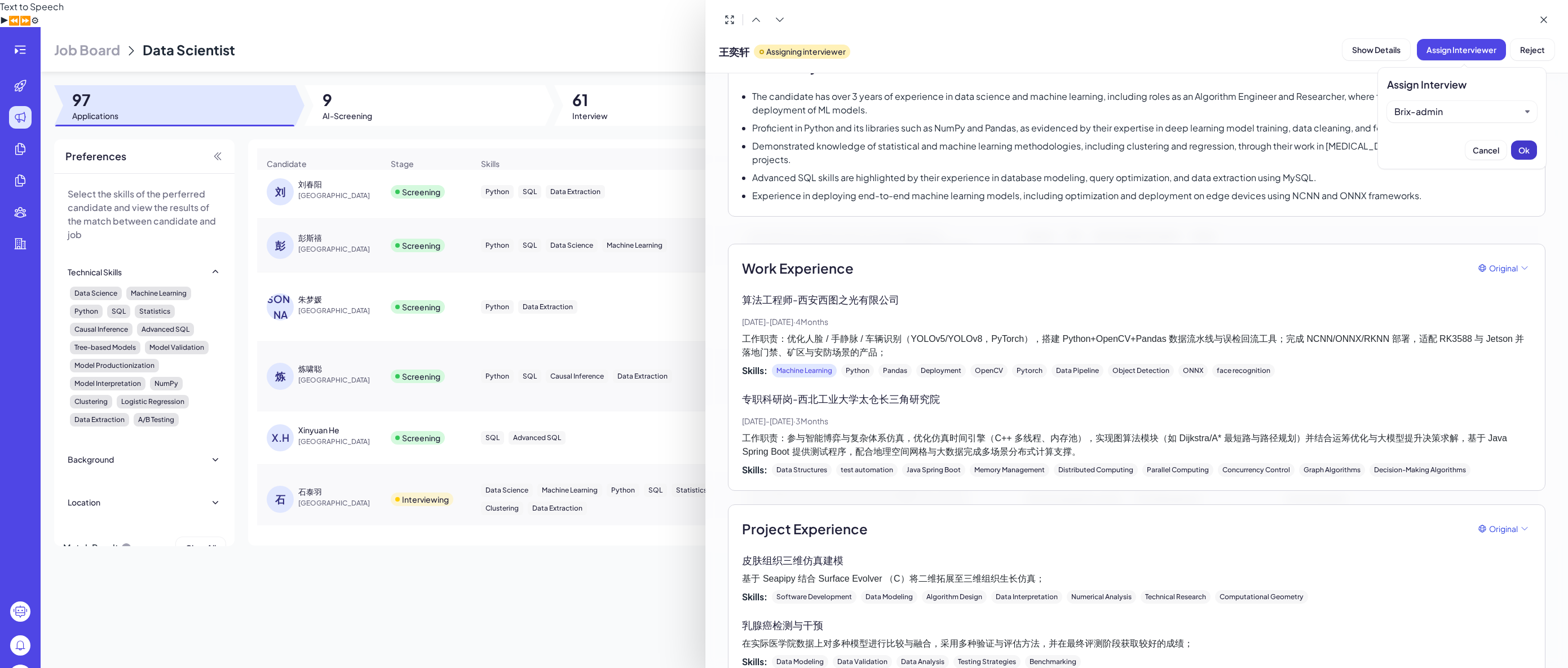
click at [1524, 152] on span "Ok" at bounding box center [1525, 150] width 11 height 10
click at [352, 231] on div at bounding box center [784, 334] width 1568 height 668
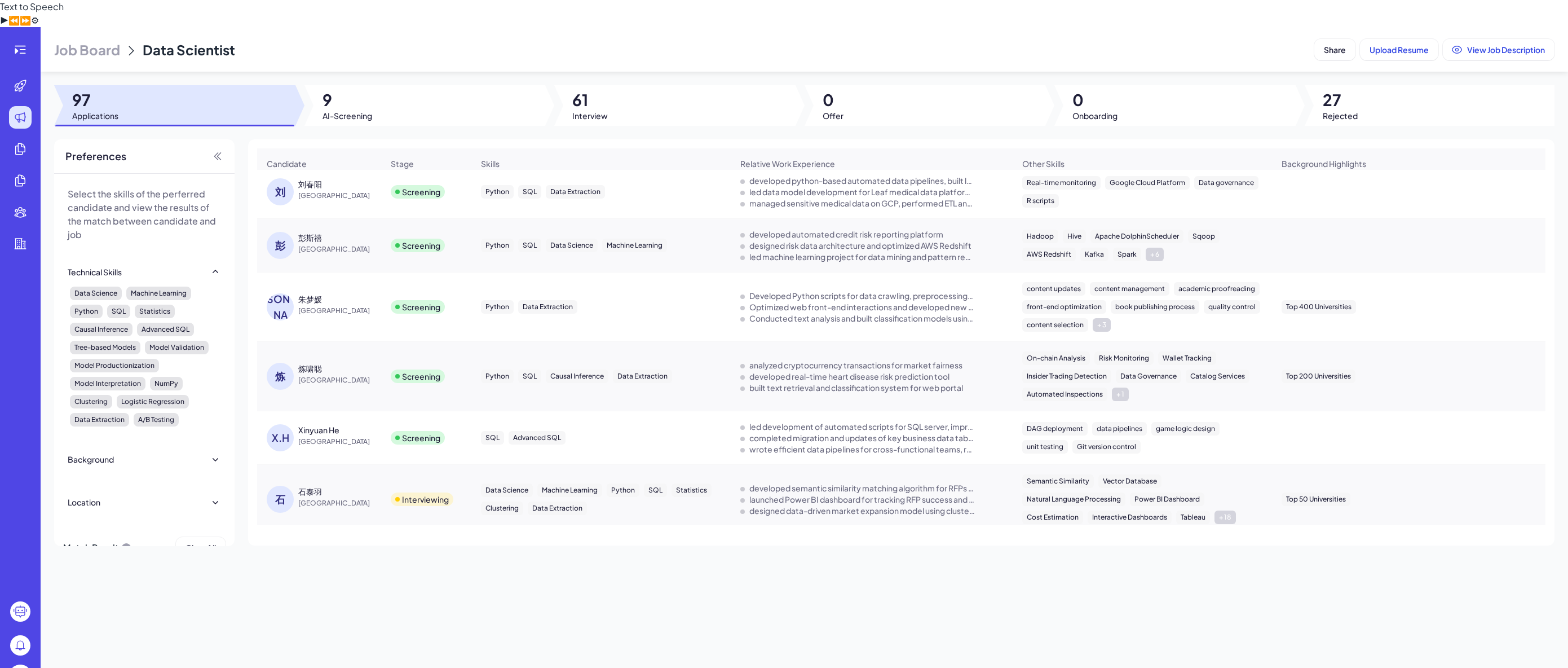
click at [357, 232] on div "彭斯禧" at bounding box center [341, 238] width 85 height 11
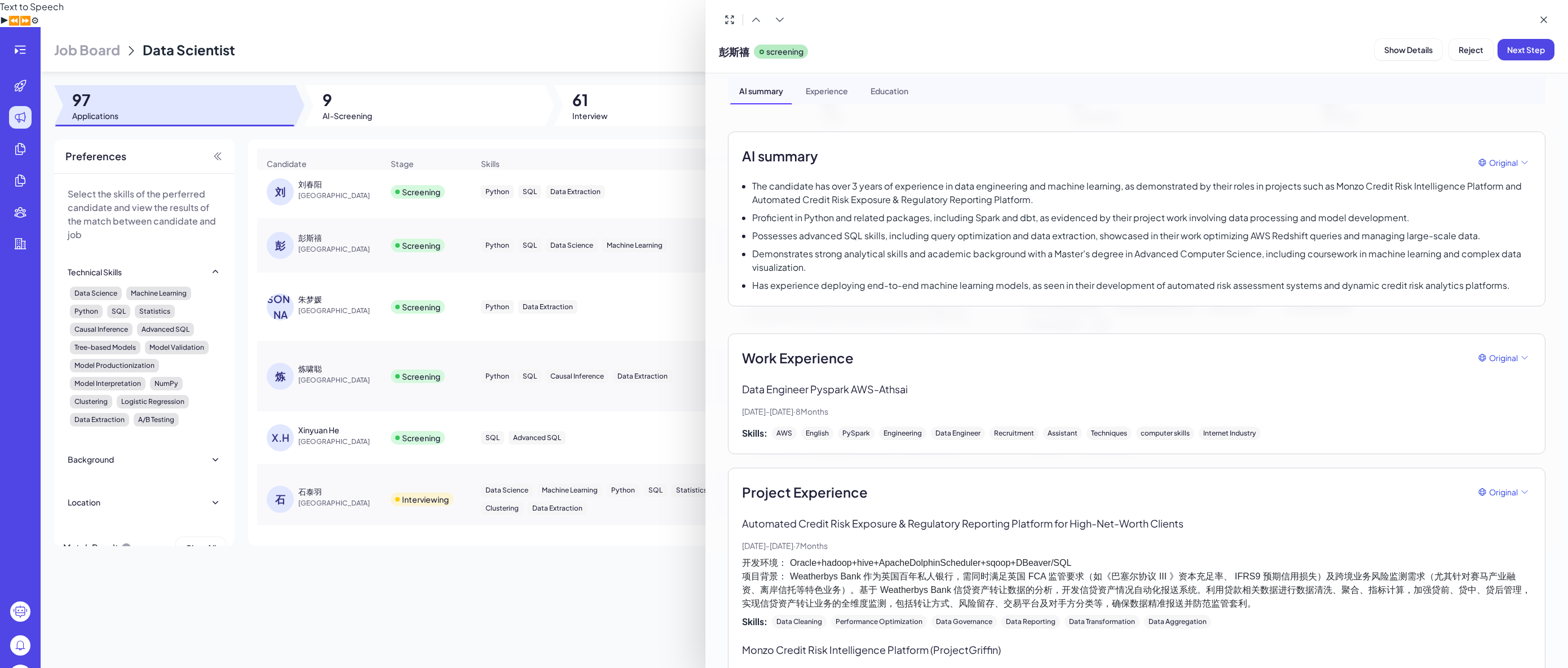
scroll to position [0, 0]
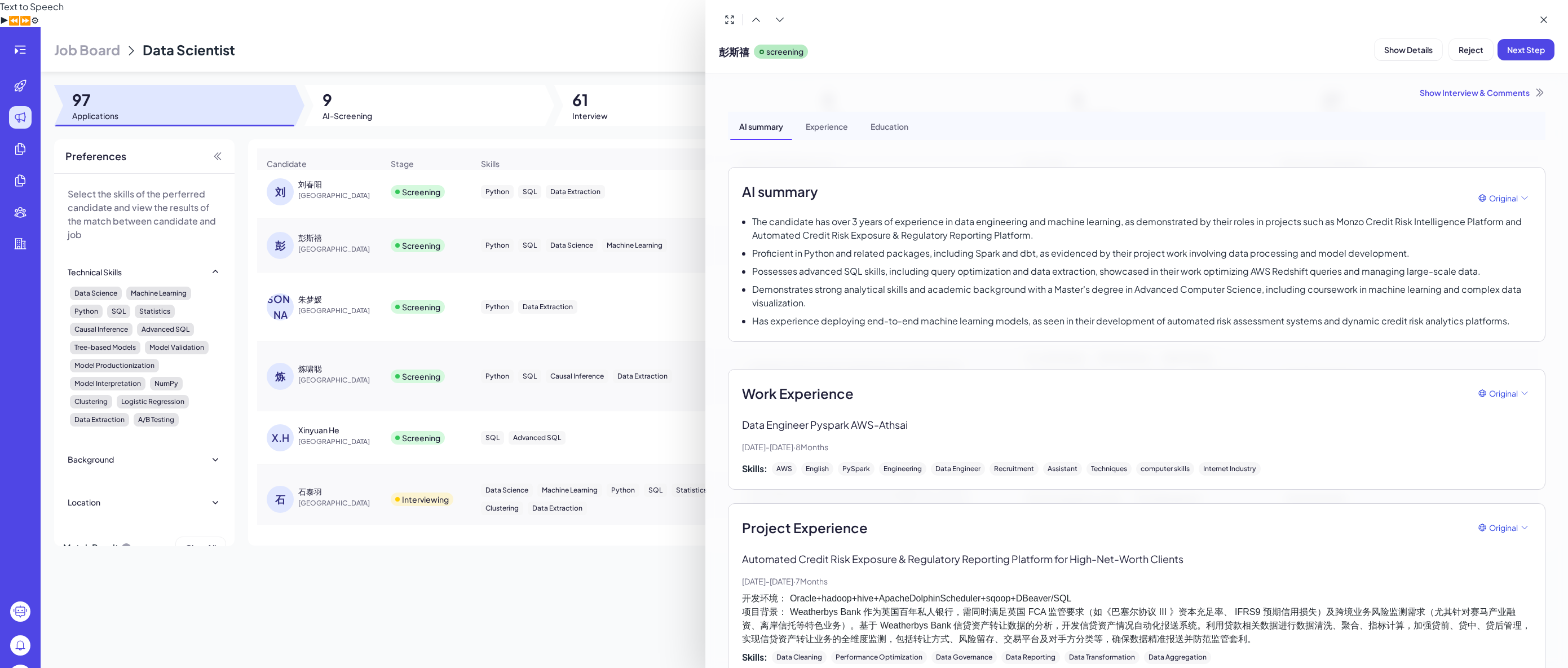
click at [474, 57] on div at bounding box center [784, 334] width 1568 height 668
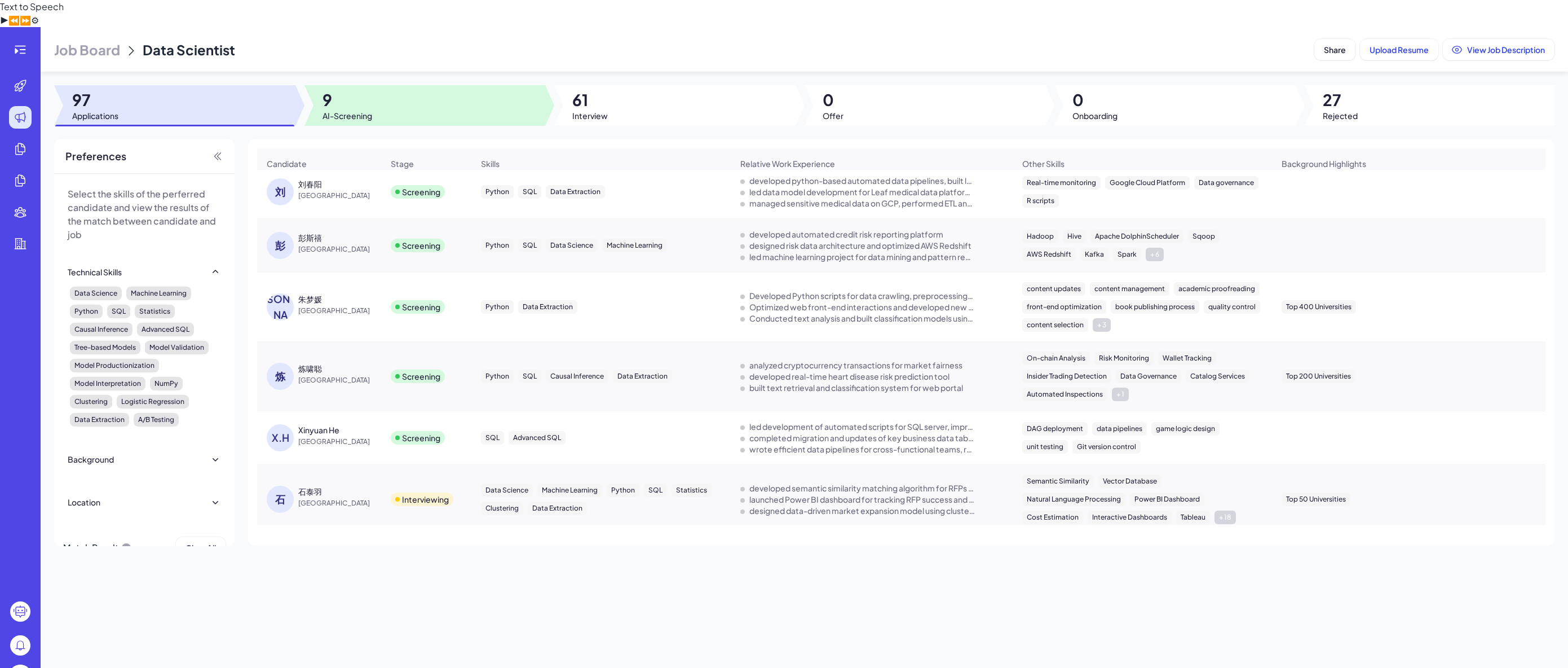
click at [410, 95] on div at bounding box center [425, 106] width 242 height 41
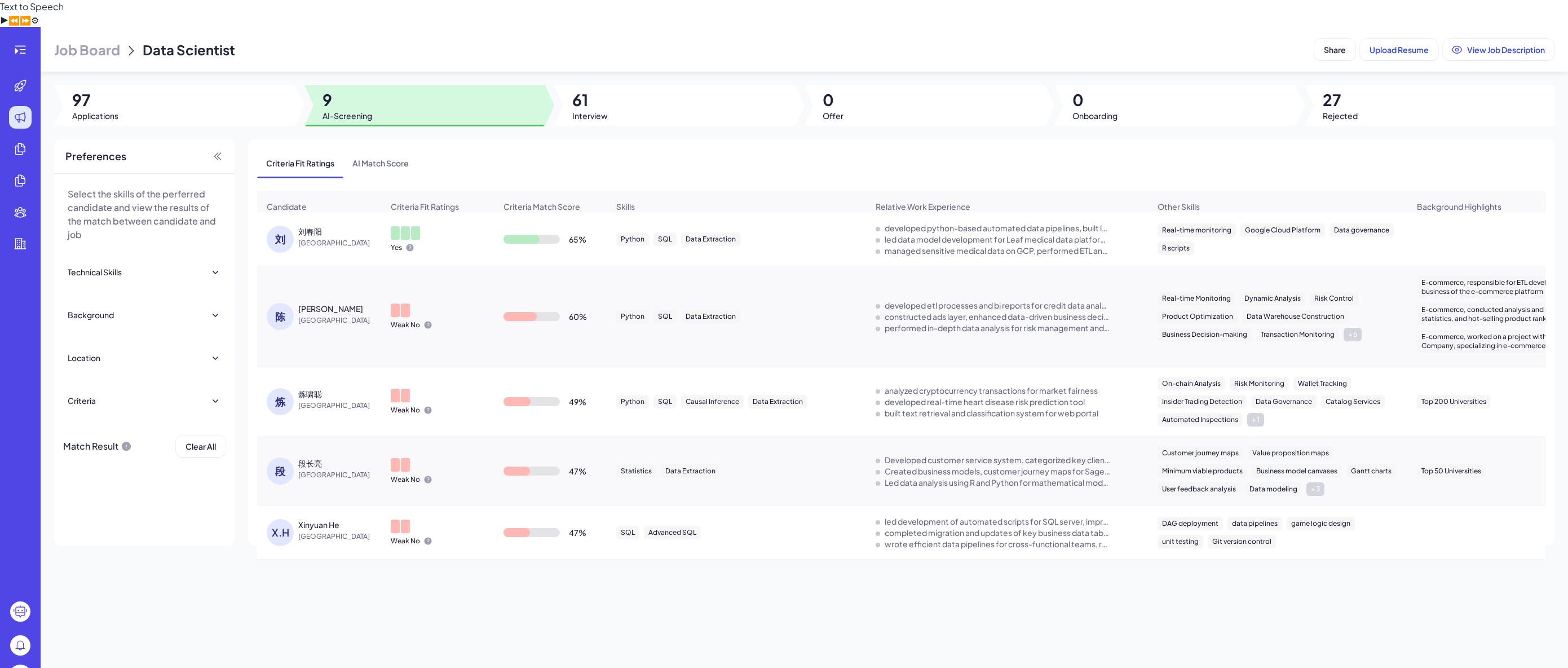
click at [460, 219] on div "Yes" at bounding box center [437, 239] width 111 height 44
click at [317, 238] on span "[GEOGRAPHIC_DATA]" at bounding box center [341, 243] width 85 height 11
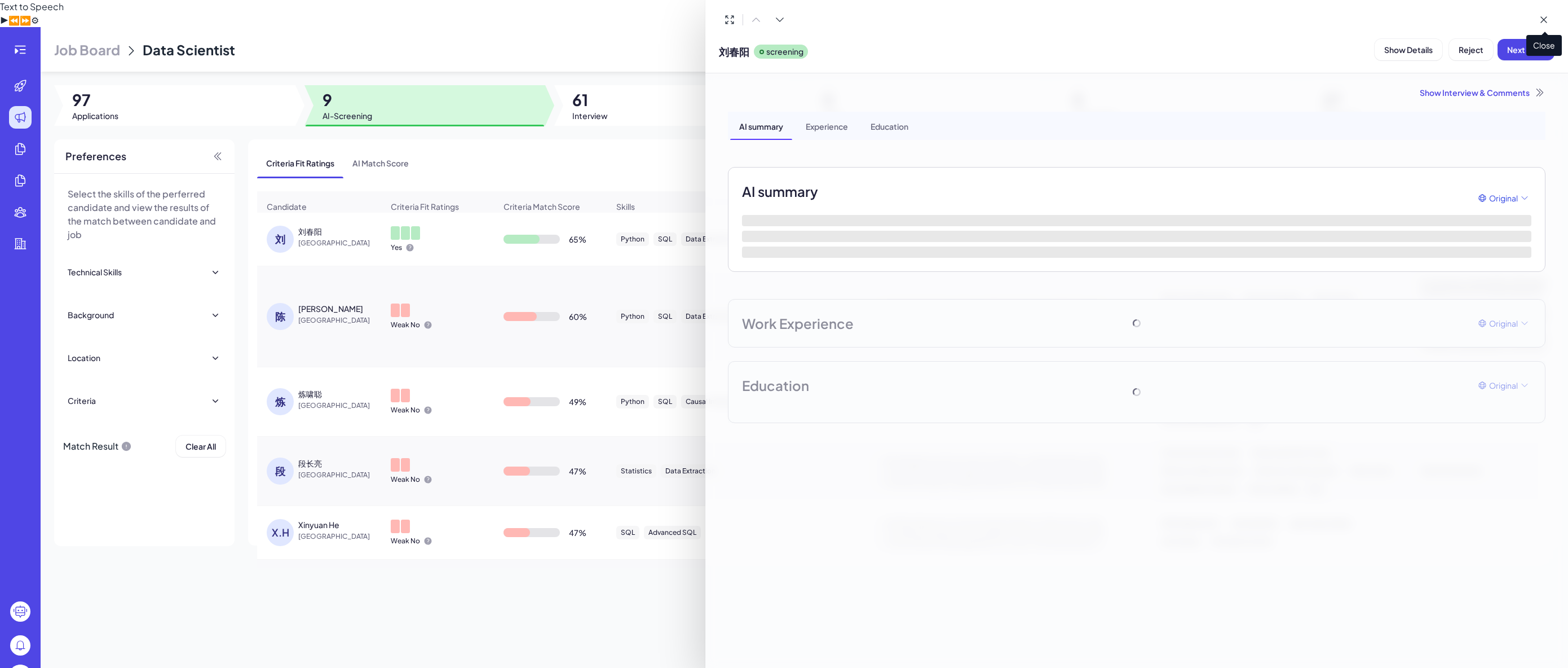
click at [1550, 25] on button at bounding box center [1544, 20] width 22 height 22
